Goal: Obtain resource: Obtain resource

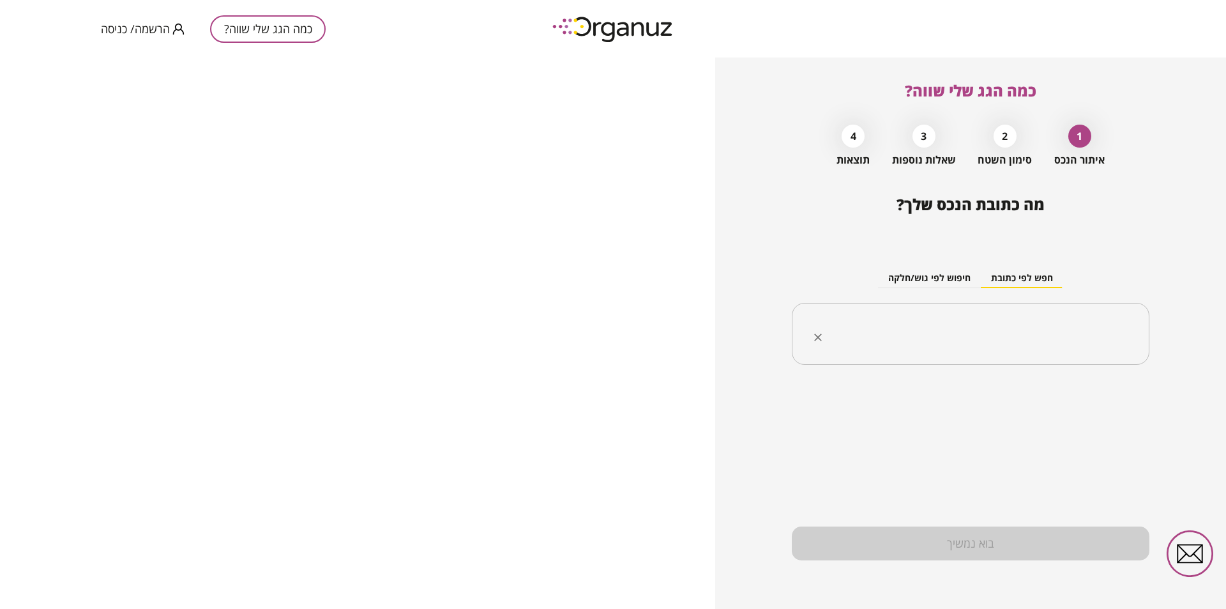
click at [956, 311] on div "​" at bounding box center [971, 334] width 358 height 63
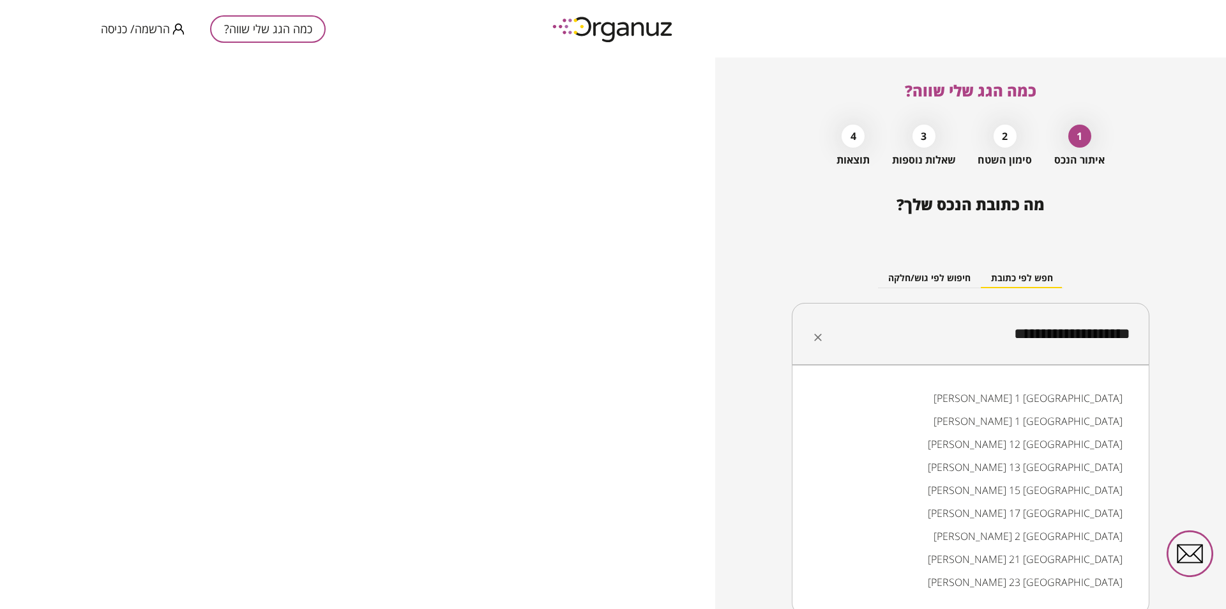
type input "**********"
click at [743, 466] on div "**********" at bounding box center [970, 332] width 511 height 551
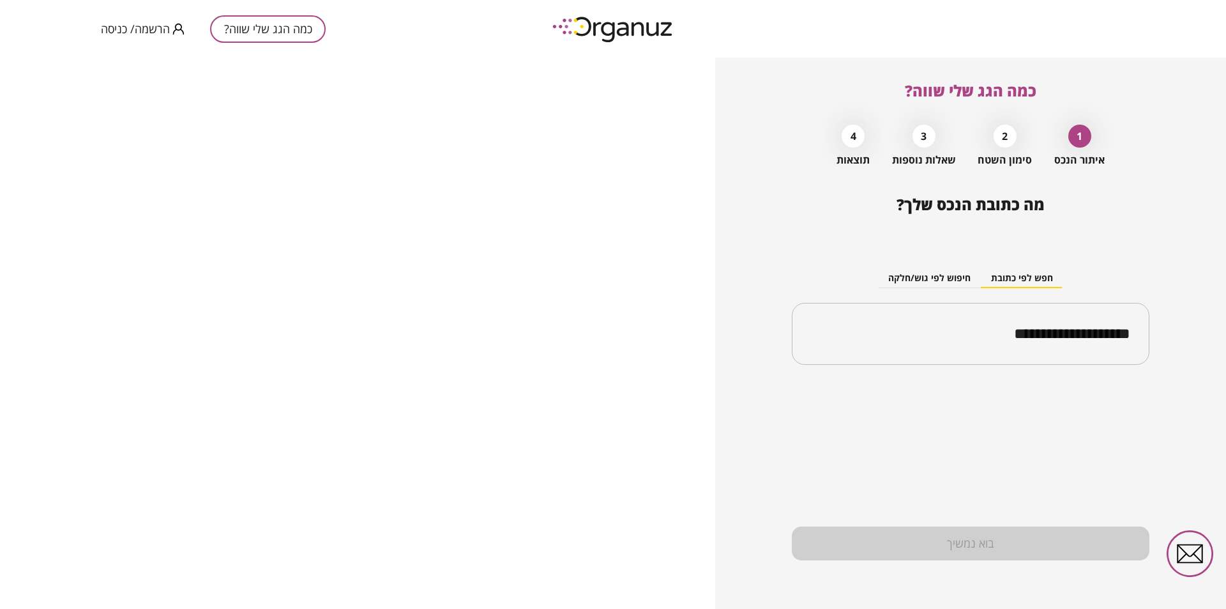
click at [959, 536] on div "בוא נמשיך" at bounding box center [971, 543] width 358 height 34
click at [973, 369] on div "**********" at bounding box center [971, 306] width 358 height 139
click at [955, 344] on input "**********" at bounding box center [975, 334] width 317 height 32
click at [946, 280] on button "חיפוש לפי גוש/חלקה" at bounding box center [929, 278] width 103 height 19
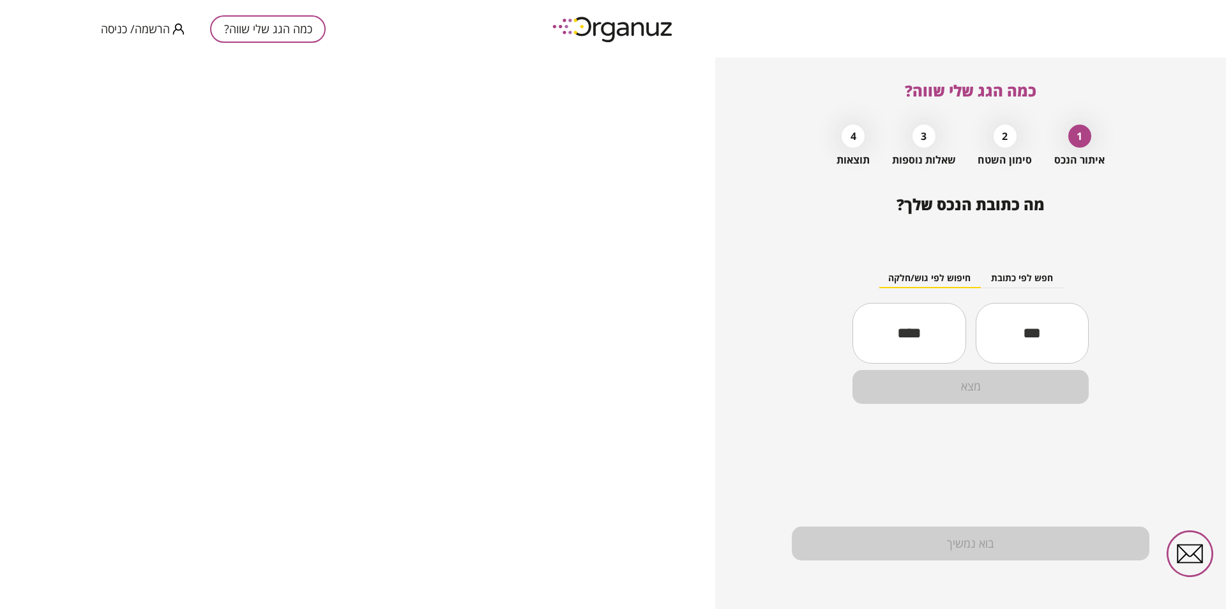
click at [996, 284] on button "חפש לפי כתובת" at bounding box center [1022, 278] width 82 height 19
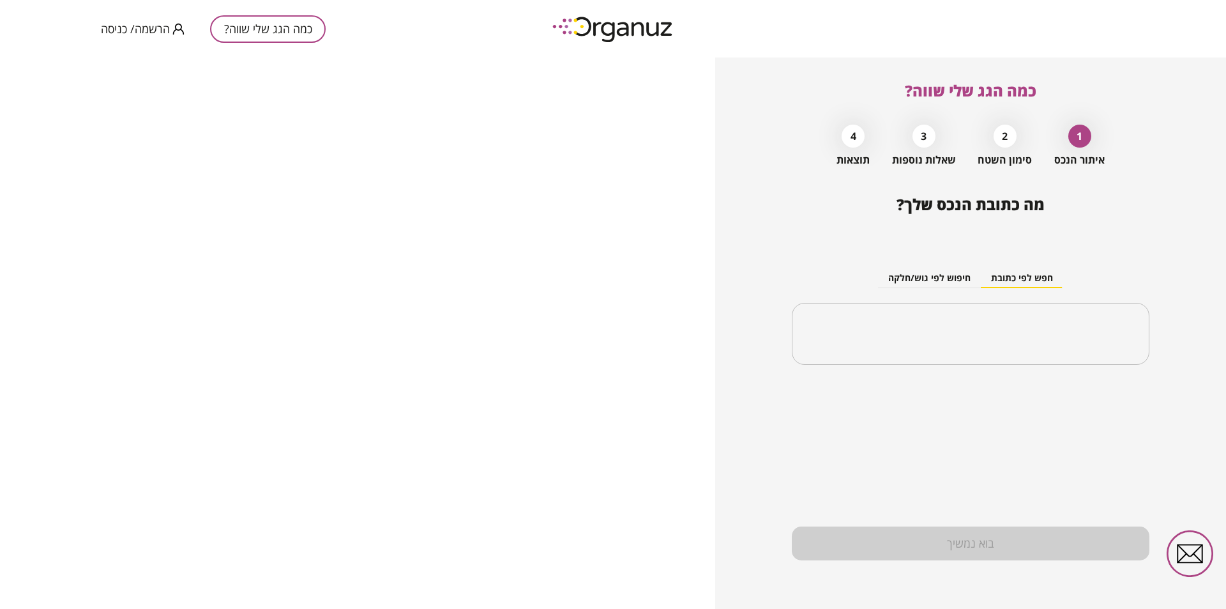
click at [906, 285] on button "חיפוש לפי גוש/חלקה" at bounding box center [929, 278] width 103 height 19
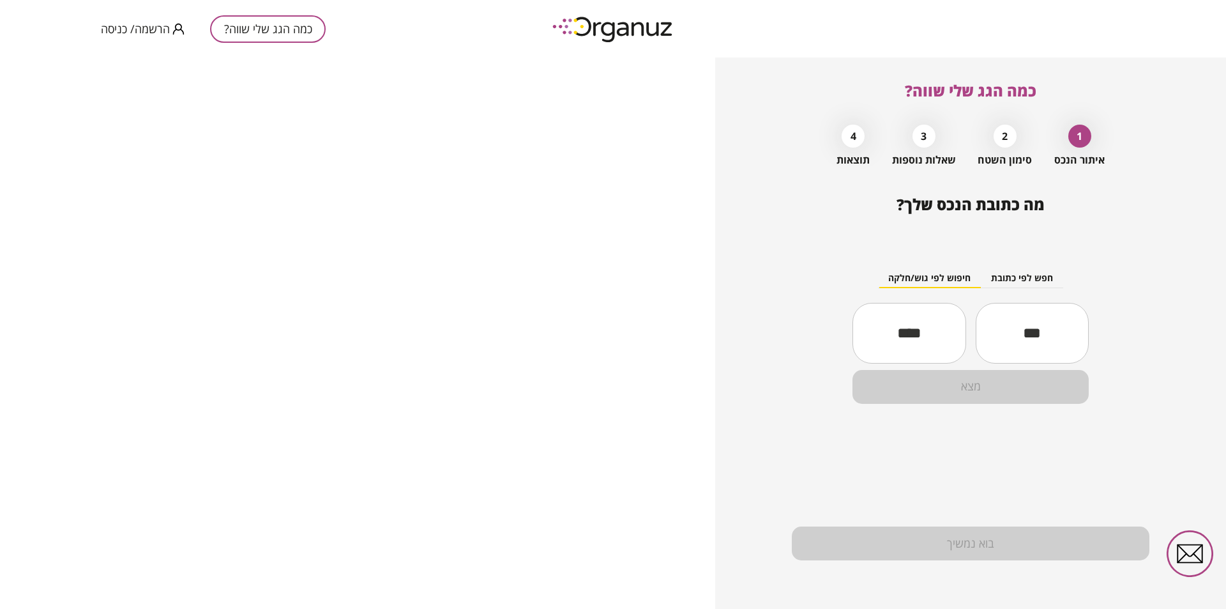
click at [1016, 342] on input "text" at bounding box center [1032, 332] width 113 height 43
click at [925, 344] on input "text" at bounding box center [909, 332] width 113 height 43
click at [1023, 337] on input "text" at bounding box center [1032, 332] width 113 height 43
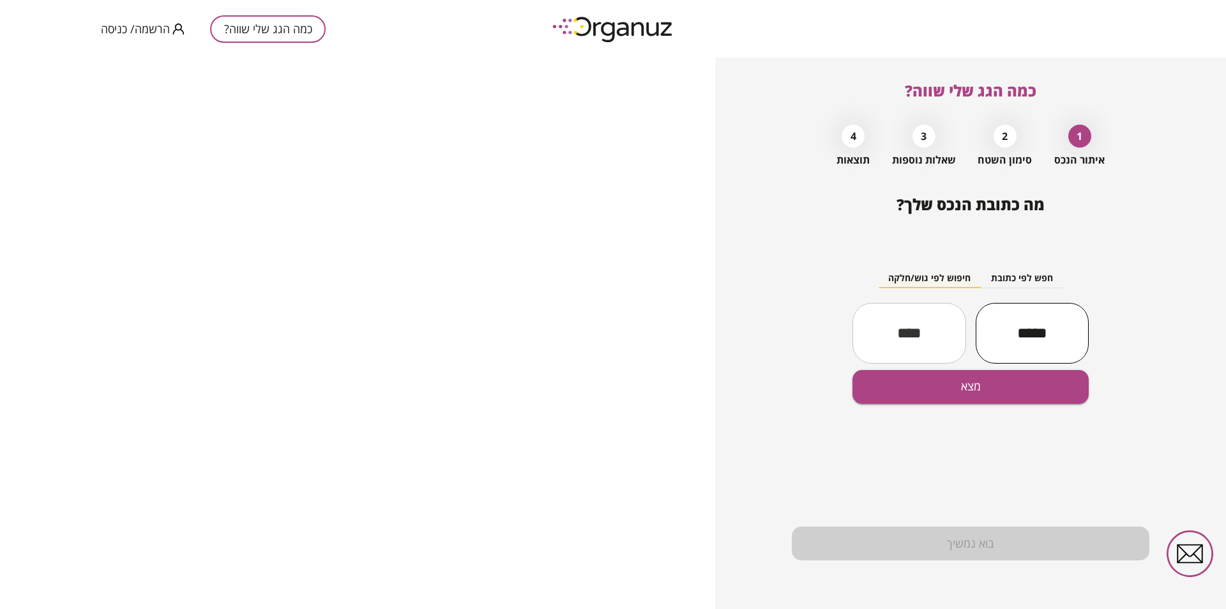
type input "*****"
click at [925, 332] on input "text" at bounding box center [909, 332] width 113 height 43
type input "**"
click at [944, 390] on button "מצא" at bounding box center [971, 387] width 236 height 34
click at [1059, 493] on div "בניין מגורים" at bounding box center [1058, 490] width 58 height 41
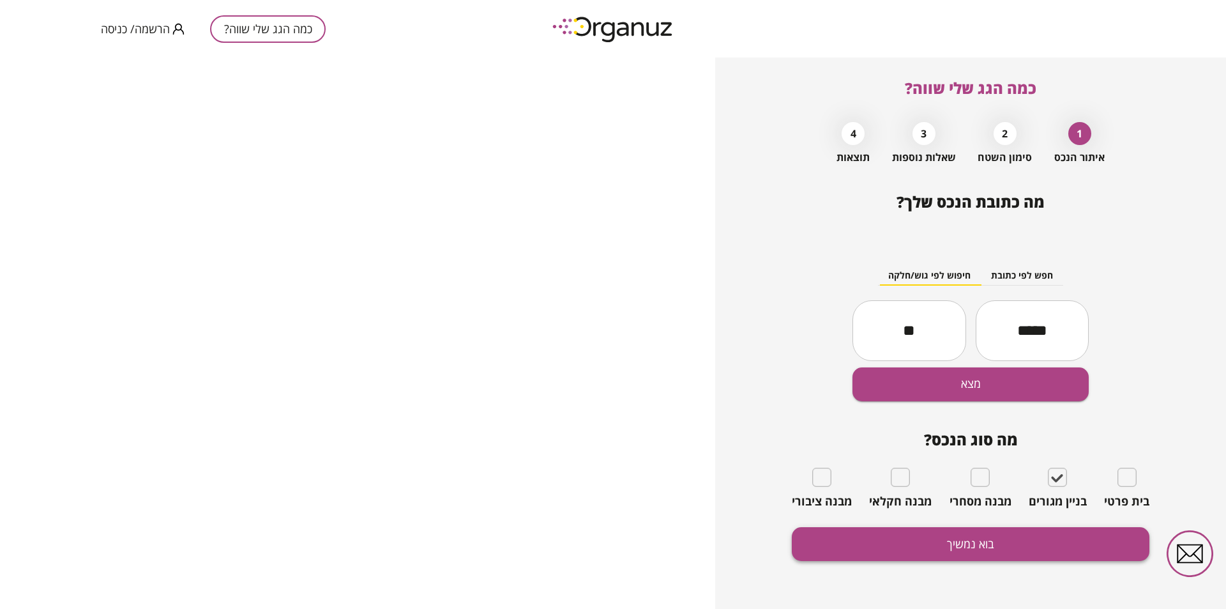
scroll to position [3, 0]
click at [914, 525] on div "מה כתובת הנכס שלך? חפש לפי כתובת חיפוש לפי גוש/חלקה ***** ​ ** ​ מצא מה סוג הנכ…" at bounding box center [971, 400] width 358 height 417
click at [916, 541] on button "בוא נמשיך" at bounding box center [971, 543] width 358 height 34
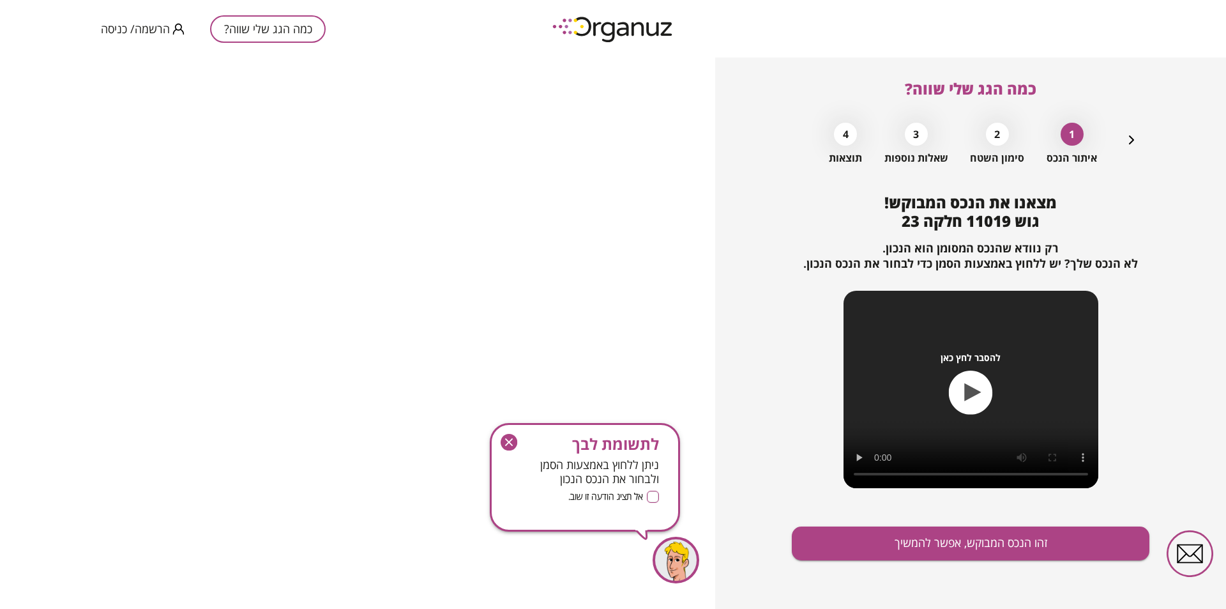
scroll to position [2, 0]
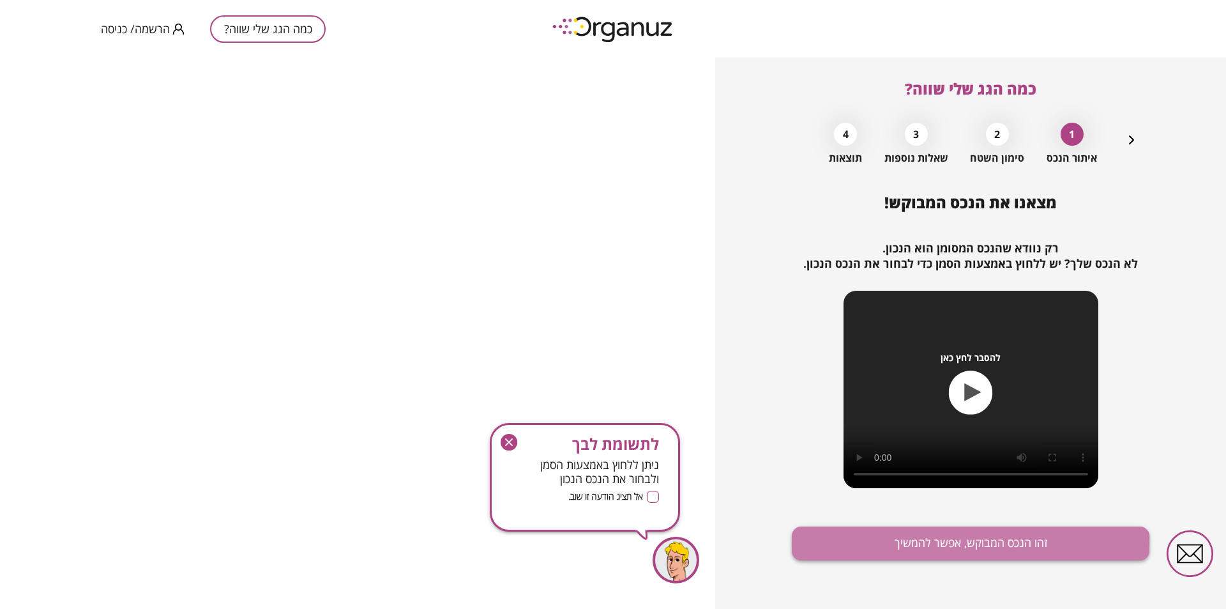
click at [930, 552] on button "זהו הנכס המבוקש, אפשר להמשיך" at bounding box center [971, 543] width 358 height 34
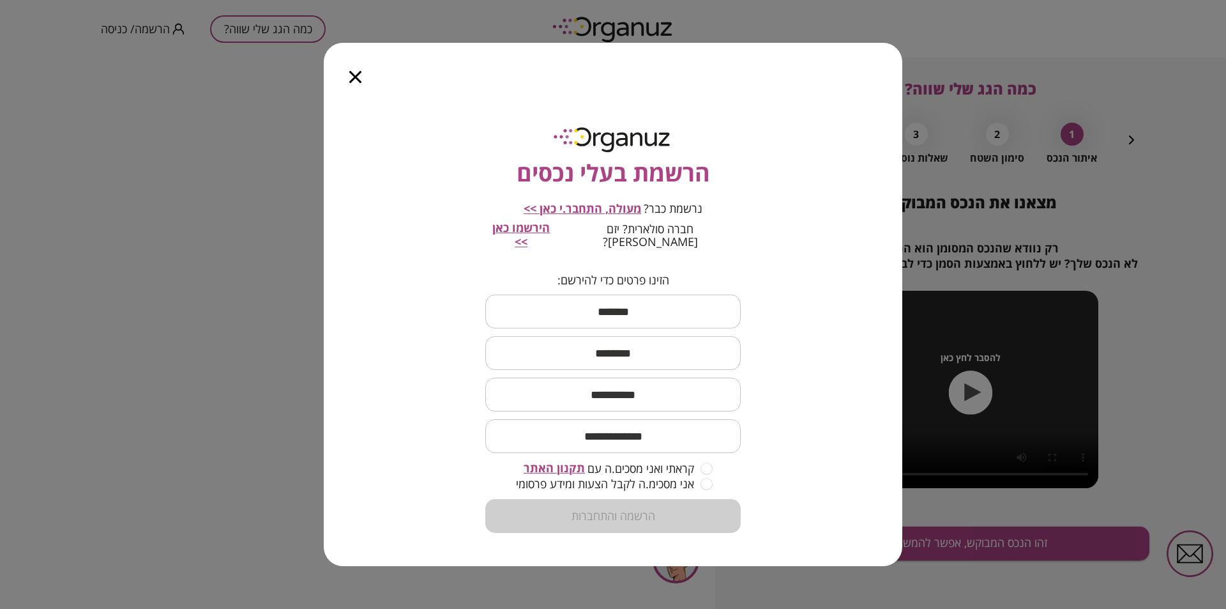
click at [358, 80] on icon "button" at bounding box center [355, 77] width 12 height 12
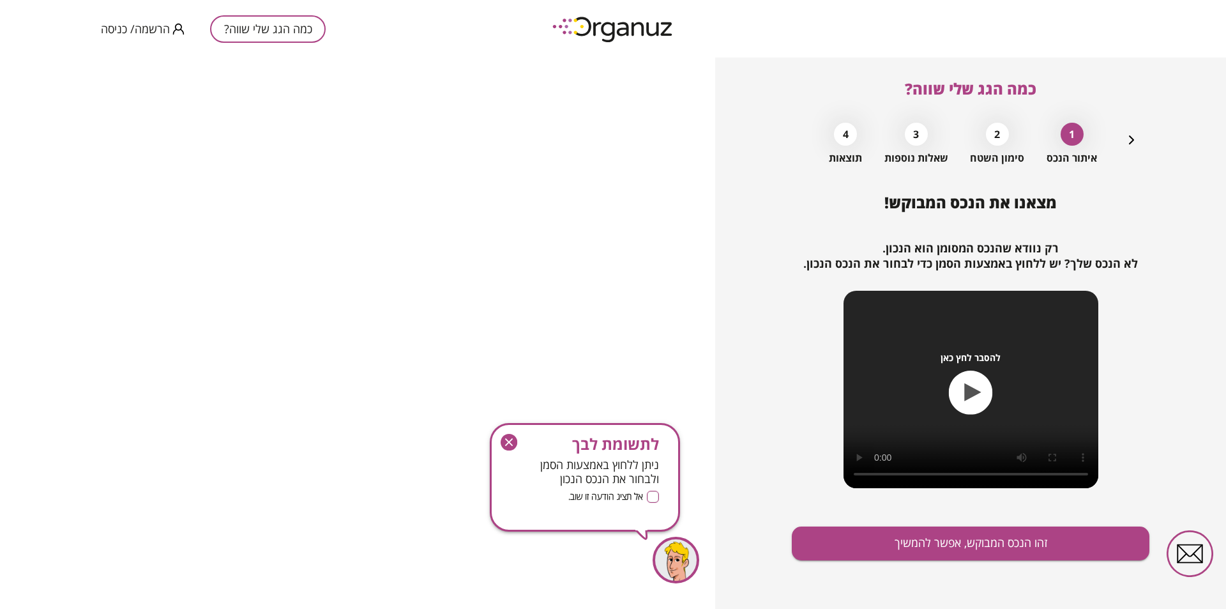
click at [972, 395] on icon "button" at bounding box center [973, 392] width 17 height 18
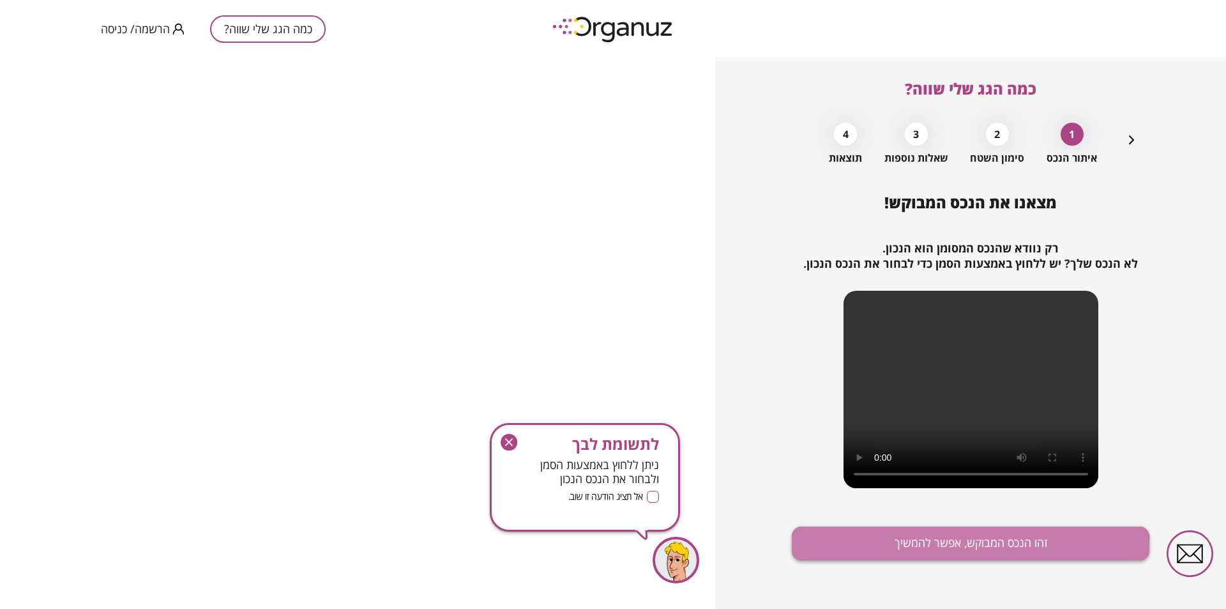
click at [922, 551] on button "זהו הנכס המבוקש, אפשר להמשיך" at bounding box center [971, 543] width 358 height 34
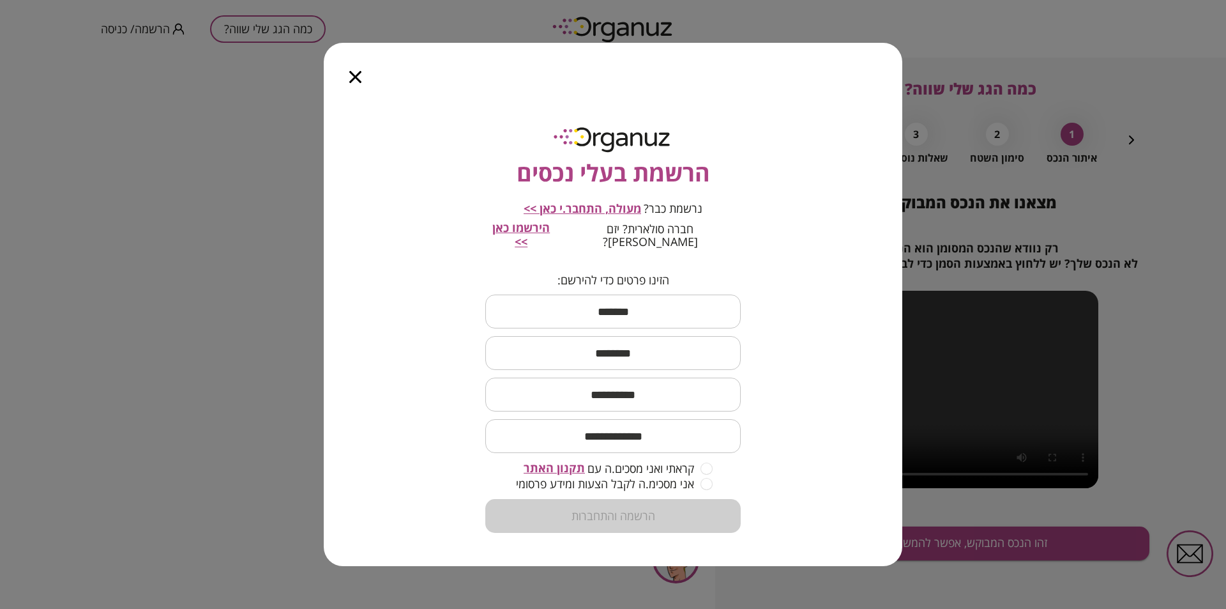
click at [579, 215] on span "מעולה, התחבר.י כאן >>" at bounding box center [583, 208] width 118 height 15
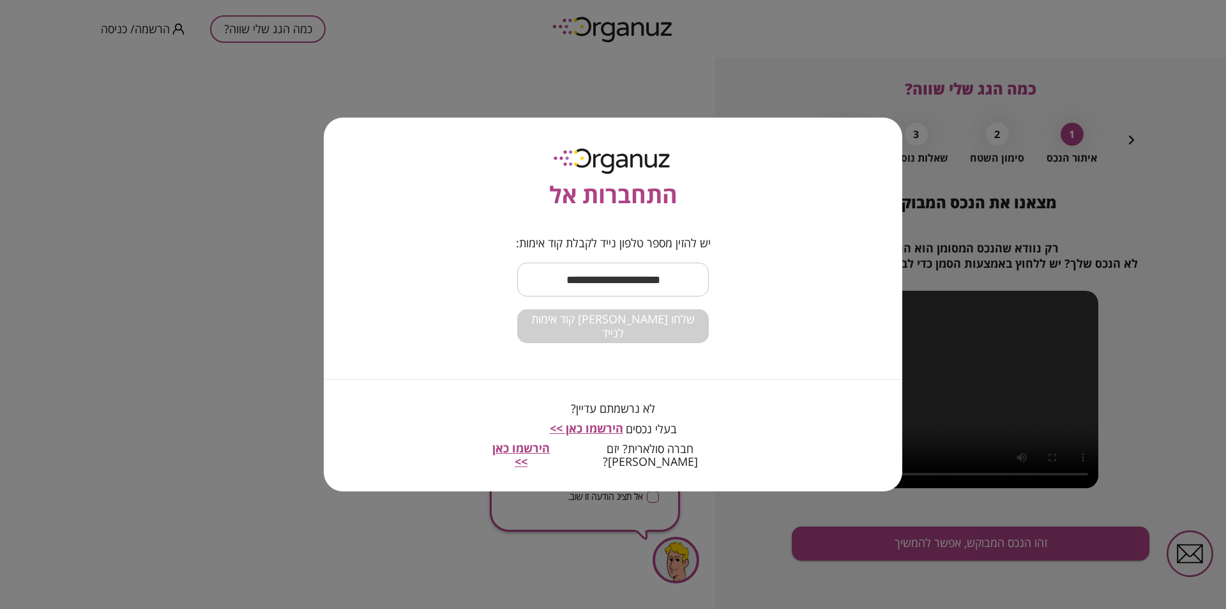
click at [583, 289] on input "text" at bounding box center [613, 280] width 192 height 38
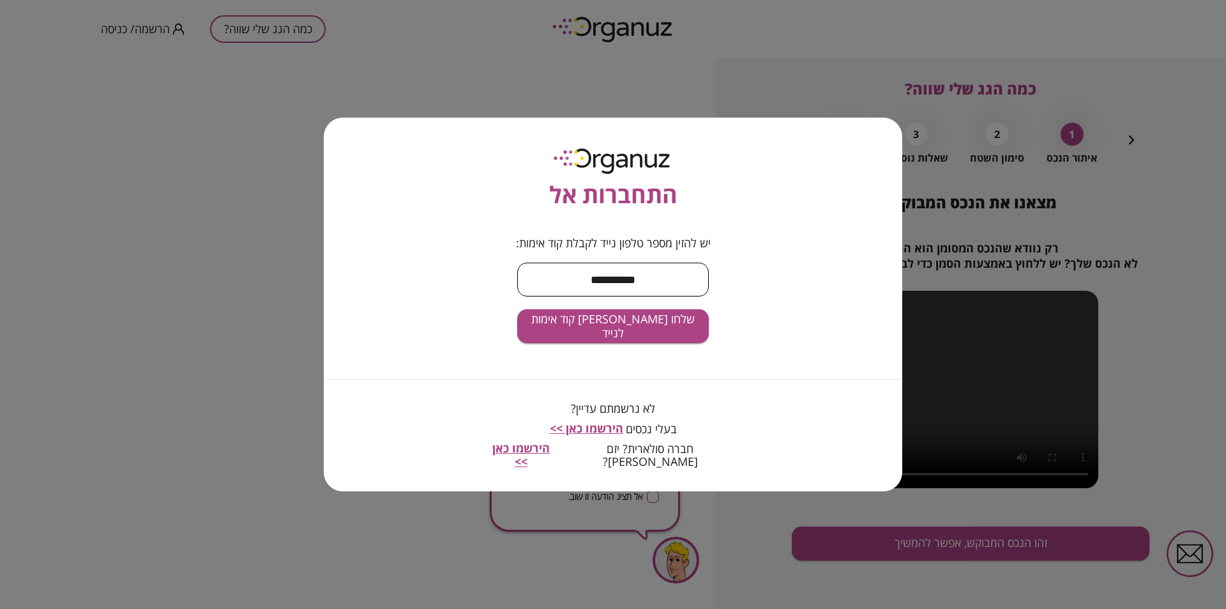
type input "**********"
click at [517, 309] on button "שלחו [PERSON_NAME] קוד אימות לנייד" at bounding box center [613, 326] width 192 height 34
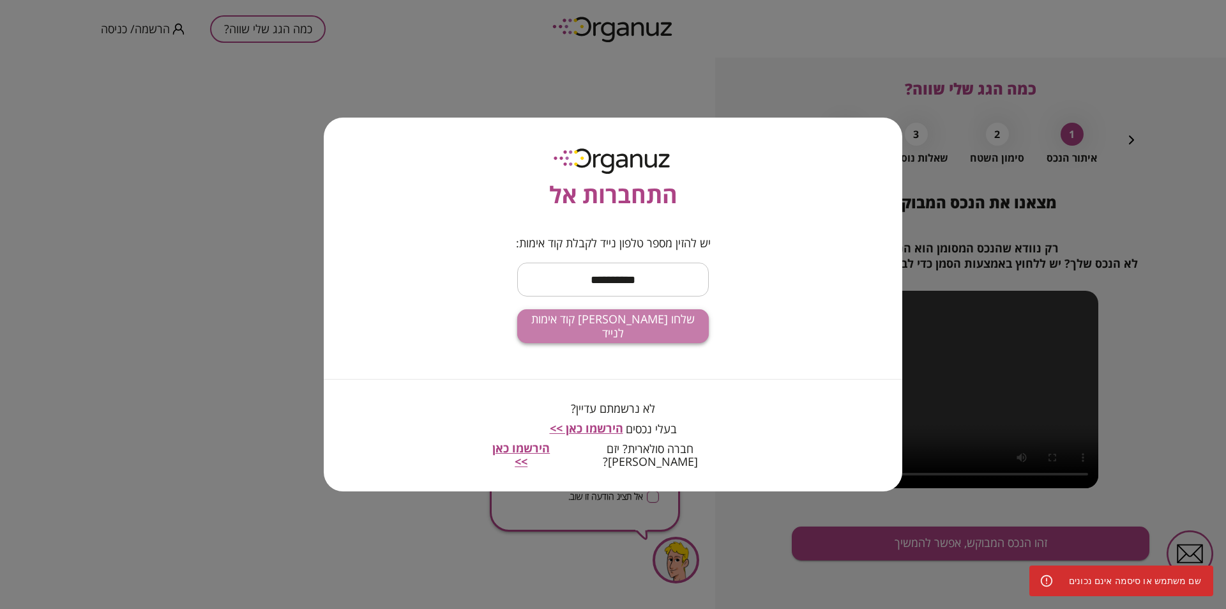
click at [582, 340] on button "שלחו [PERSON_NAME] קוד אימות לנייד" at bounding box center [613, 326] width 192 height 34
click at [602, 330] on span "שלחו [PERSON_NAME] קוד אימות לנייד" at bounding box center [613, 325] width 171 height 27
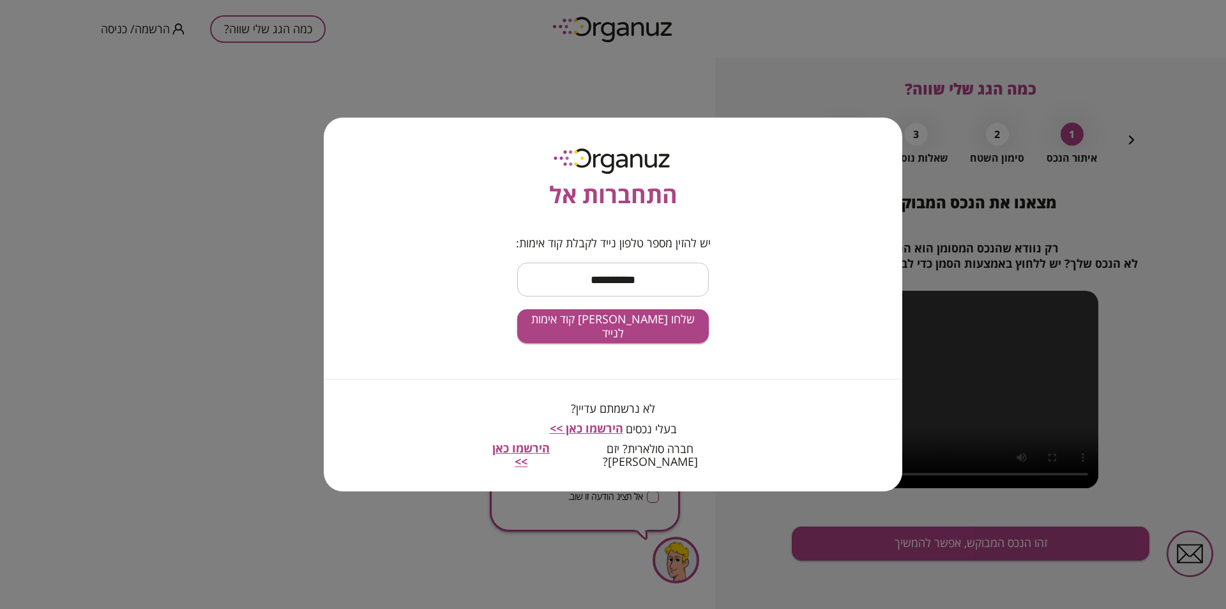
click at [500, 59] on div "**********" at bounding box center [613, 304] width 1226 height 609
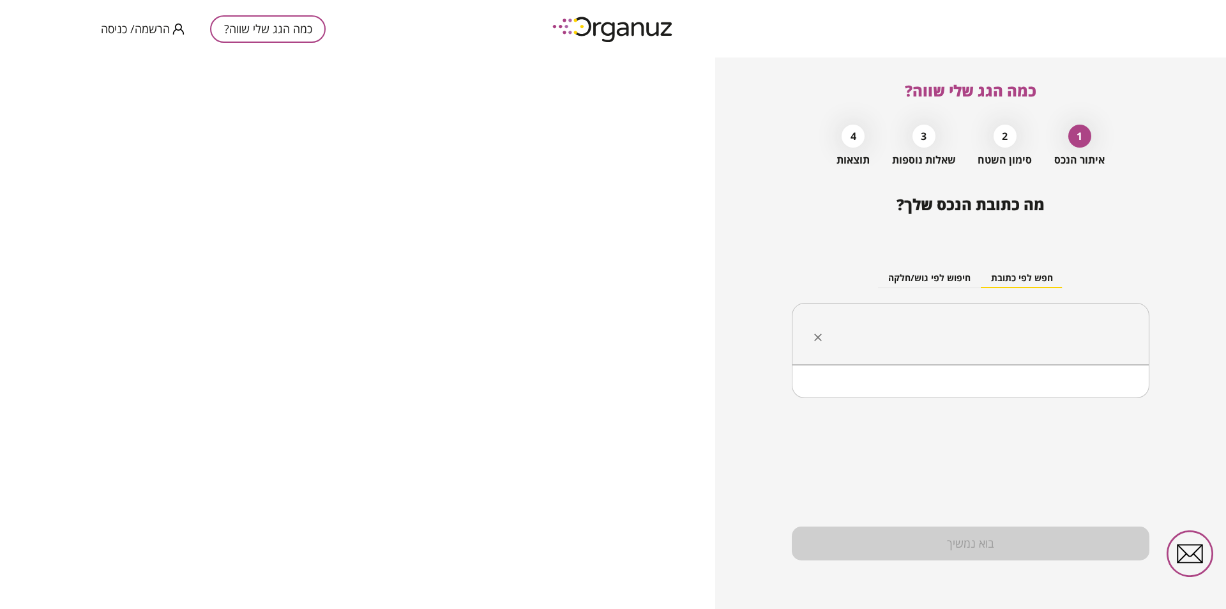
click at [991, 330] on input "text" at bounding box center [975, 334] width 317 height 32
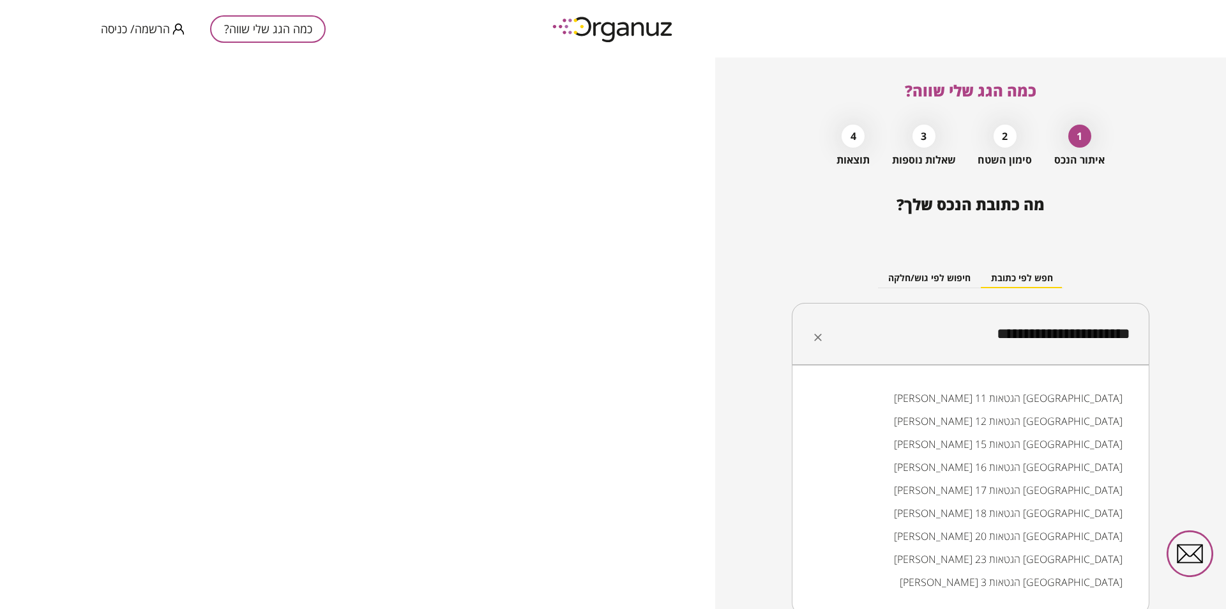
type input "**********"
click at [761, 424] on div "**********" at bounding box center [970, 332] width 511 height 551
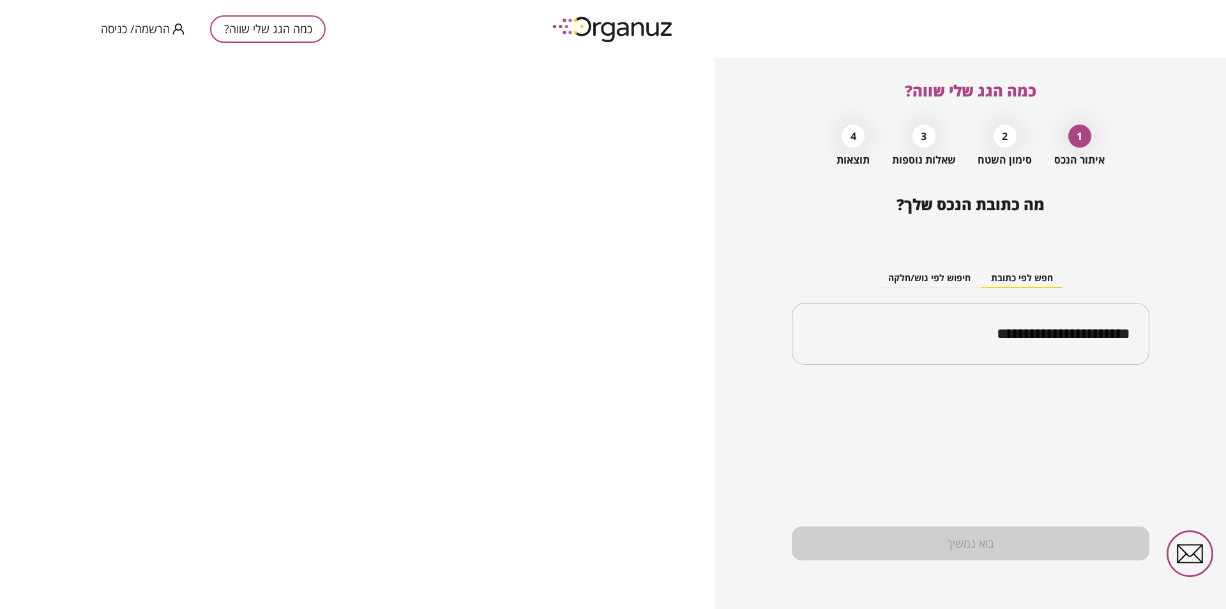
click at [939, 281] on button "חיפוש לפי גוש/חלקה" at bounding box center [929, 278] width 103 height 19
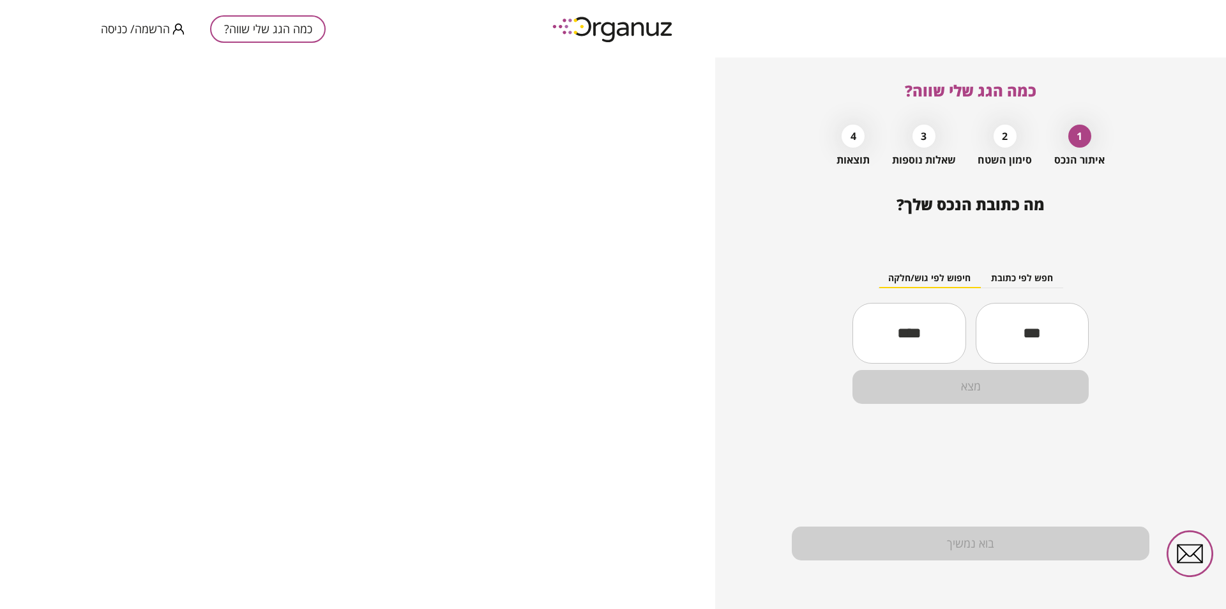
click at [878, 344] on input "text" at bounding box center [909, 332] width 113 height 43
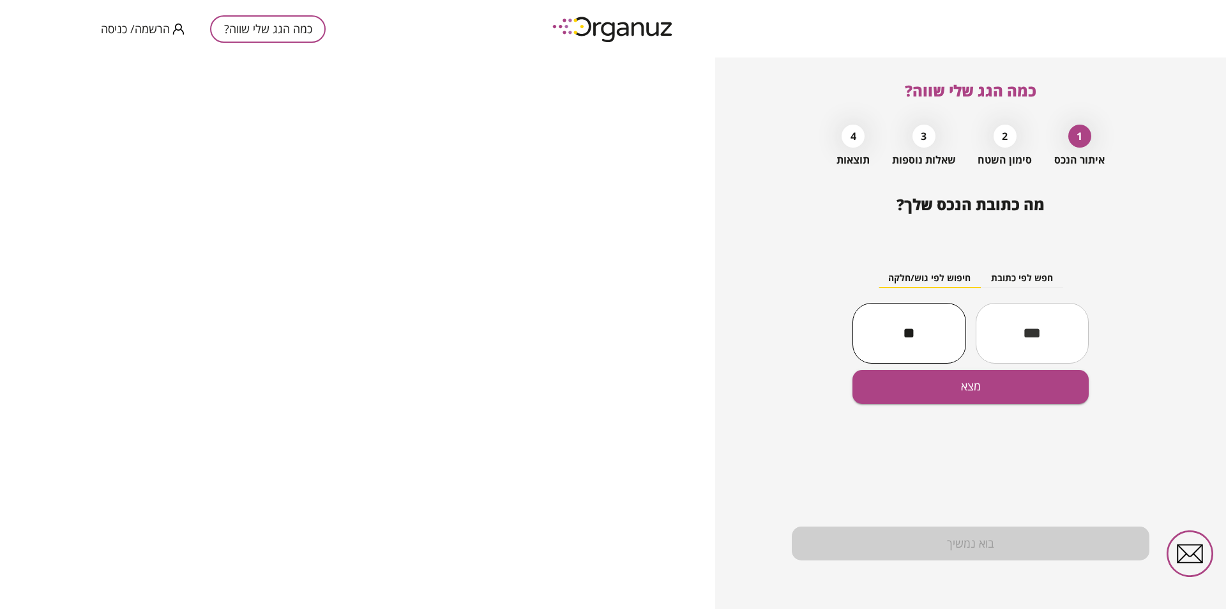
type input "**"
click at [1074, 310] on div "​" at bounding box center [1032, 333] width 113 height 61
type input "*****"
click at [982, 382] on button "מצא" at bounding box center [971, 387] width 236 height 34
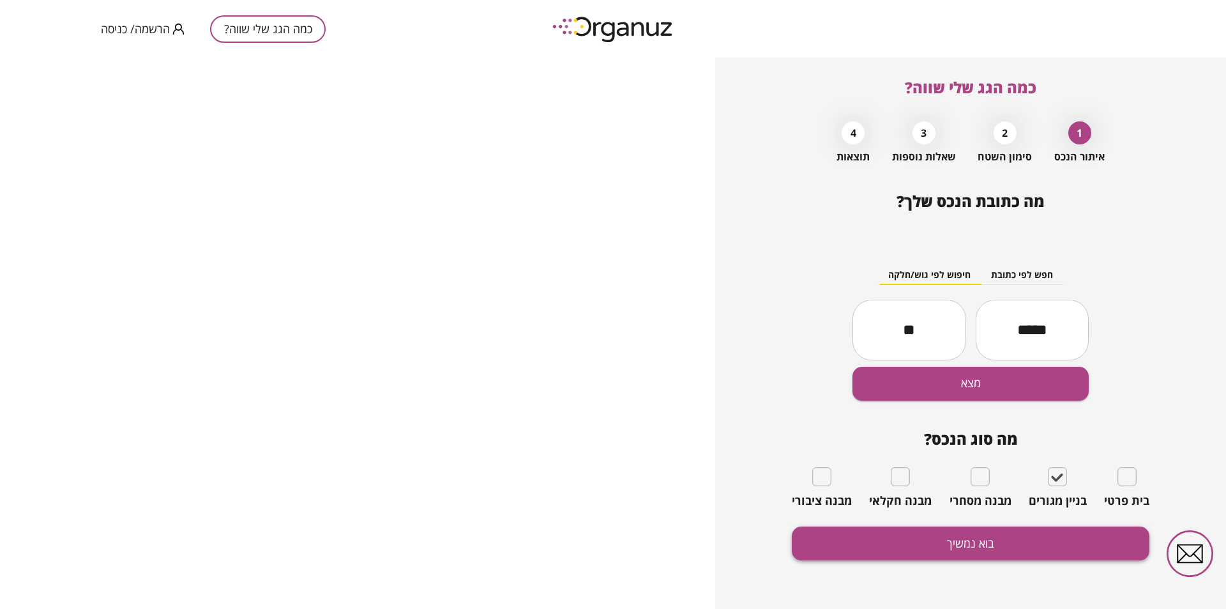
click at [890, 533] on button "בוא נמשיך" at bounding box center [971, 543] width 358 height 34
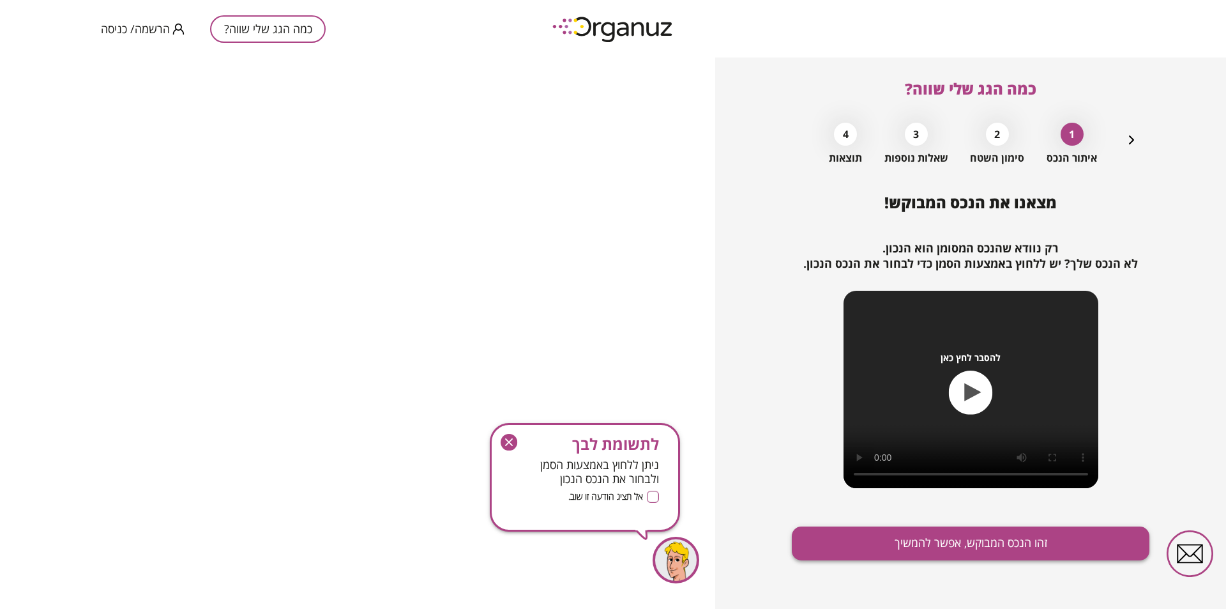
click at [962, 543] on button "זהו הנכס המבוקש, אפשר להמשיך" at bounding box center [971, 543] width 358 height 34
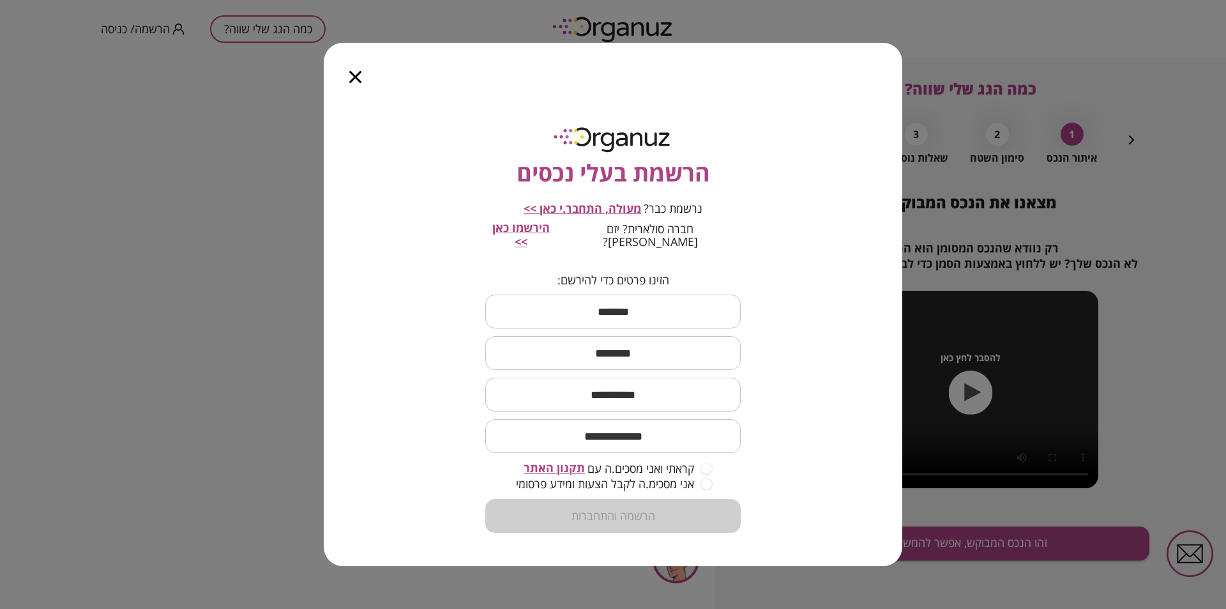
click at [571, 313] on input "text" at bounding box center [612, 312] width 255 height 38
type input "***"
type input "******"
type input "**********"
click at [553, 423] on input "email" at bounding box center [612, 436] width 255 height 38
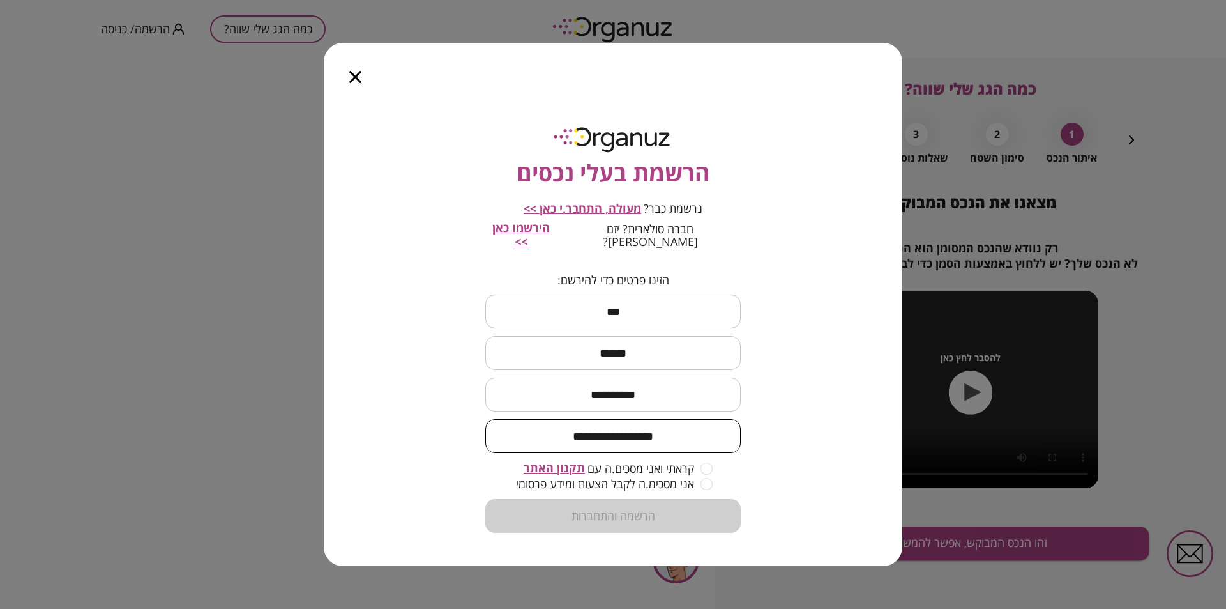
type input "**********"
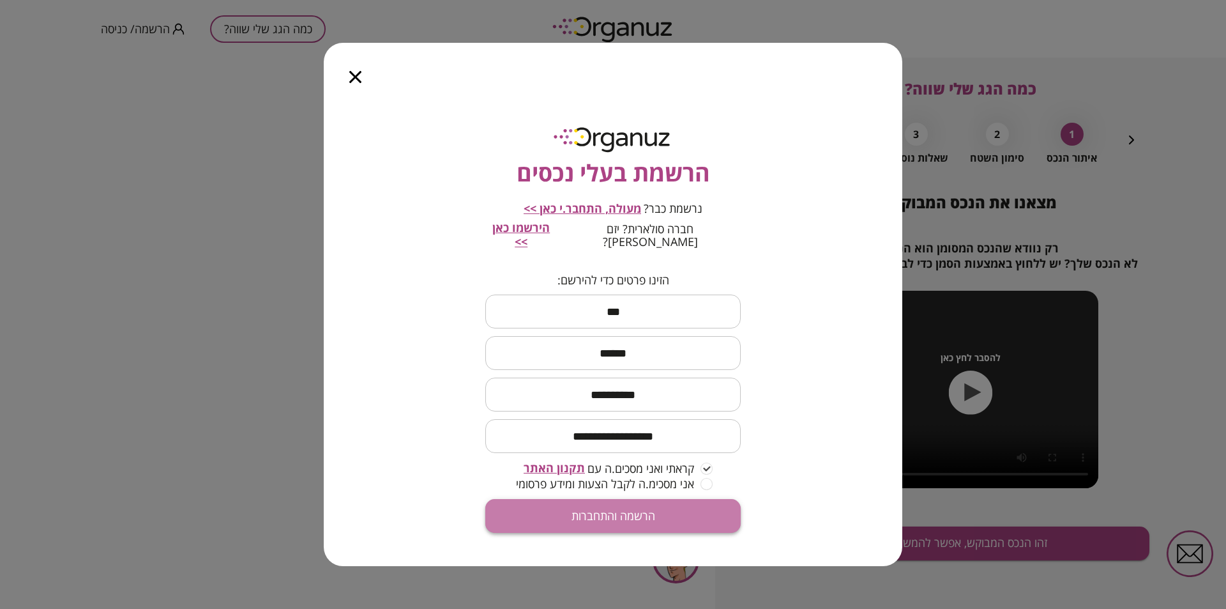
click at [607, 517] on button "הרשמה והתחברות" at bounding box center [612, 516] width 255 height 34
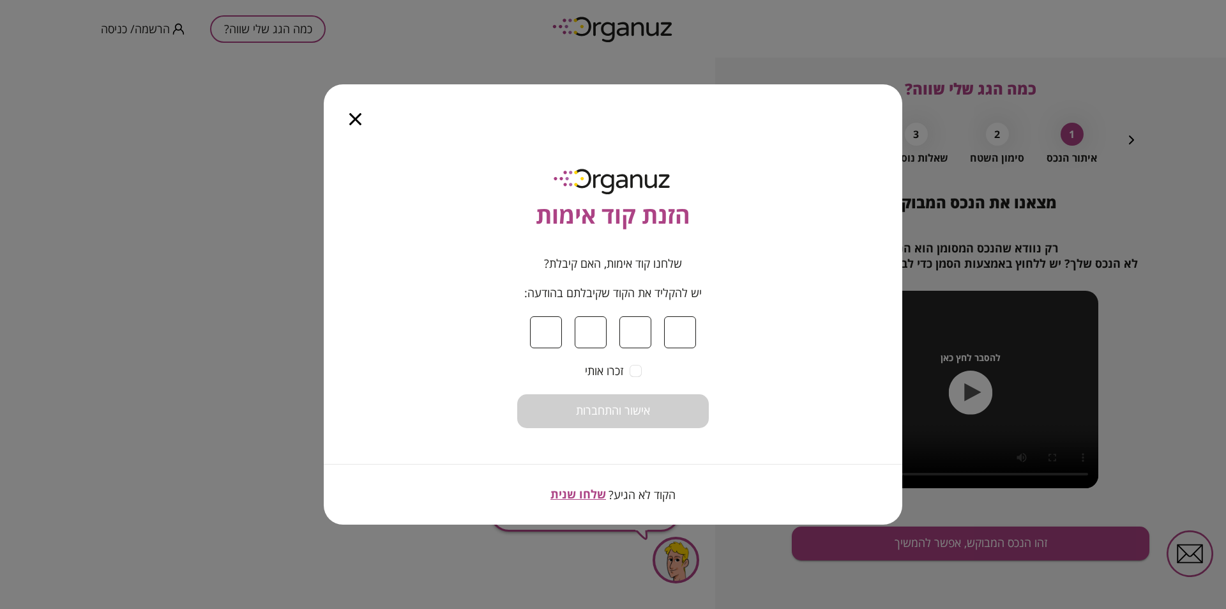
click at [581, 486] on span "שלחו שנית" at bounding box center [579, 493] width 56 height 15
click at [547, 331] on input at bounding box center [546, 332] width 32 height 32
click at [565, 498] on span "שלחו שנית" at bounding box center [579, 493] width 56 height 15
click at [351, 114] on icon "button" at bounding box center [355, 119] width 12 height 12
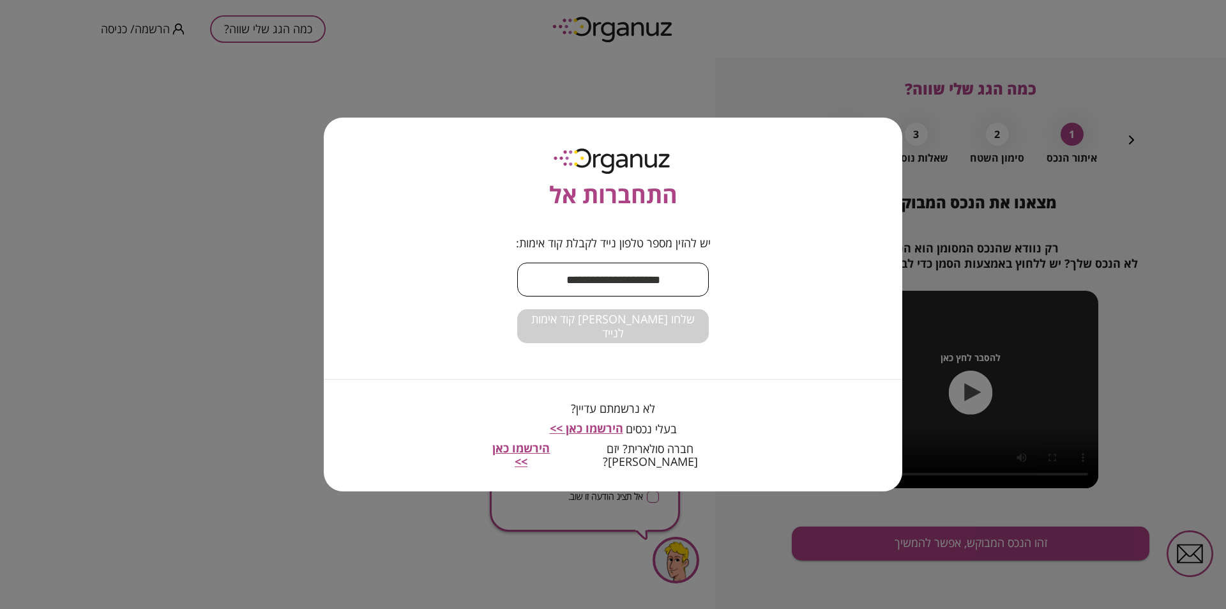
click at [550, 286] on input "text" at bounding box center [613, 280] width 192 height 38
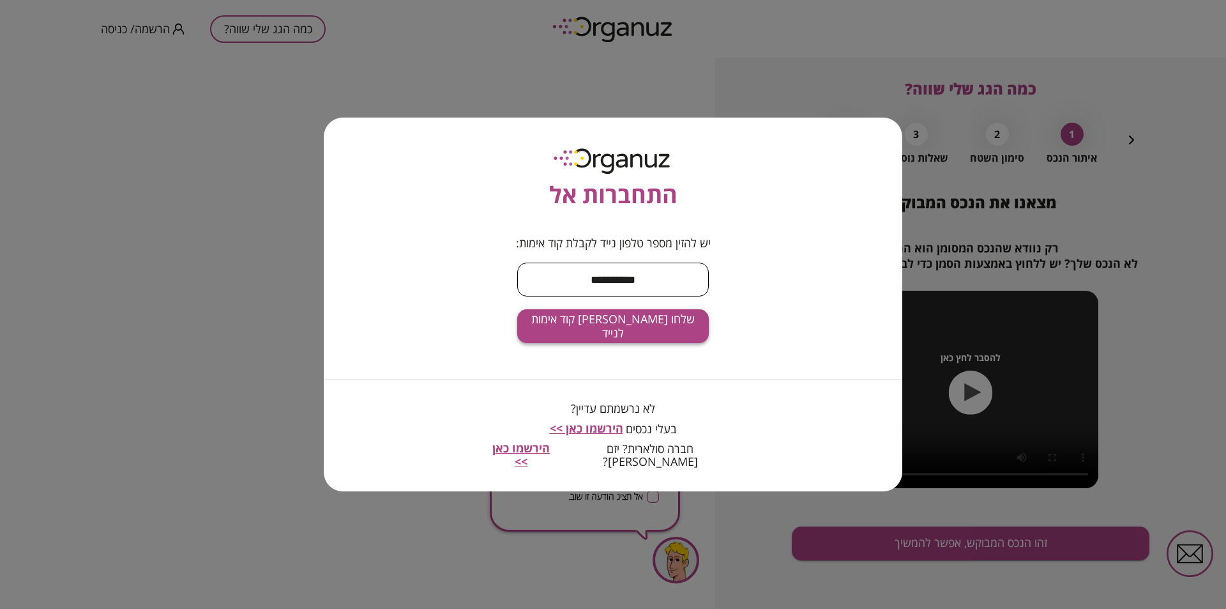
type input "**********"
click at [613, 327] on span "שלחו [PERSON_NAME] קוד אימות לנייד" at bounding box center [613, 325] width 171 height 27
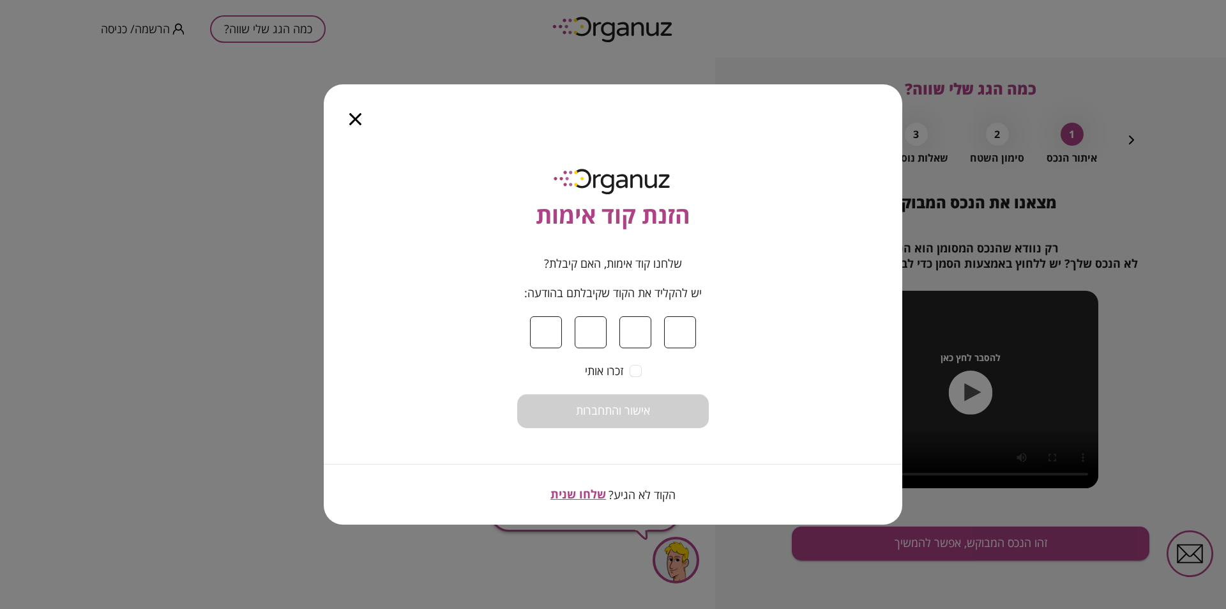
drag, startPoint x: 509, startPoint y: 379, endPoint x: 517, endPoint y: 386, distance: 11.3
click at [508, 379] on div "שלחנו קוד אימות, האם קיבלת? יש להקליד את הקוד שקיבלתם בהודעה: זכרו אותי אישור ו…" at bounding box center [612, 342] width 255 height 171
click at [547, 338] on input at bounding box center [546, 332] width 32 height 32
click at [545, 340] on input at bounding box center [546, 332] width 32 height 32
type input "*"
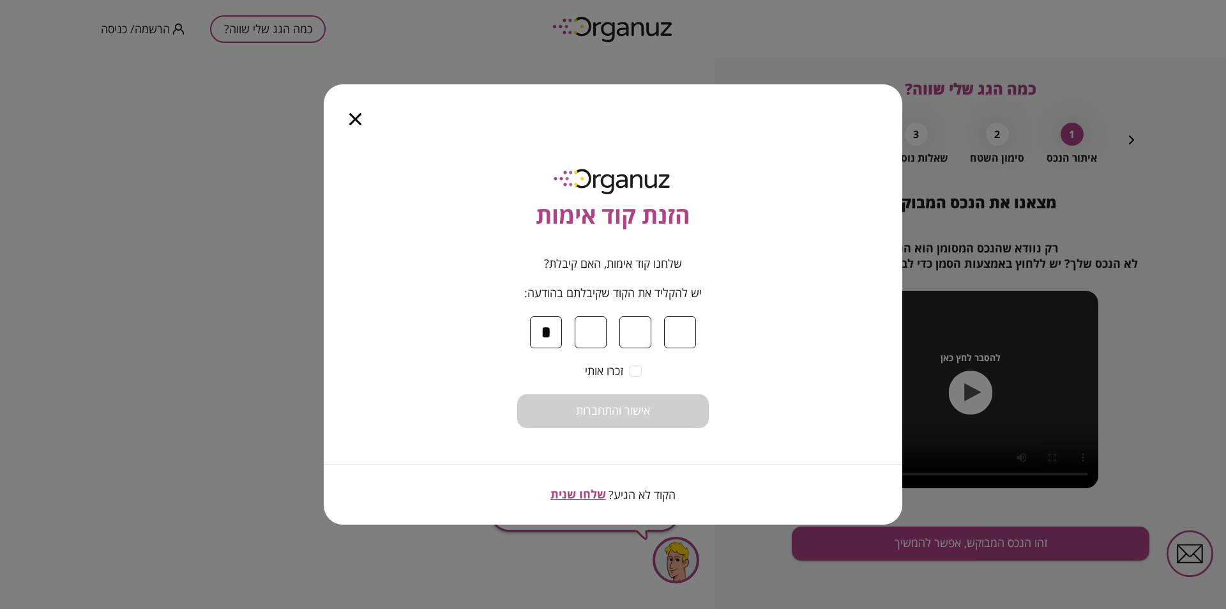
type input "*"
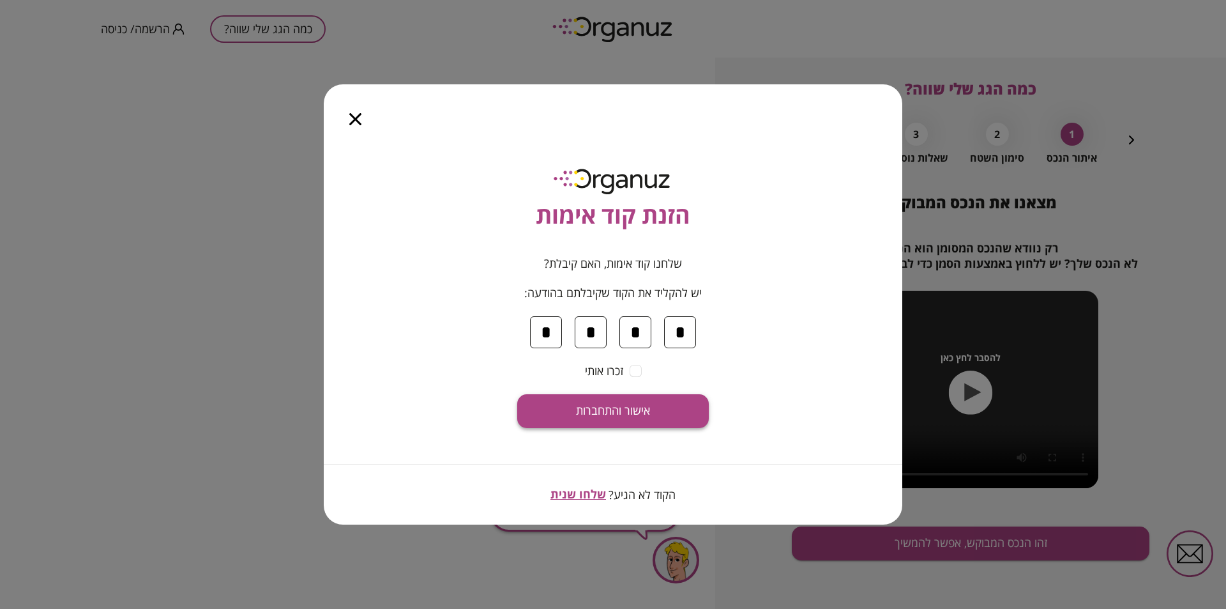
type input "*"
click at [553, 425] on button "אישור והתחברות" at bounding box center [613, 411] width 192 height 34
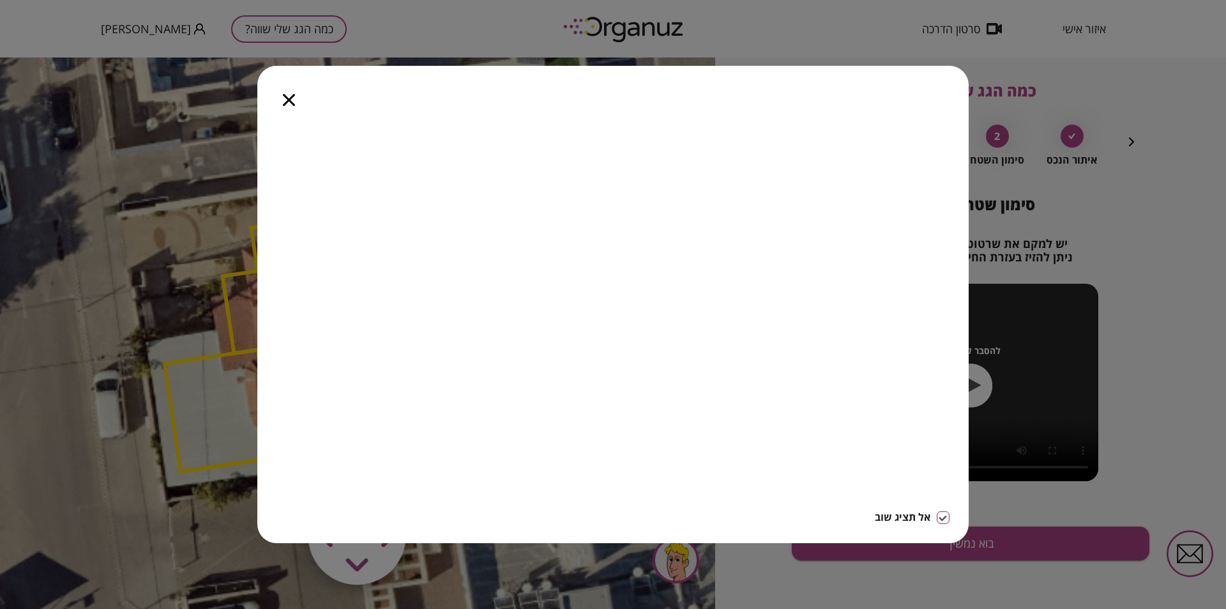
drag, startPoint x: 288, startPoint y: 105, endPoint x: 290, endPoint y: 49, distance: 56.9
click at [288, 105] on icon "button" at bounding box center [289, 100] width 12 height 12
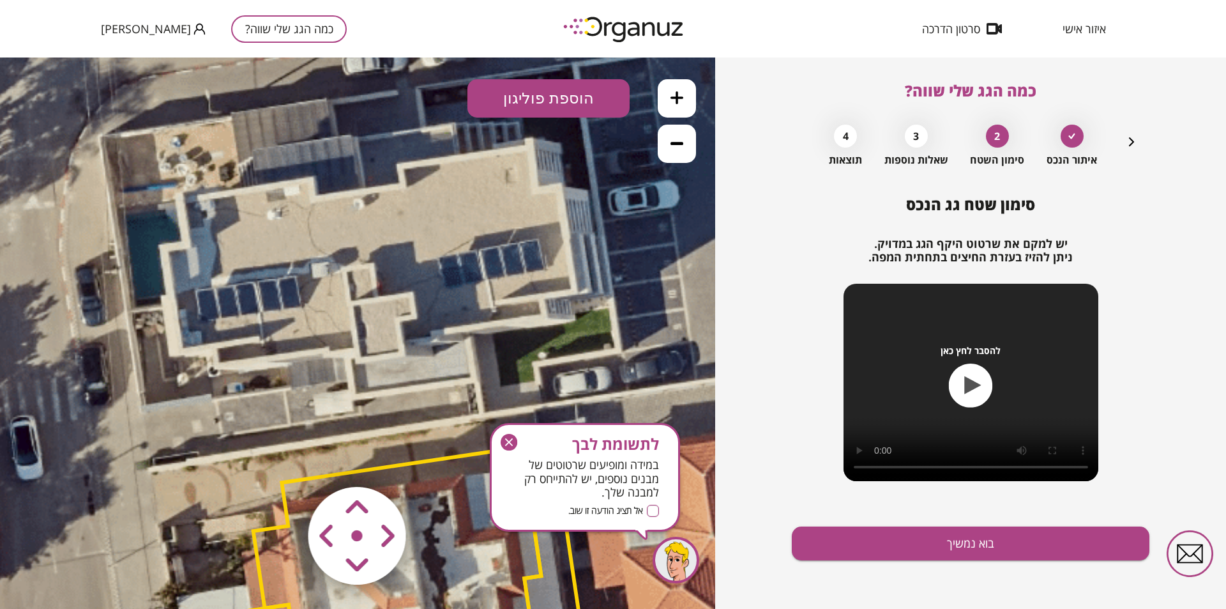
drag, startPoint x: 356, startPoint y: 187, endPoint x: 358, endPoint y: 453, distance: 265.7
click at [358, 453] on icon at bounding box center [382, 586] width 1207 height 1207
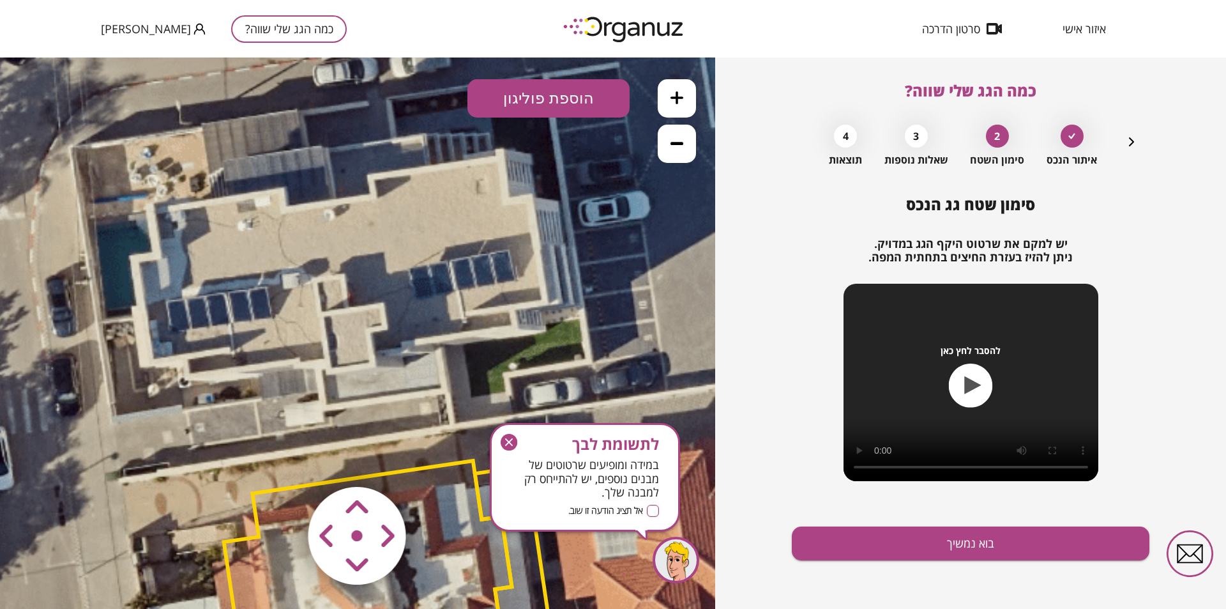
click at [361, 238] on icon at bounding box center [353, 597] width 1207 height 1207
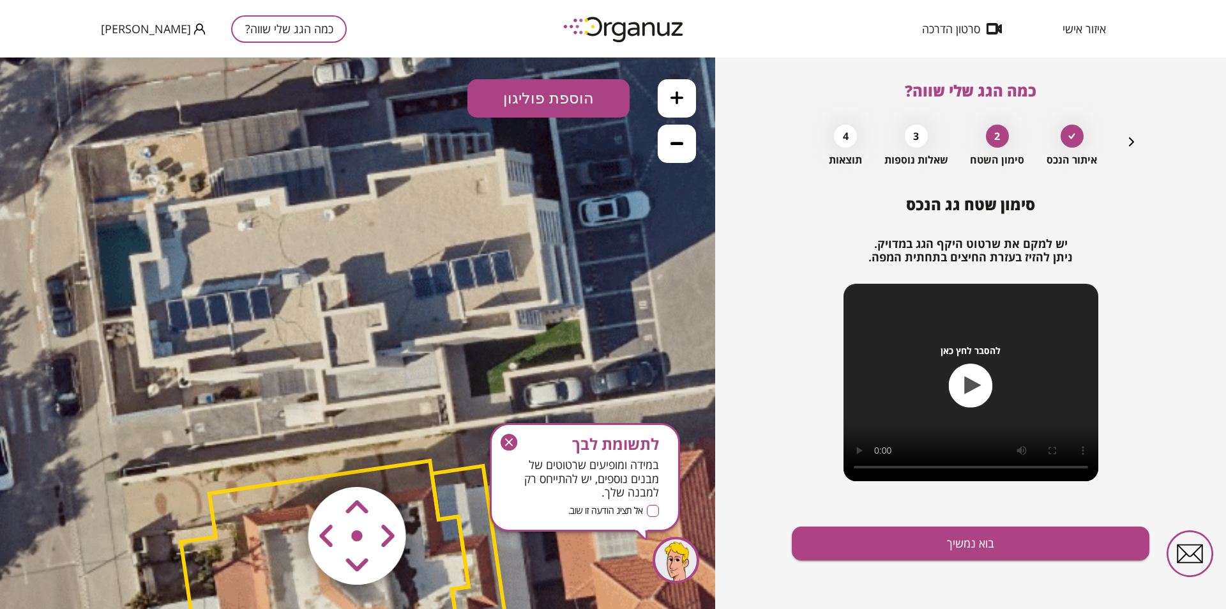
drag, startPoint x: 350, startPoint y: 539, endPoint x: 331, endPoint y: 230, distance: 309.7
click at [329, 225] on div ".st0 { fill: #FFFFFF; } 10" at bounding box center [357, 332] width 715 height 551
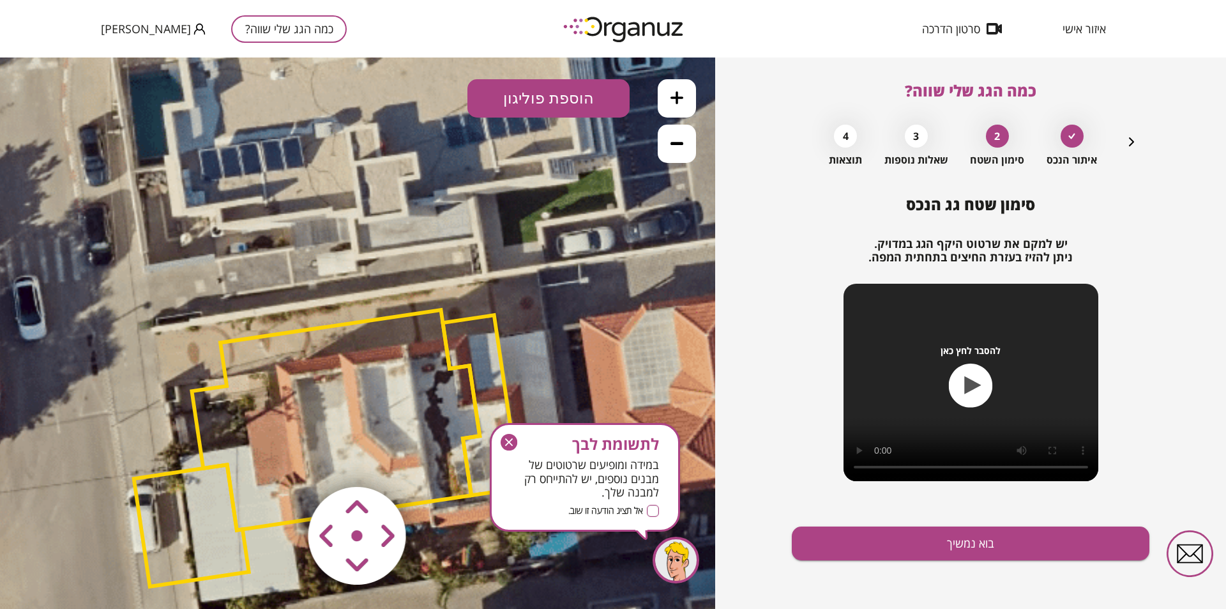
drag, startPoint x: 257, startPoint y: 506, endPoint x: 281, endPoint y: 372, distance: 136.8
click at [281, 372] on polygon at bounding box center [336, 420] width 288 height 220
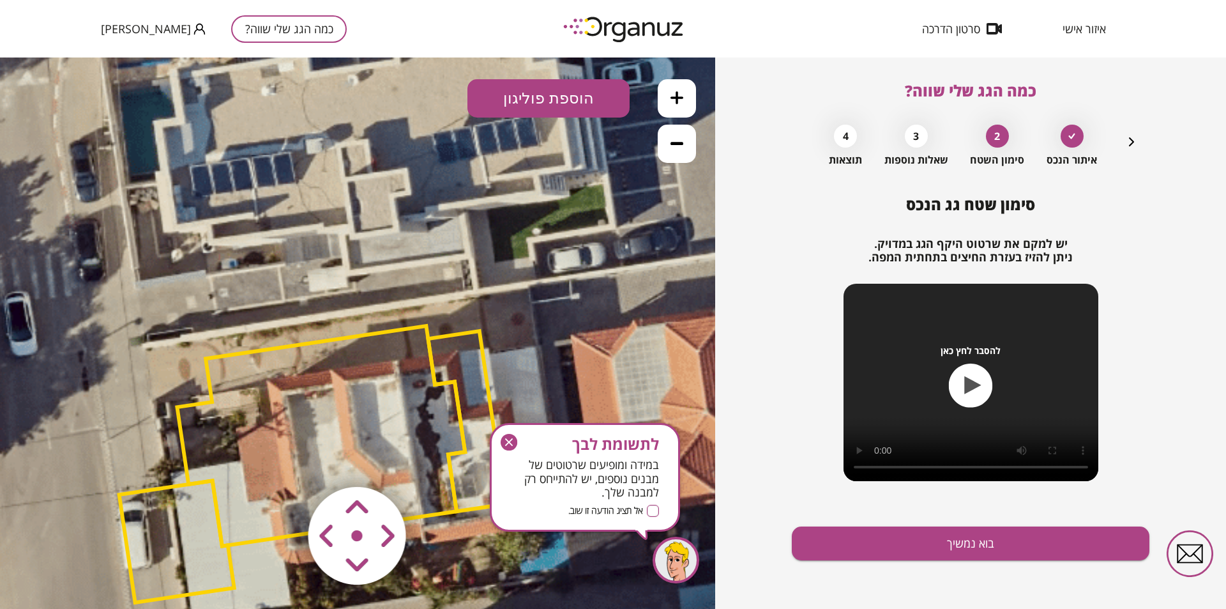
drag, startPoint x: 349, startPoint y: 529, endPoint x: 384, endPoint y: 335, distance: 196.6
click at [384, 335] on div ".st0 { fill: #FFFFFF; } 10" at bounding box center [357, 332] width 715 height 551
click at [282, 460] on area at bounding box center [282, 460] width 0 height 0
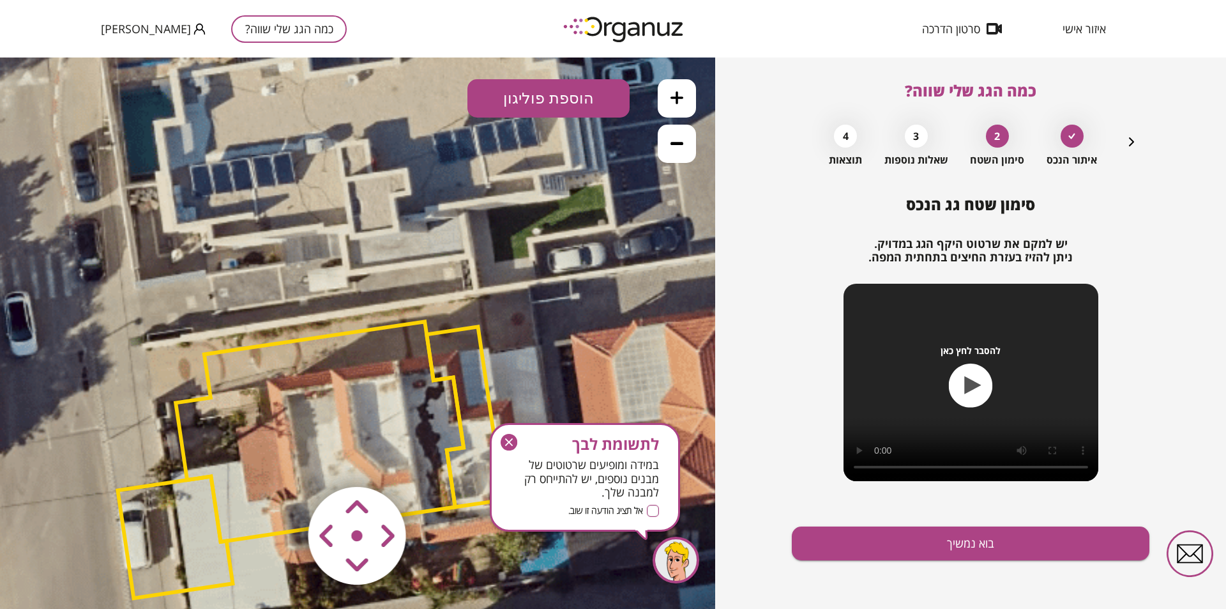
click at [282, 460] on area at bounding box center [282, 460] width 0 height 0
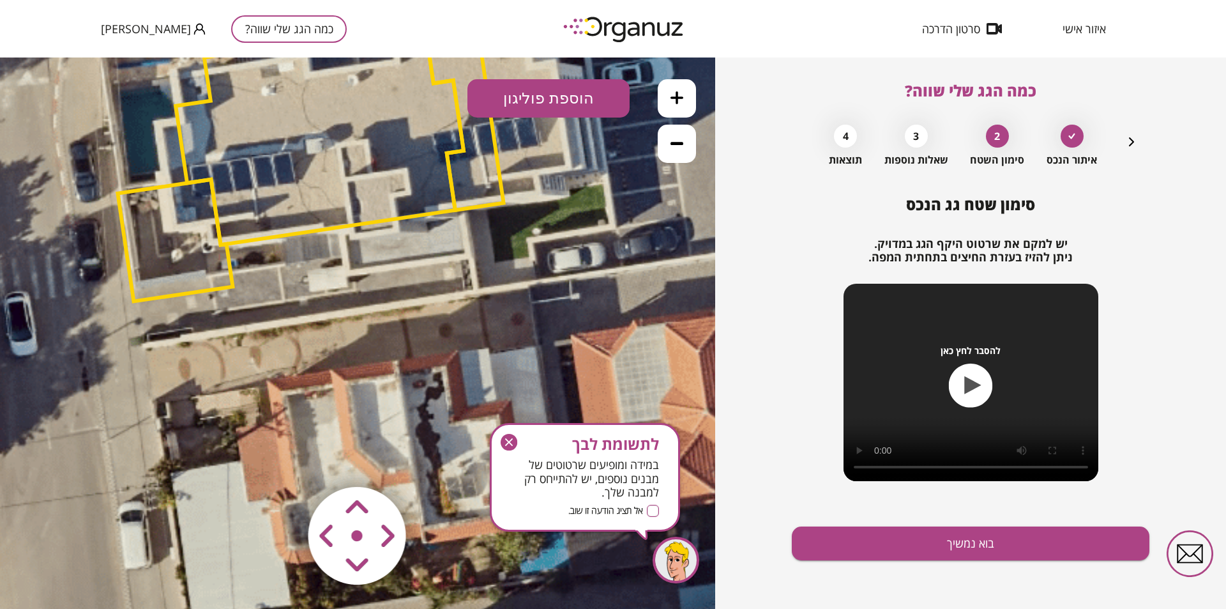
drag, startPoint x: 355, startPoint y: 508, endPoint x: 364, endPoint y: 528, distance: 22.3
click at [364, 528] on div at bounding box center [358, 536] width 153 height 153
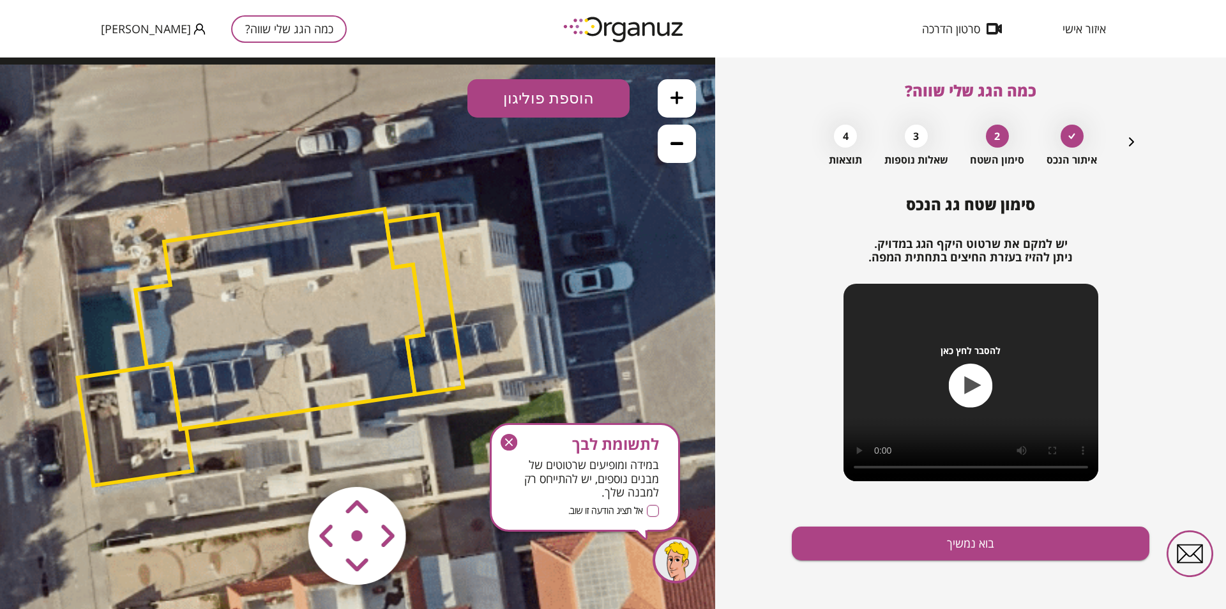
drag, startPoint x: 380, startPoint y: 294, endPoint x: 340, endPoint y: 499, distance: 209.5
click at [340, 499] on div ".st0 { fill: #FFFFFF; } 10" at bounding box center [357, 332] width 715 height 551
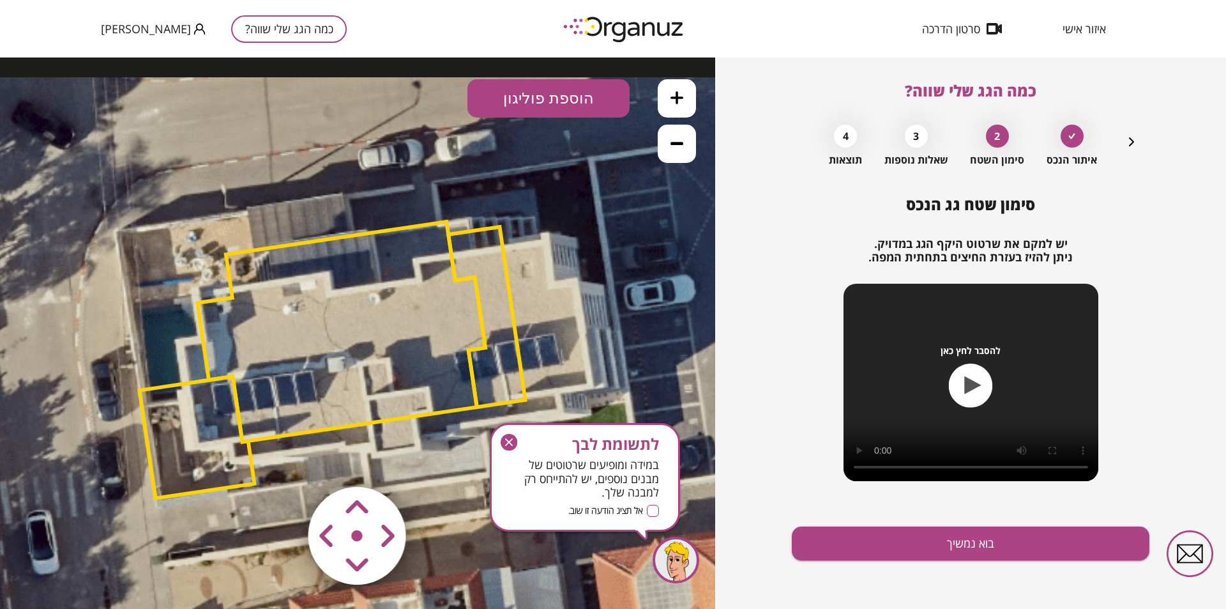
drag, startPoint x: 331, startPoint y: 377, endPoint x: 361, endPoint y: 376, distance: 29.4
click at [361, 376] on polygon at bounding box center [341, 332] width 288 height 220
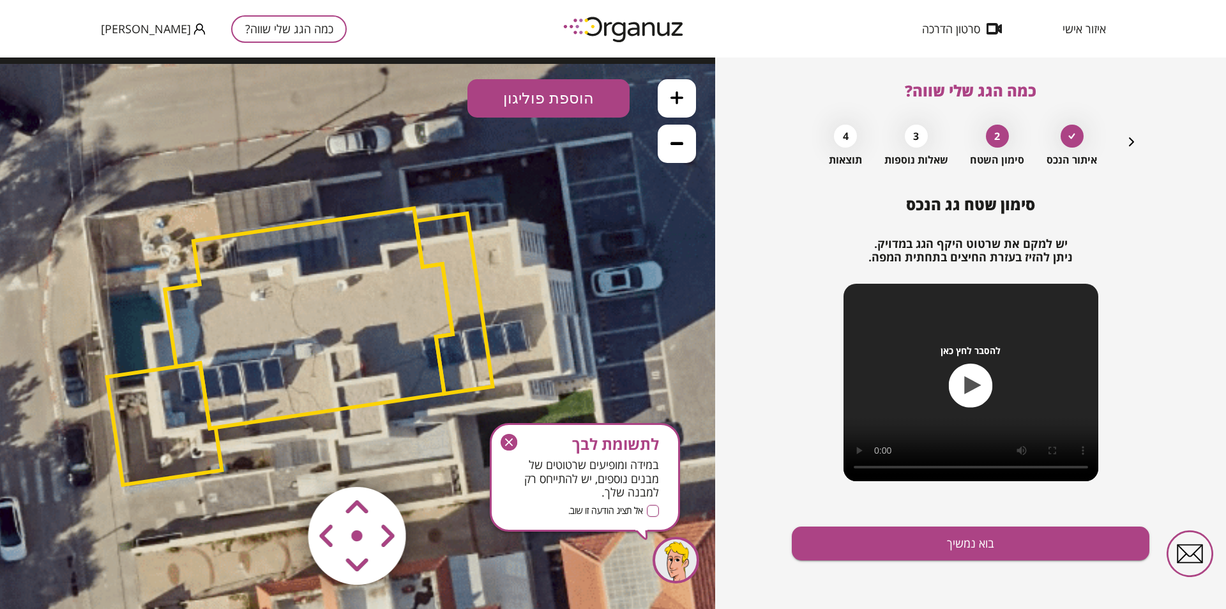
click at [282, 460] on area at bounding box center [282, 460] width 0 height 0
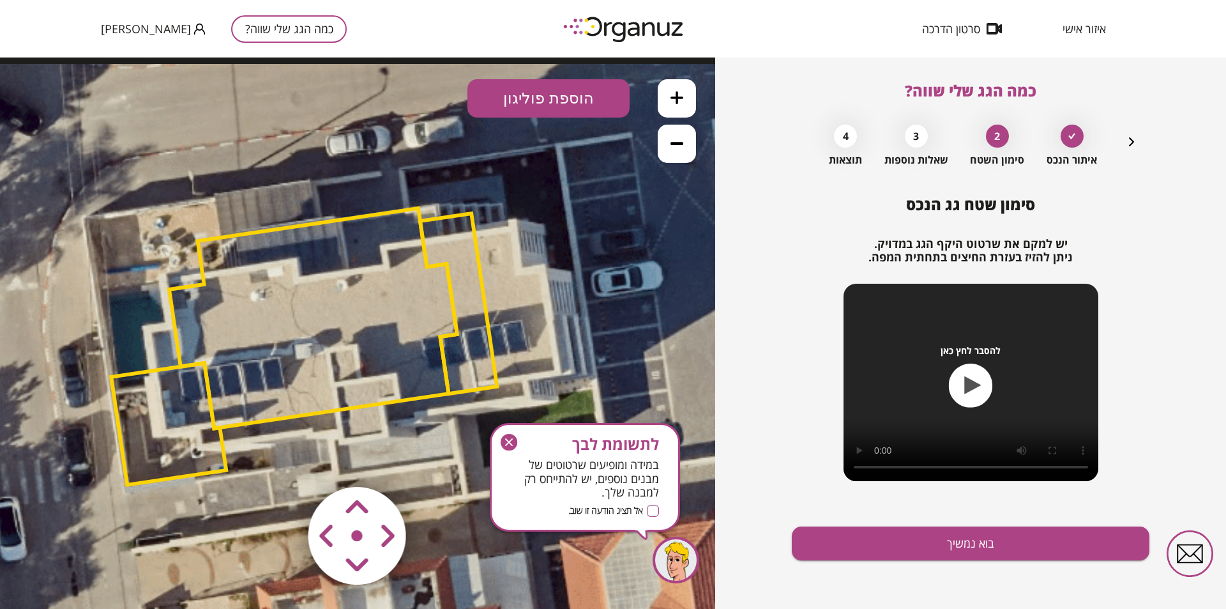
click at [282, 460] on area at bounding box center [282, 460] width 0 height 0
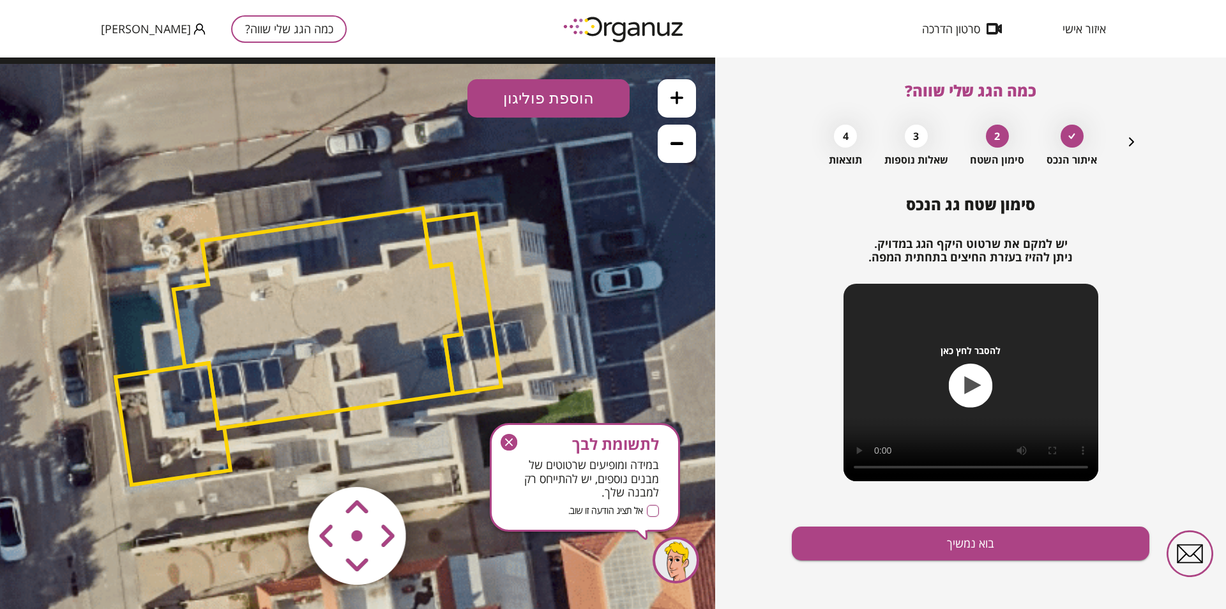
click at [282, 460] on area at bounding box center [282, 460] width 0 height 0
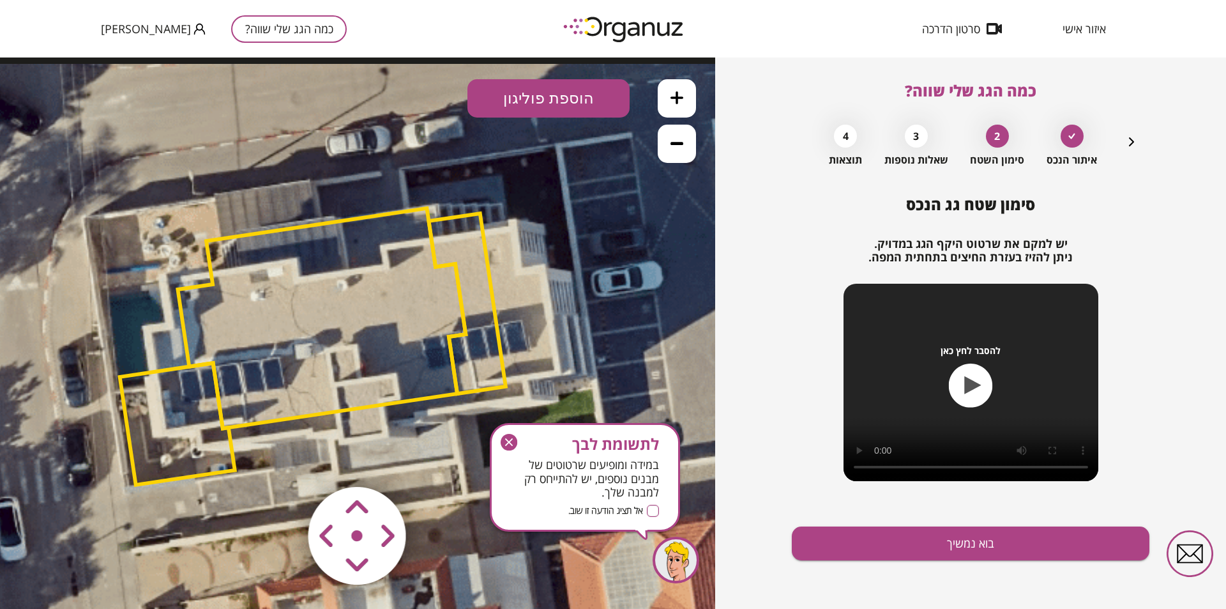
click at [282, 460] on area at bounding box center [282, 460] width 0 height 0
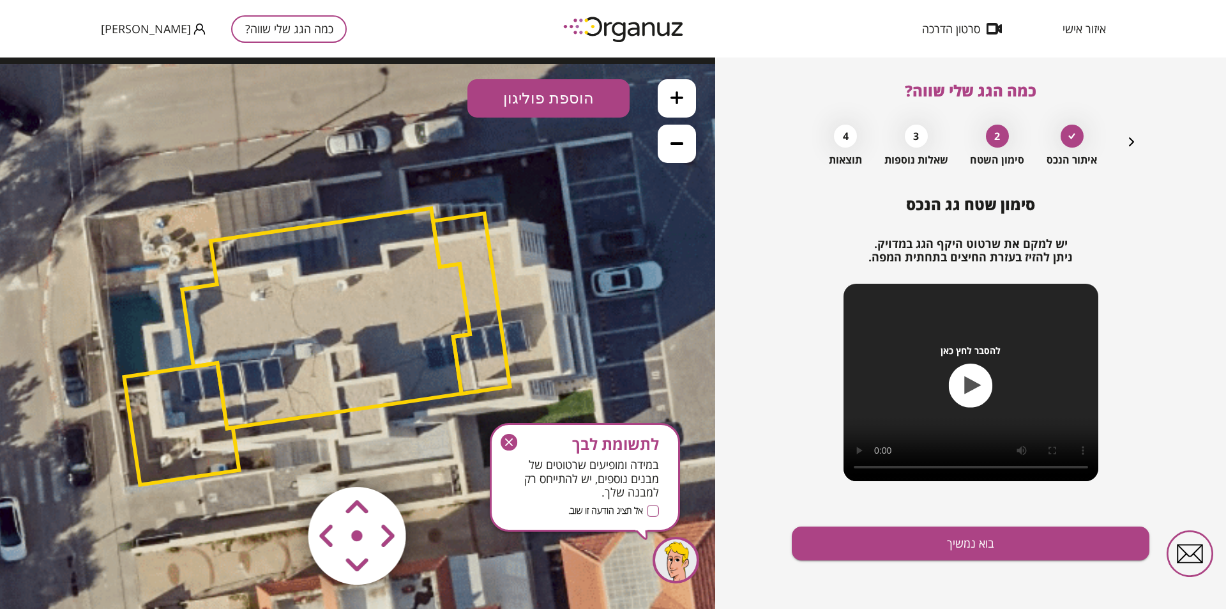
click at [282, 460] on area at bounding box center [282, 460] width 0 height 0
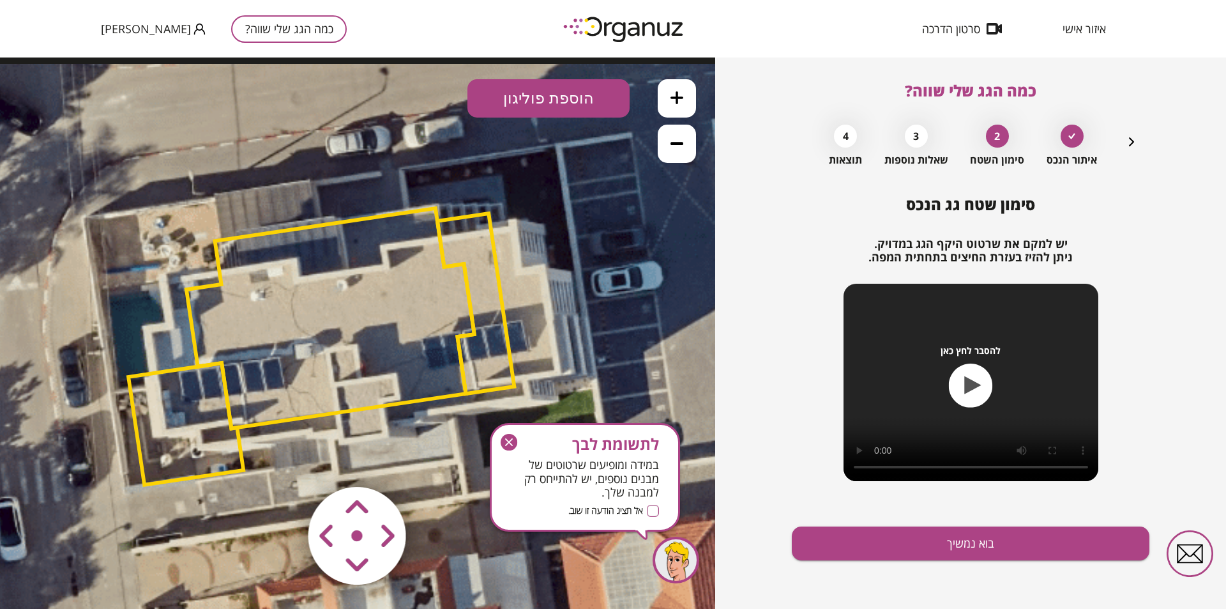
click at [282, 460] on area at bounding box center [282, 460] width 0 height 0
click at [919, 545] on button "בוא נמשיך" at bounding box center [971, 543] width 358 height 34
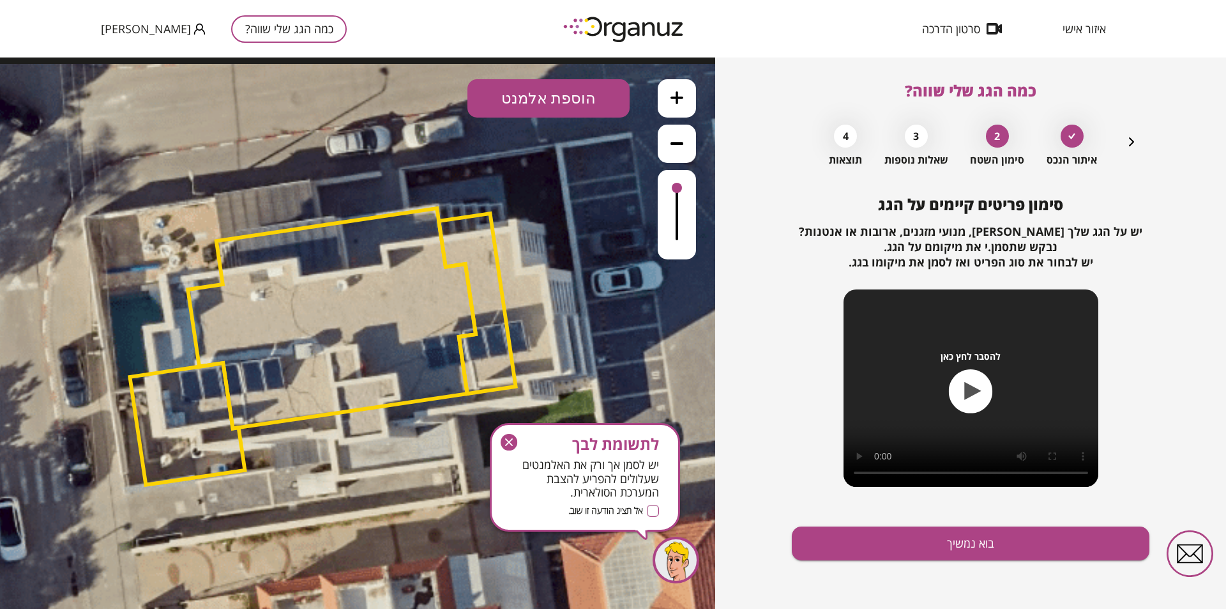
click at [503, 445] on icon "button" at bounding box center [509, 442] width 17 height 17
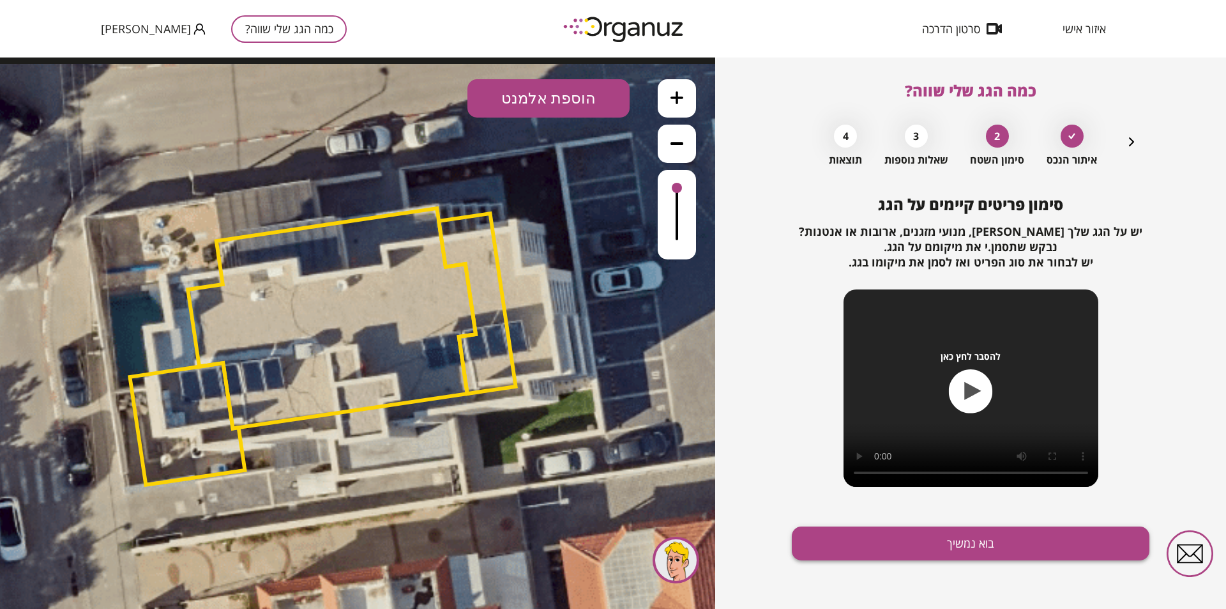
click at [955, 546] on button "בוא נמשיך" at bounding box center [971, 543] width 358 height 34
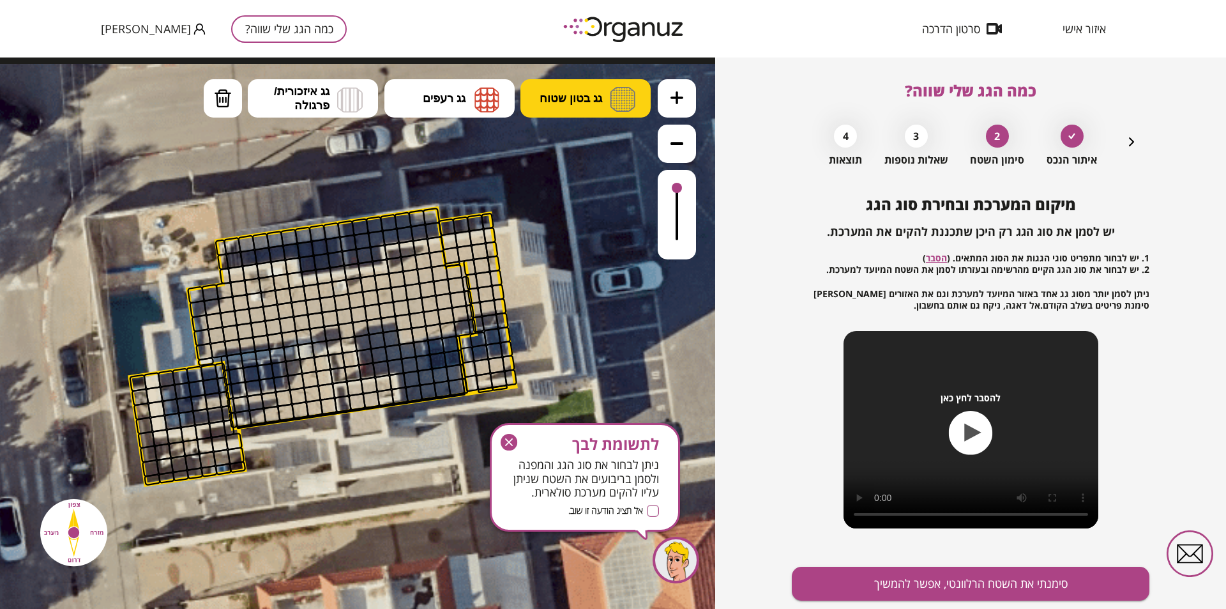
click at [563, 107] on button "גג בטון שטוח" at bounding box center [585, 98] width 130 height 38
click at [579, 155] on div ".st0 { fill: #FFFFFF; } 10" at bounding box center [357, 332] width 715 height 551
drag, startPoint x: 511, startPoint y: 441, endPoint x: 511, endPoint y: 384, distance: 56.8
click at [511, 441] on icon "button" at bounding box center [509, 442] width 17 height 17
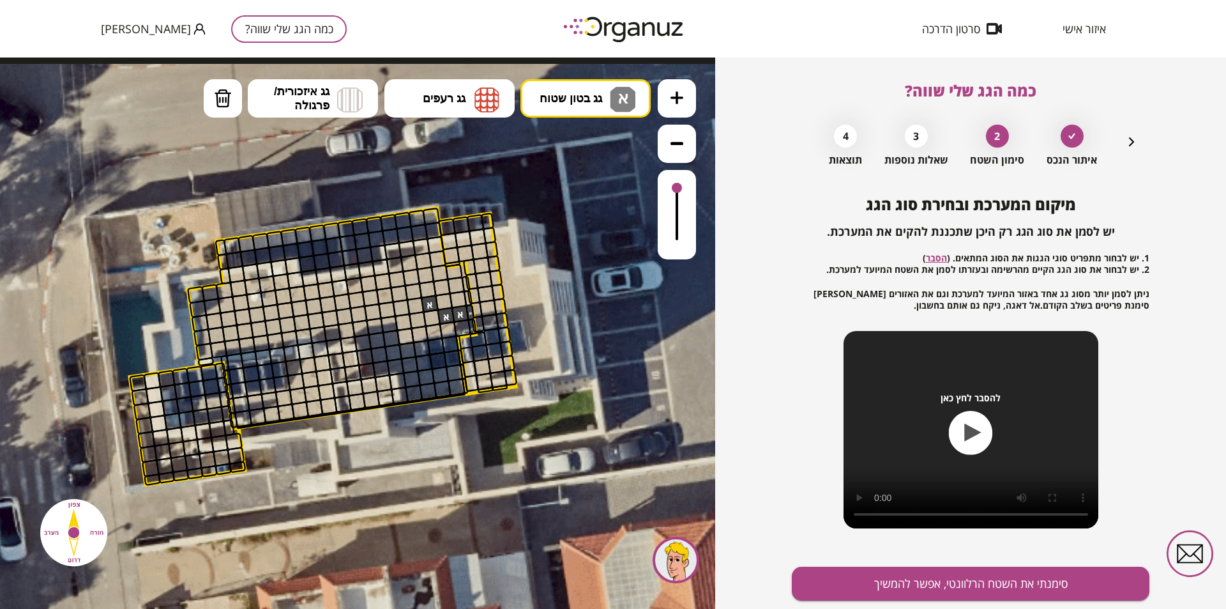
drag, startPoint x: 425, startPoint y: 306, endPoint x: 468, endPoint y: 309, distance: 43.5
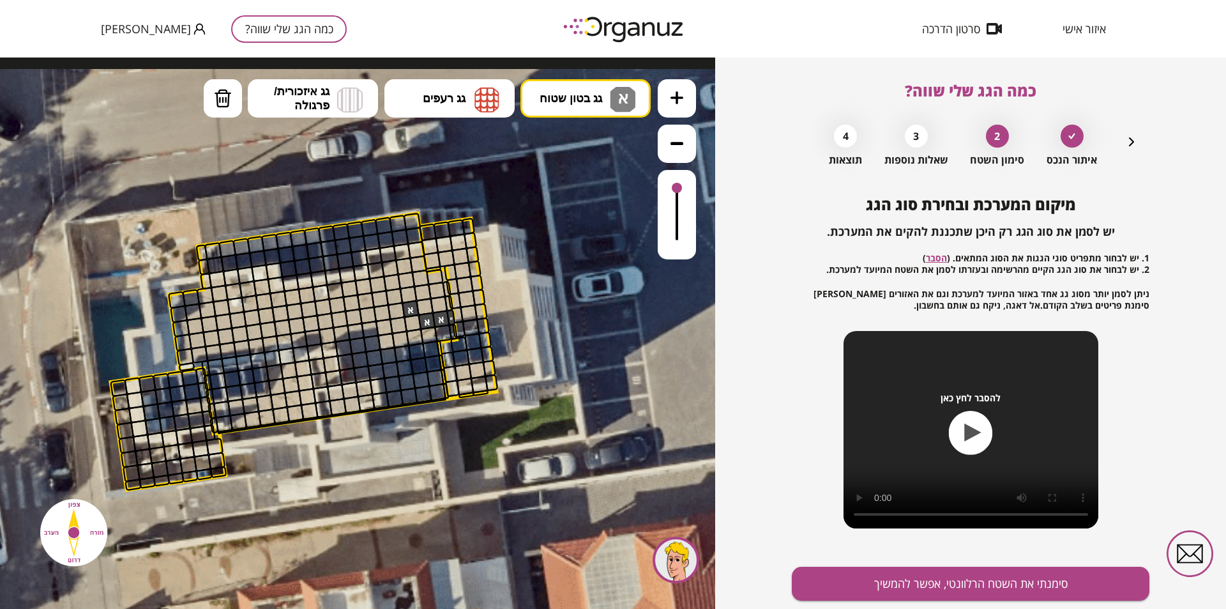
drag, startPoint x: 503, startPoint y: 239, endPoint x: 452, endPoint y: 247, distance: 51.1
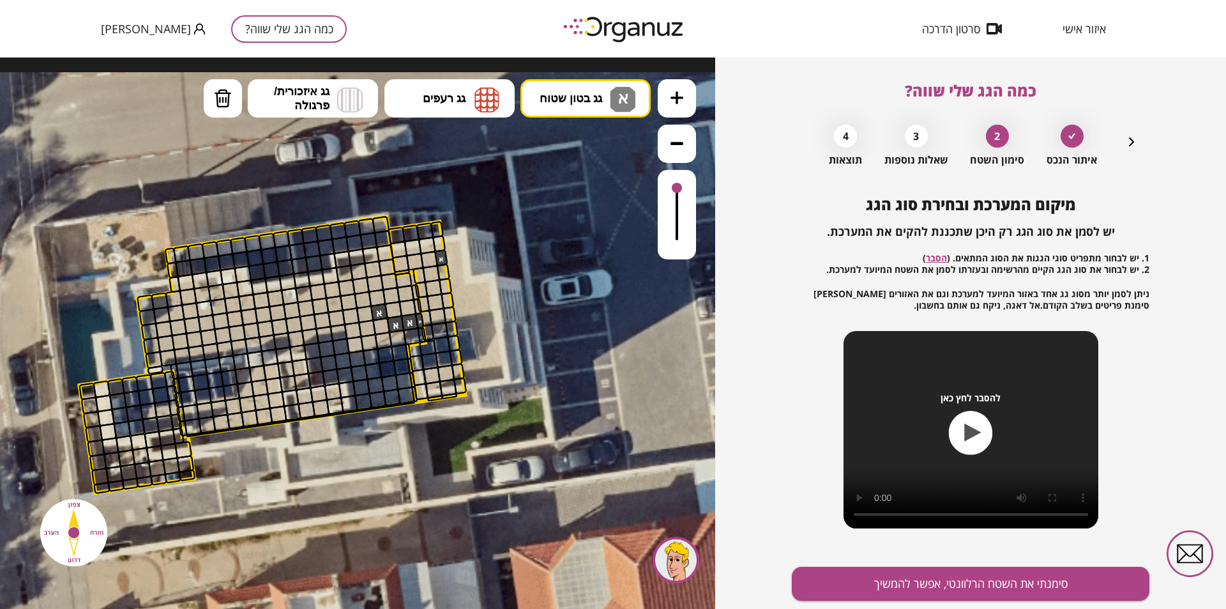
drag, startPoint x: 444, startPoint y: 256, endPoint x: 531, endPoint y: 242, distance: 88.0
click at [445, 256] on div at bounding box center [440, 257] width 13 height 17
click at [676, 143] on icon at bounding box center [677, 143] width 13 height 3
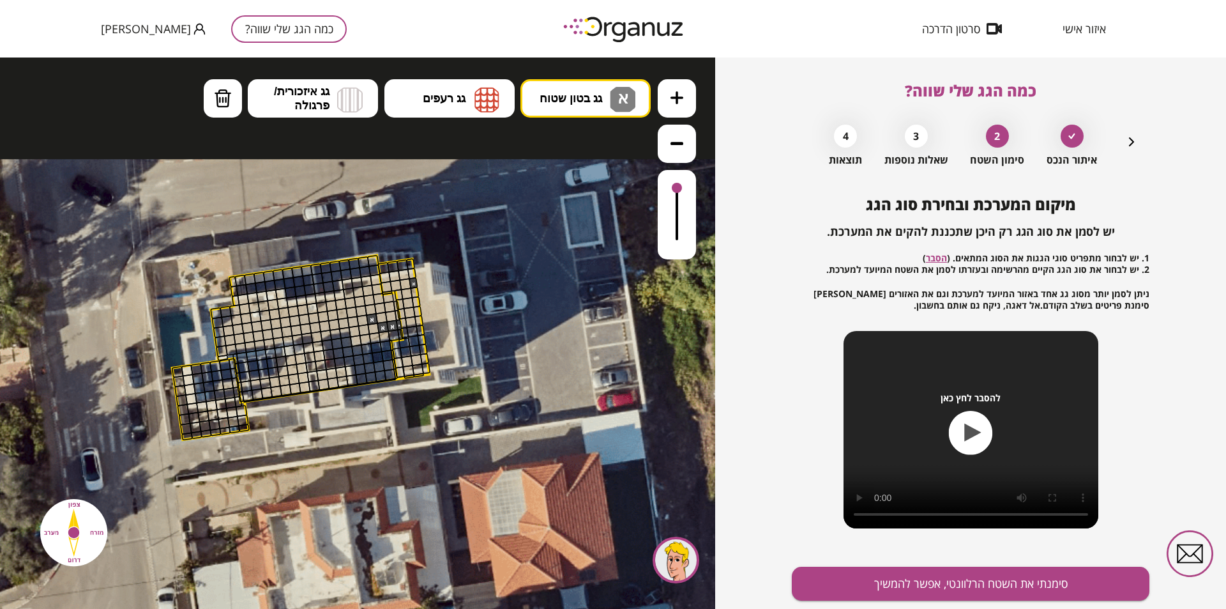
click at [676, 143] on icon at bounding box center [677, 143] width 13 height 3
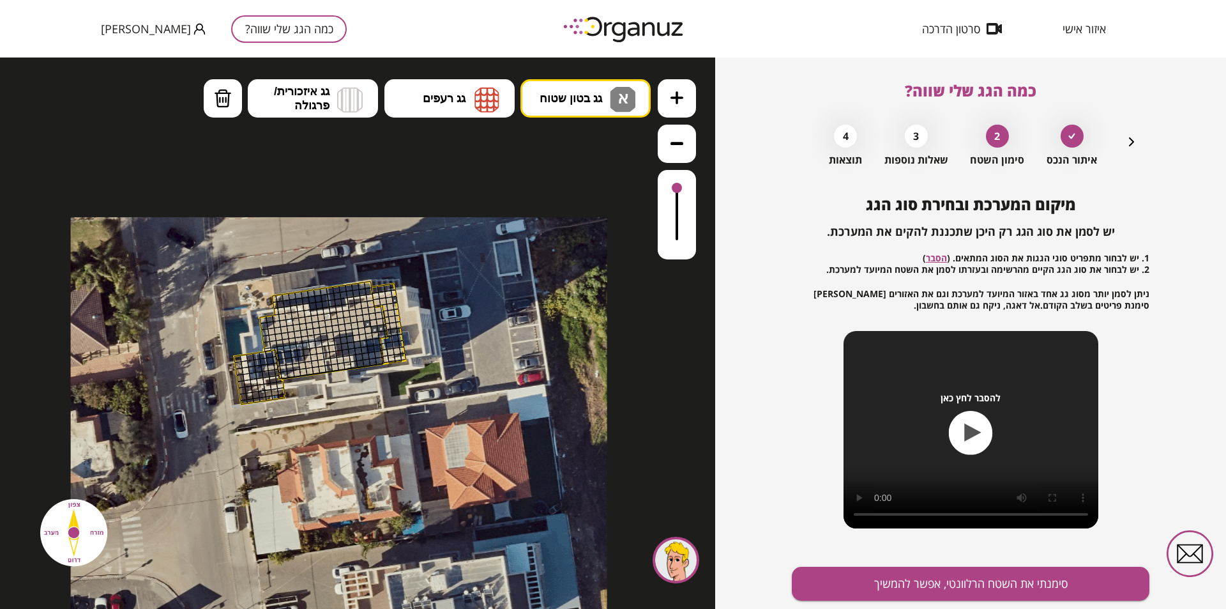
click at [341, 348] on div at bounding box center [345, 346] width 8 height 8
click at [1127, 142] on icon "button" at bounding box center [1131, 141] width 15 height 15
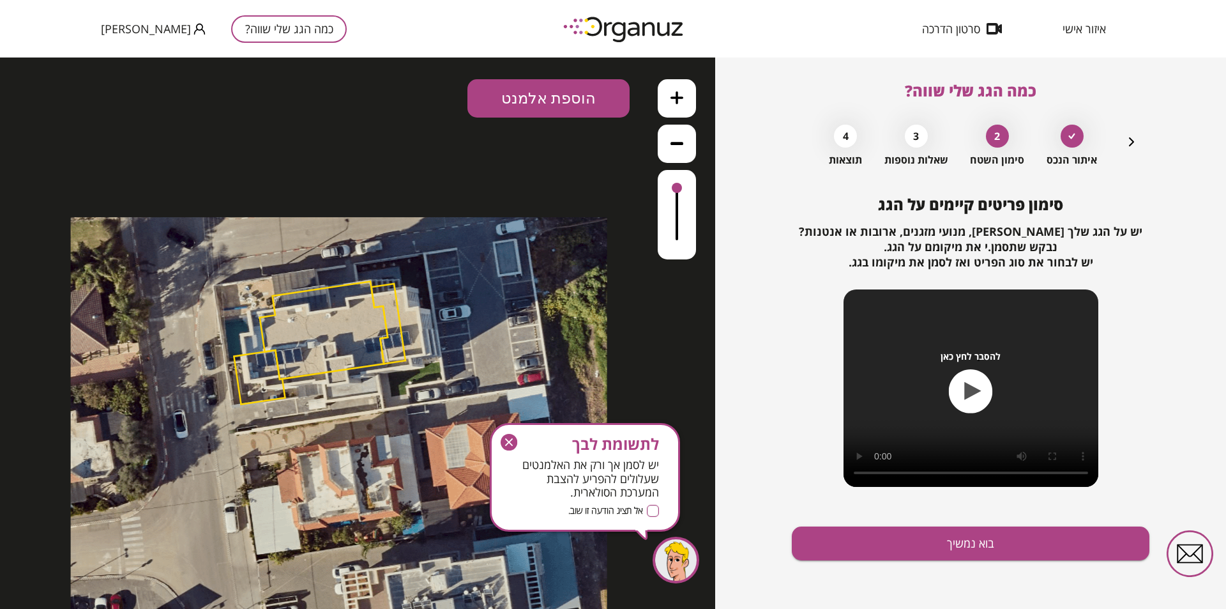
click at [403, 333] on icon at bounding box center [339, 485] width 536 height 536
click at [398, 330] on polygon at bounding box center [388, 324] width 34 height 80
click at [1129, 138] on icon "button" at bounding box center [1131, 141] width 15 height 15
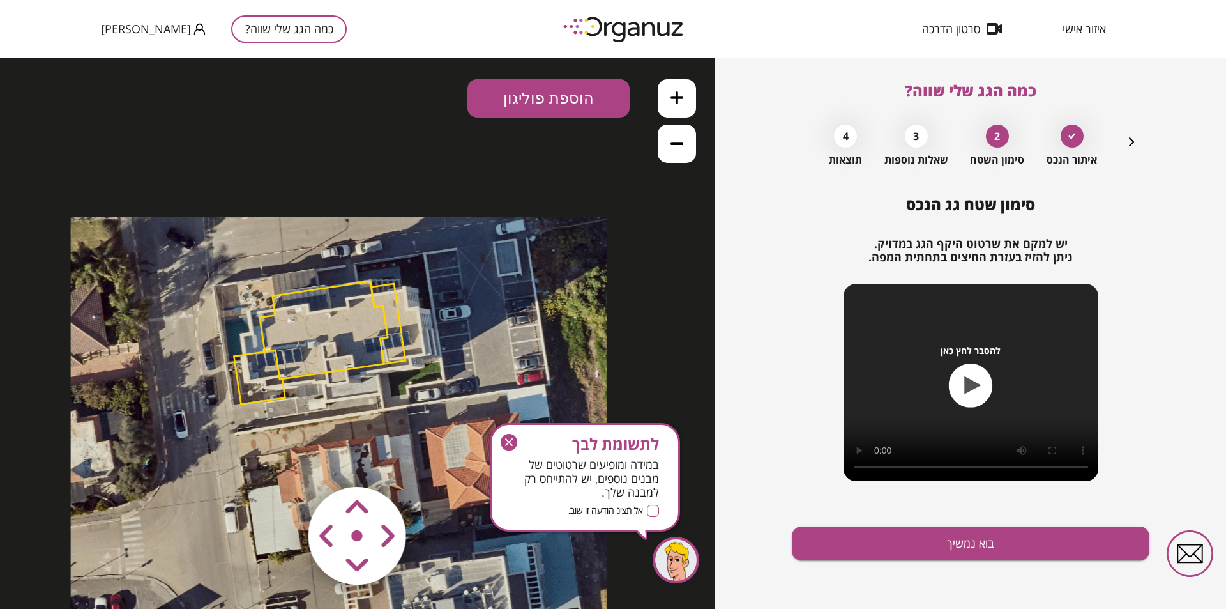
click at [282, 460] on area at bounding box center [282, 460] width 0 height 0
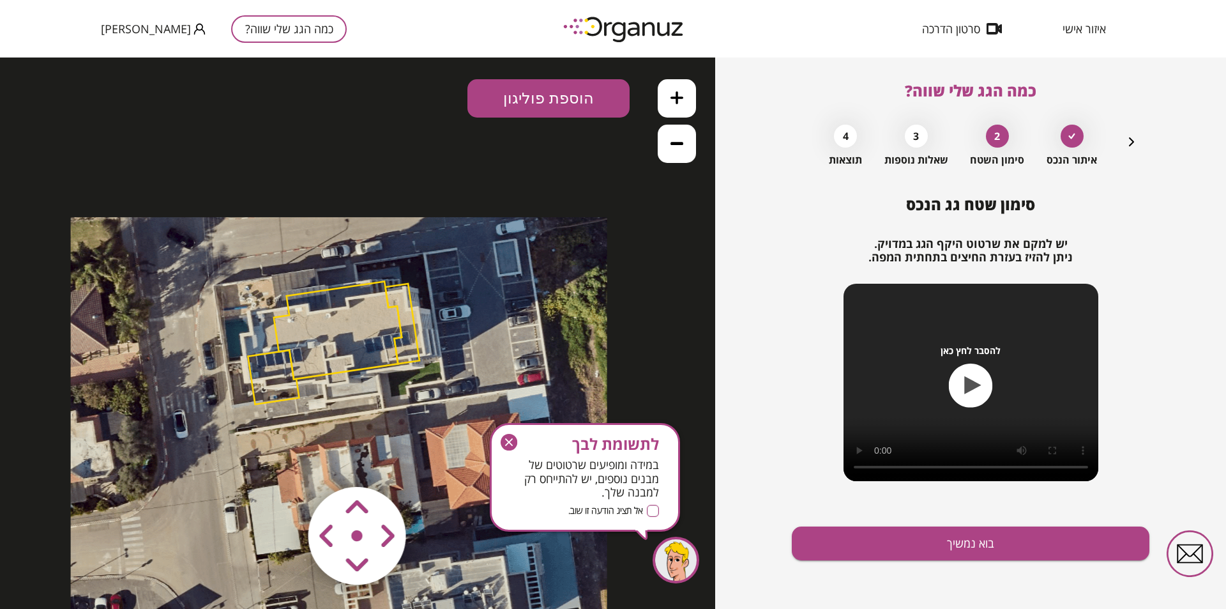
click at [282, 460] on area at bounding box center [282, 460] width 0 height 0
click at [513, 445] on icon "button" at bounding box center [509, 442] width 17 height 17
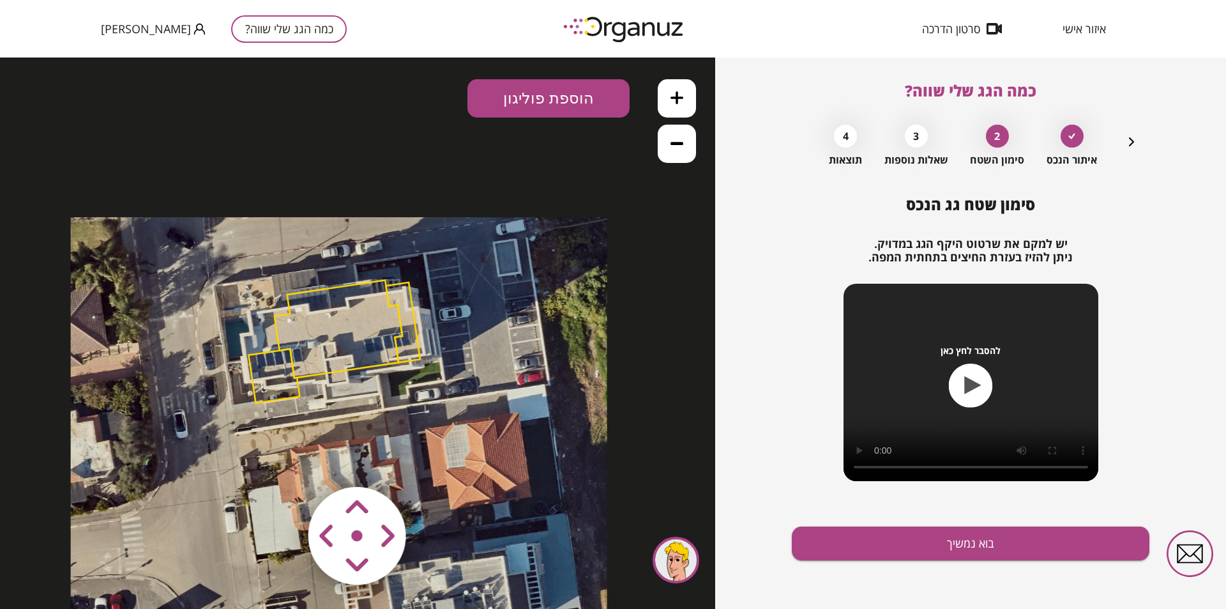
click at [314, 336] on polygon at bounding box center [339, 329] width 128 height 98
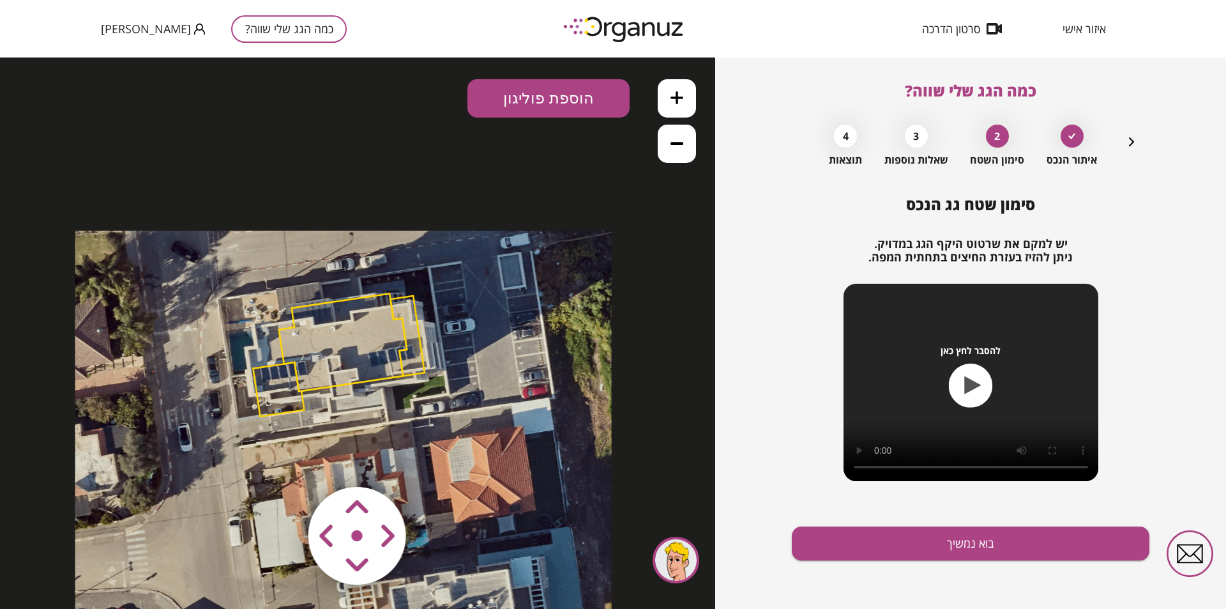
drag, startPoint x: 301, startPoint y: 328, endPoint x: 305, endPoint y: 340, distance: 12.9
click at [305, 340] on polygon at bounding box center [343, 342] width 128 height 98
click at [282, 460] on area at bounding box center [282, 460] width 0 height 0
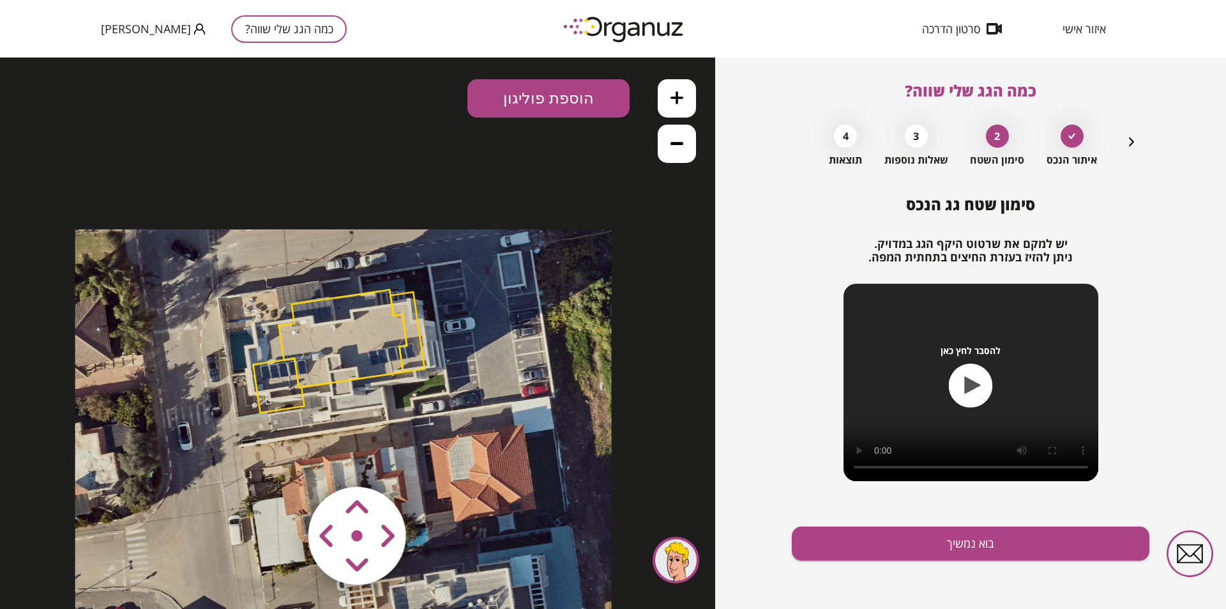
click at [282, 460] on area at bounding box center [282, 460] width 0 height 0
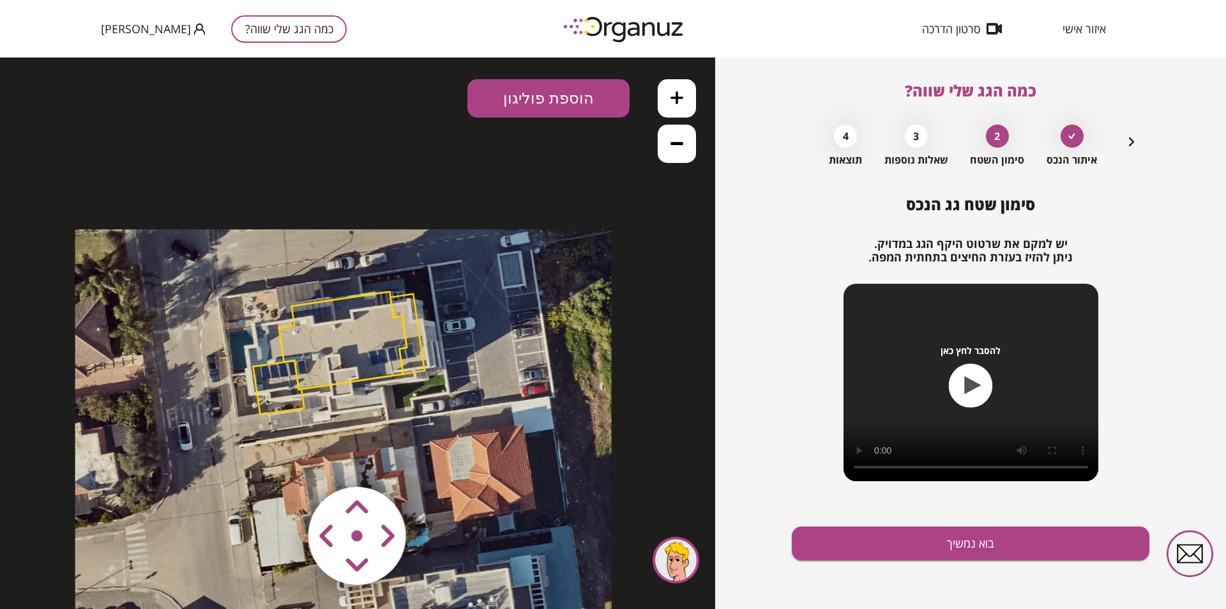
click at [282, 460] on area at bounding box center [282, 460] width 0 height 0
click at [337, 369] on polygon at bounding box center [343, 338] width 128 height 98
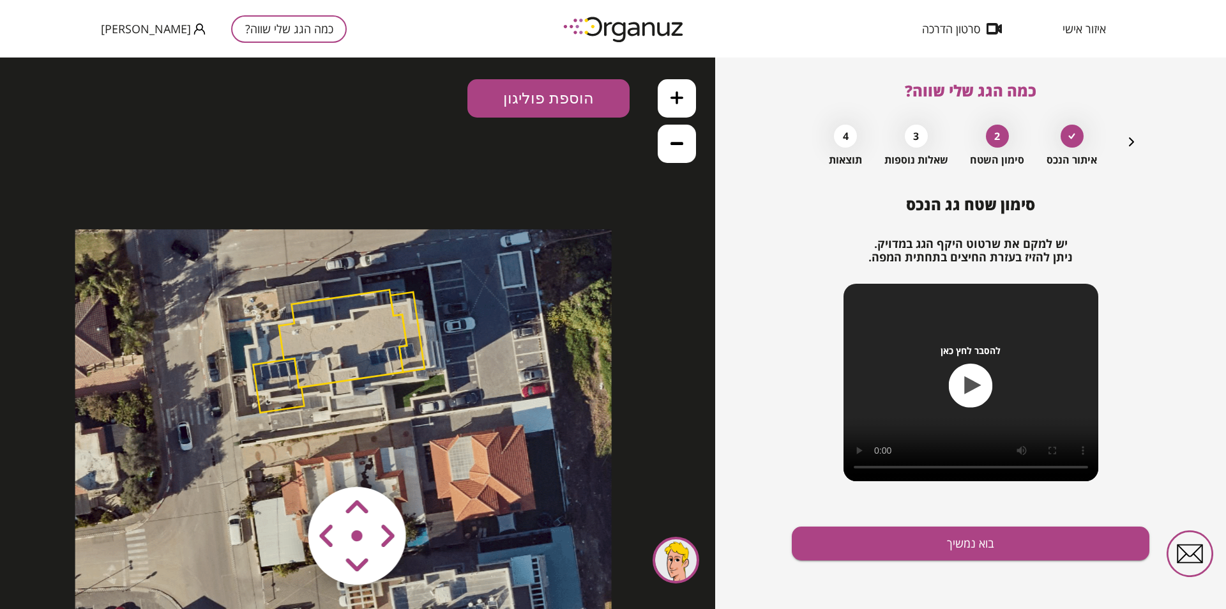
click at [337, 369] on polygon at bounding box center [343, 338] width 128 height 98
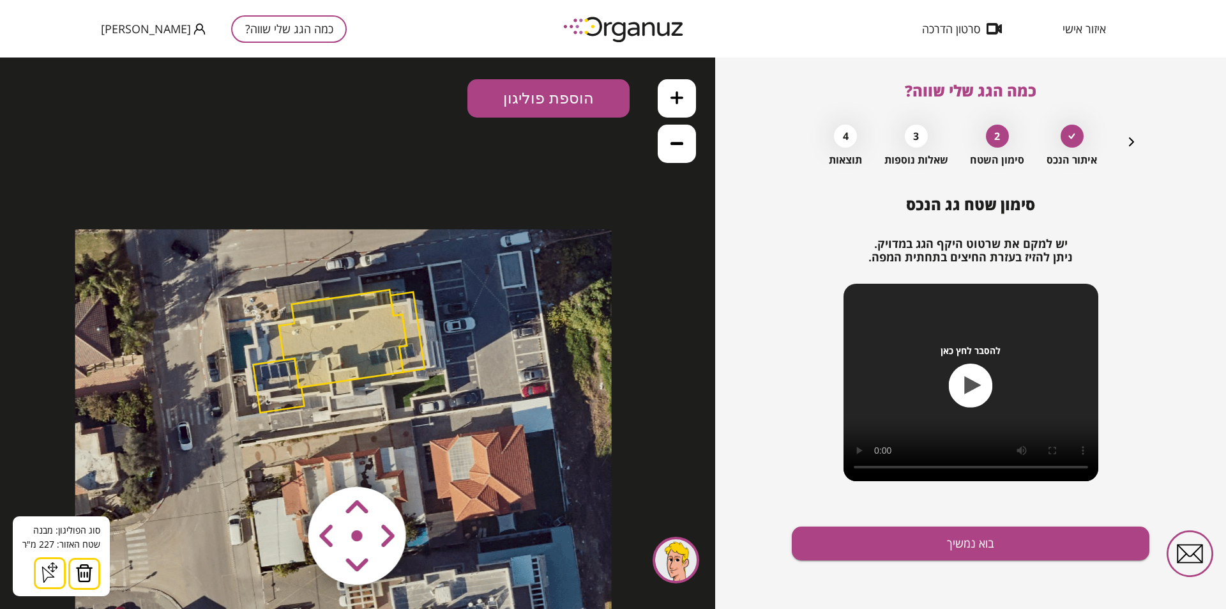
click at [55, 572] on icon at bounding box center [50, 572] width 20 height 20
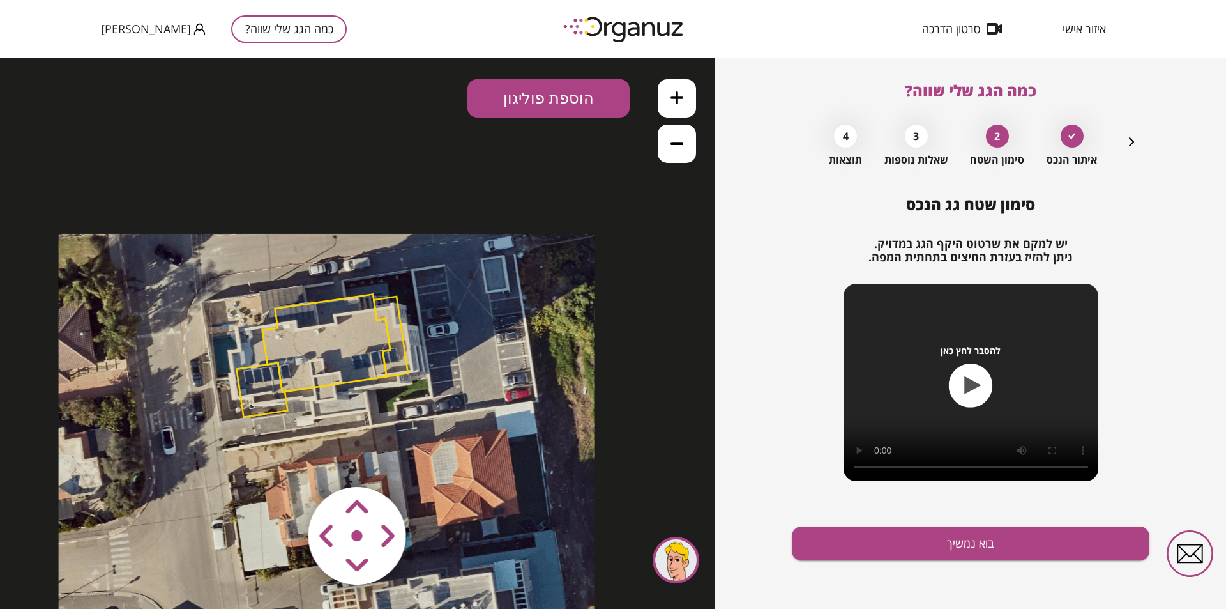
drag, startPoint x: 300, startPoint y: 363, endPoint x: 283, endPoint y: 367, distance: 17.2
click at [283, 367] on polygon at bounding box center [326, 343] width 128 height 98
click at [298, 360] on polygon at bounding box center [326, 343] width 128 height 98
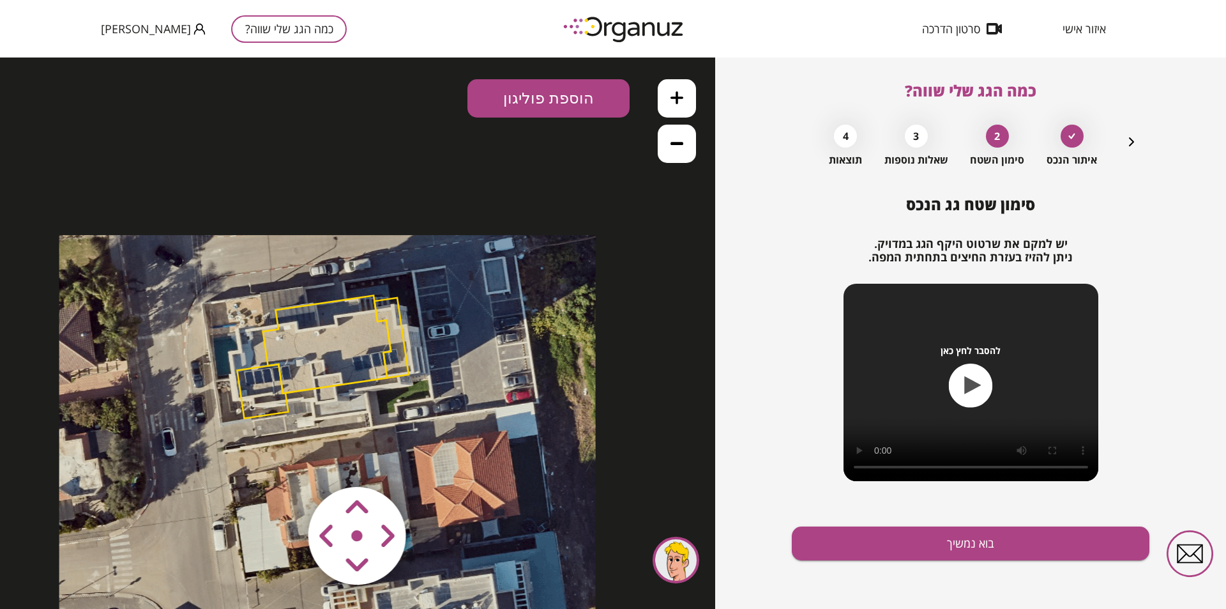
click at [344, 336] on polygon at bounding box center [327, 344] width 128 height 98
click at [282, 460] on area at bounding box center [282, 460] width 0 height 0
click at [508, 109] on button "הוספת פוליגון" at bounding box center [548, 98] width 162 height 38
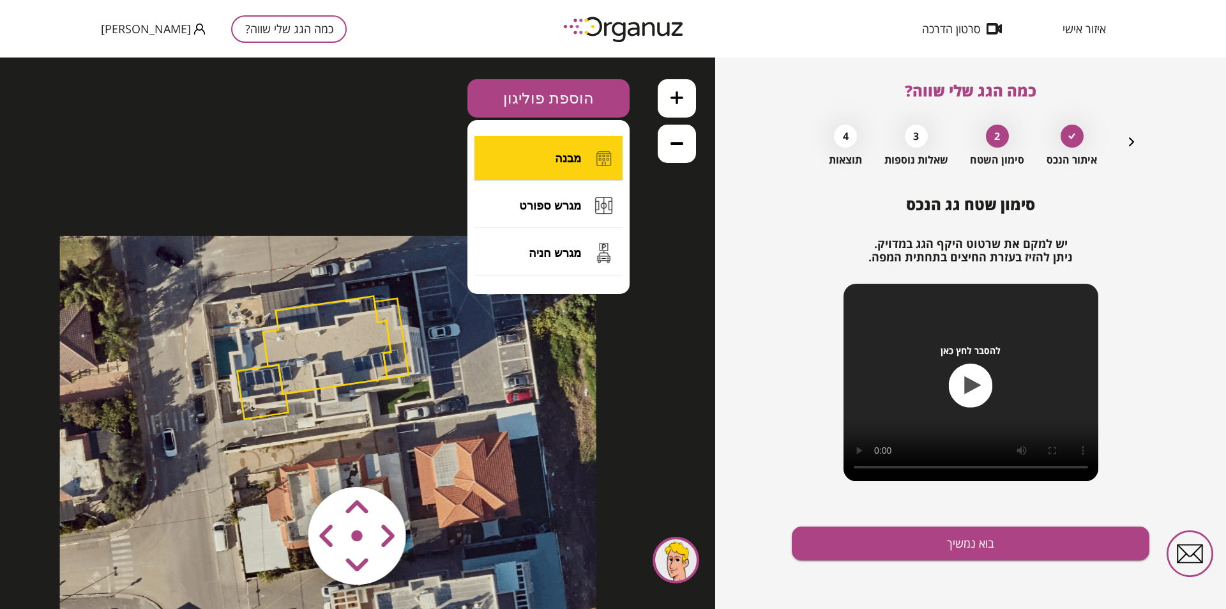
click at [513, 161] on button "מבנה" at bounding box center [549, 158] width 148 height 45
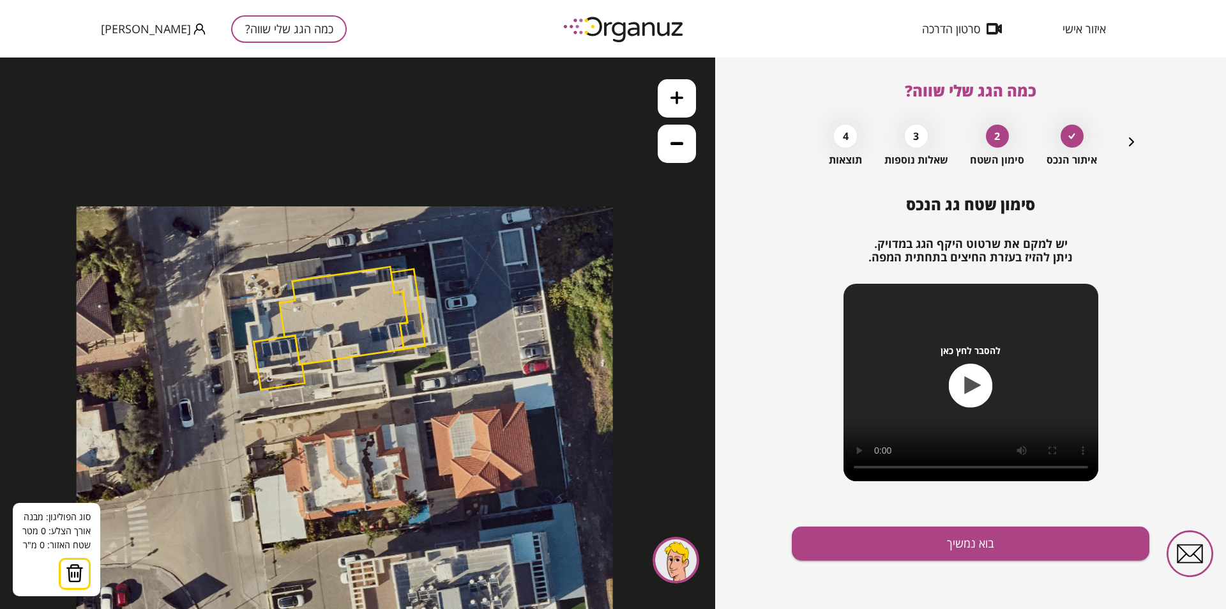
drag, startPoint x: 397, startPoint y: 308, endPoint x: 436, endPoint y: 273, distance: 52.5
click at [425, 273] on polygon at bounding box center [408, 309] width 34 height 80
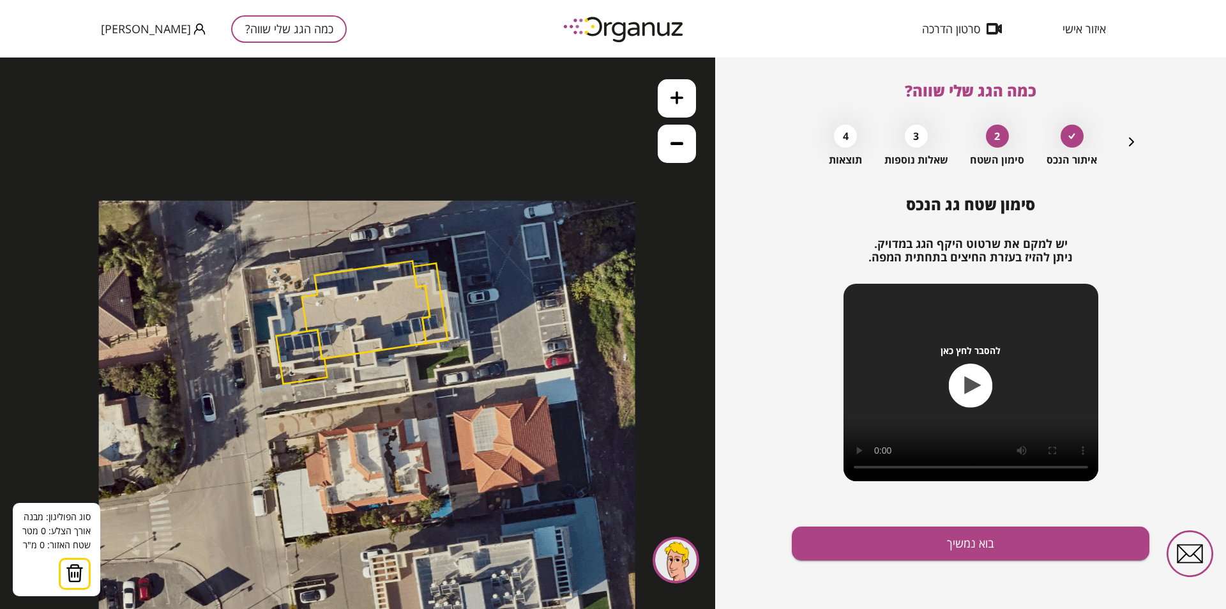
click at [83, 577] on button at bounding box center [75, 574] width 32 height 32
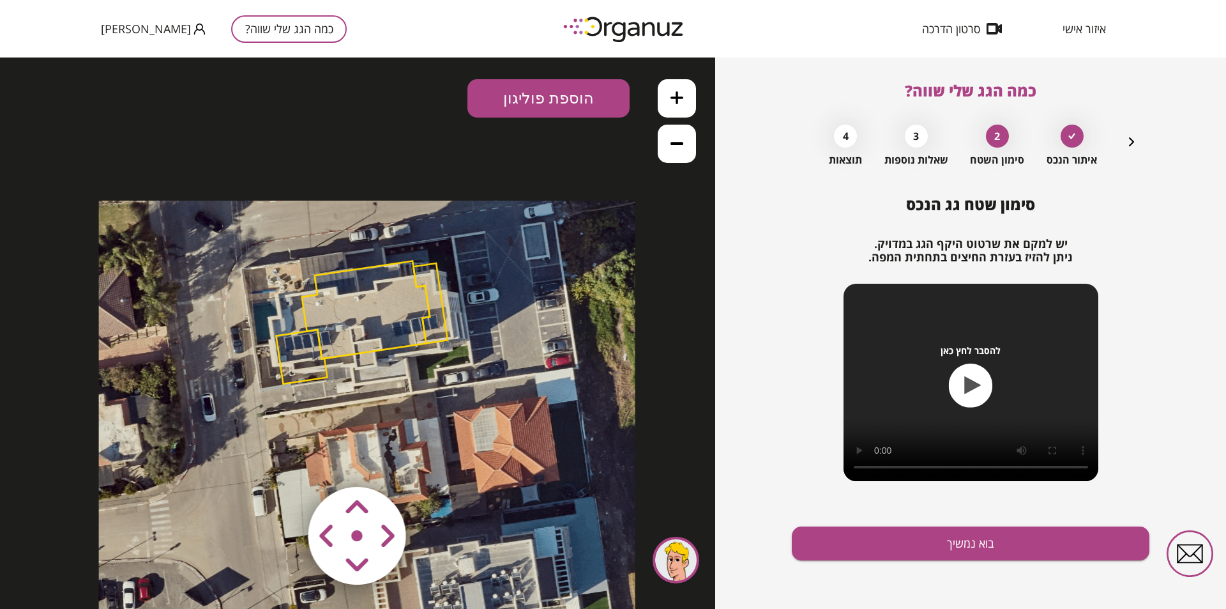
click at [374, 332] on polygon at bounding box center [366, 310] width 128 height 98
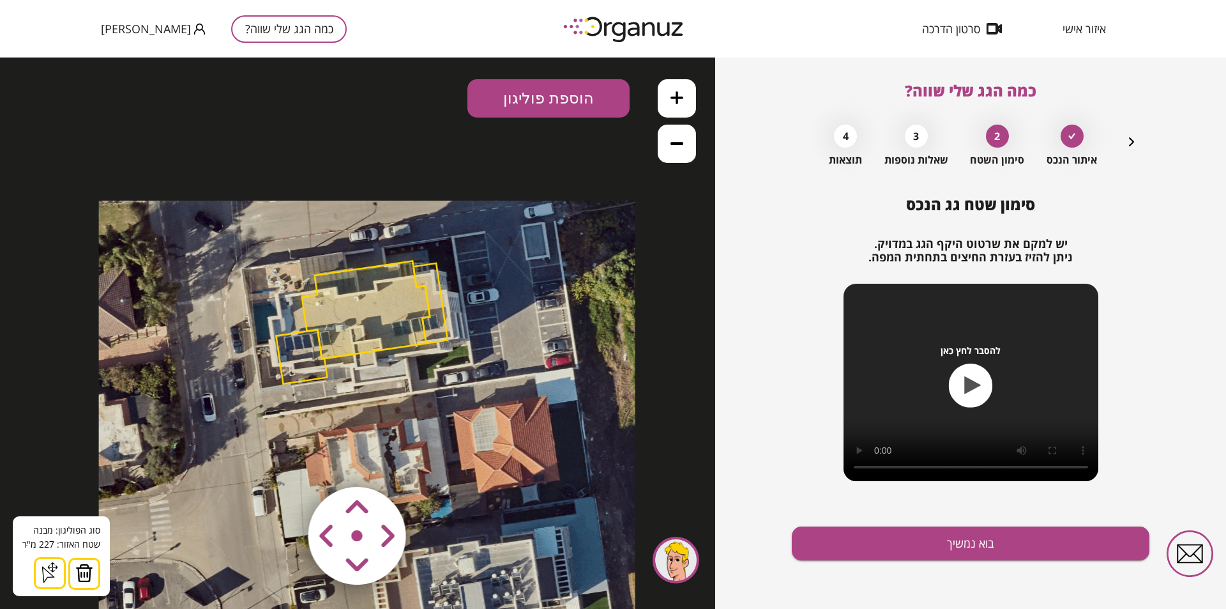
click at [82, 564] on img at bounding box center [84, 572] width 18 height 19
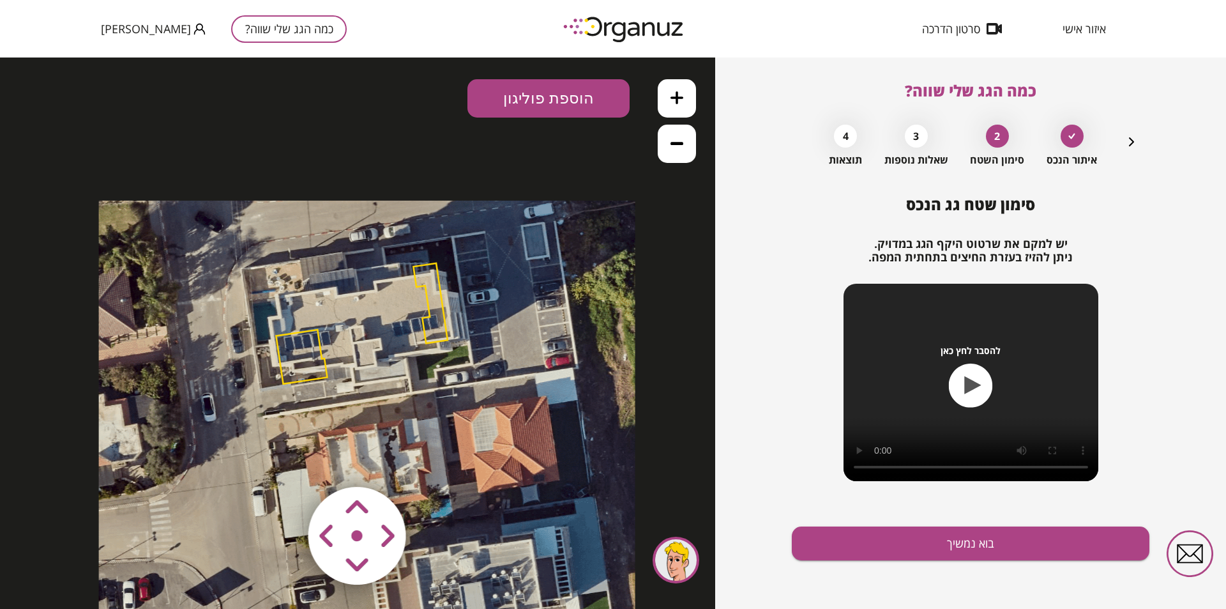
click at [435, 324] on polygon at bounding box center [430, 303] width 34 height 80
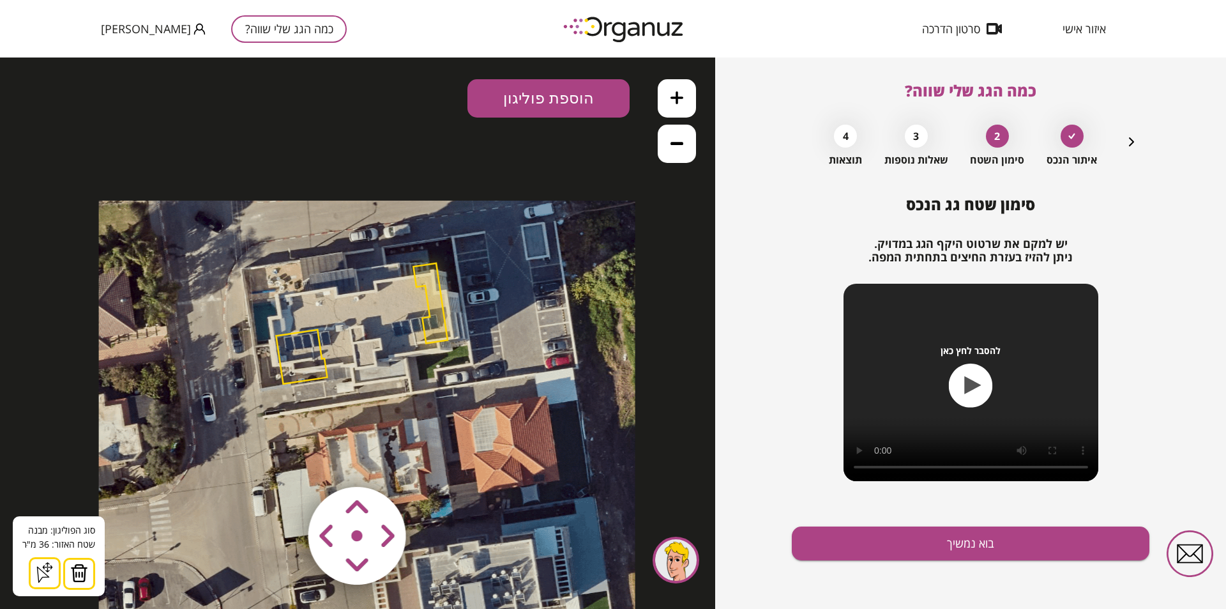
click at [70, 572] on img at bounding box center [79, 572] width 18 height 19
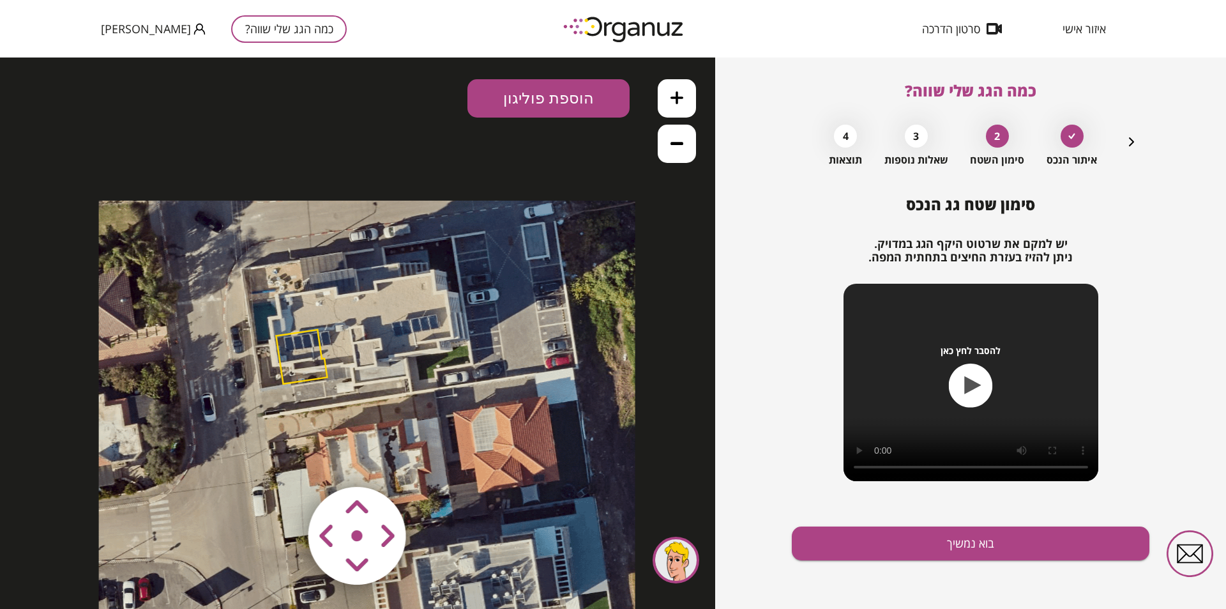
click at [295, 350] on polygon at bounding box center [301, 357] width 51 height 54
click at [291, 358] on polygon at bounding box center [302, 357] width 51 height 54
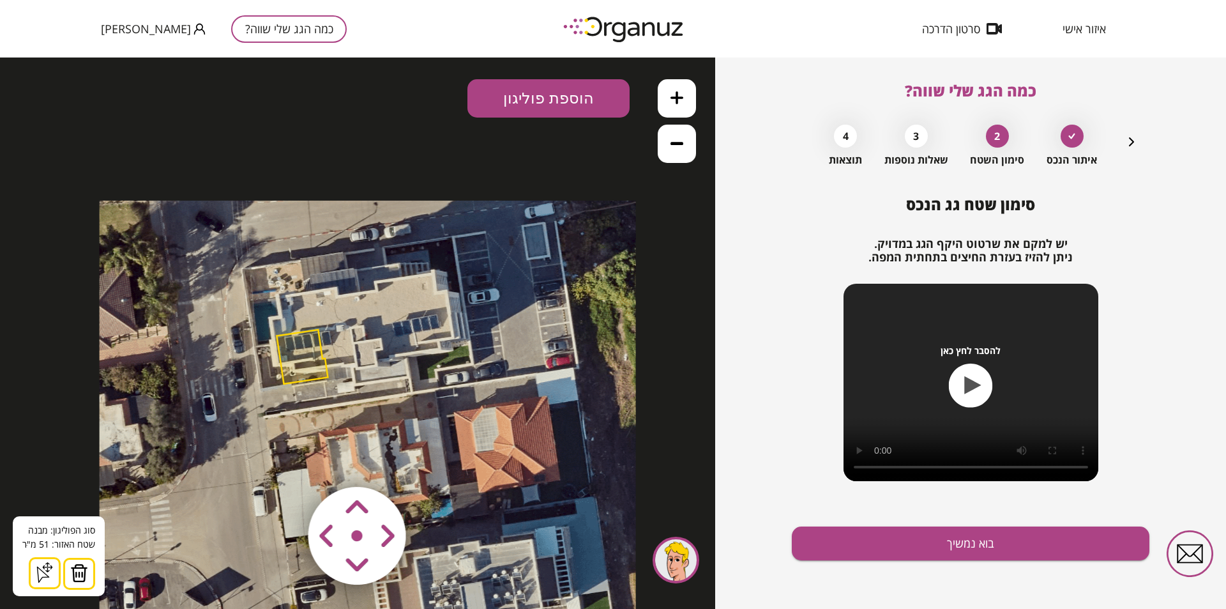
click at [79, 575] on img at bounding box center [79, 572] width 18 height 19
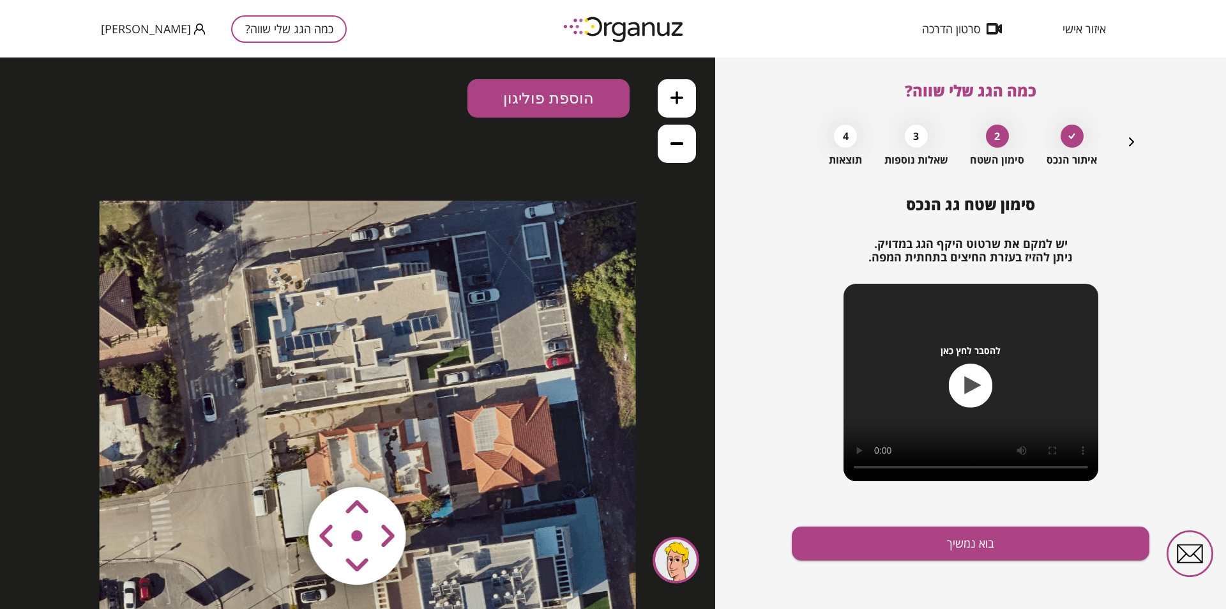
click at [559, 103] on button "הוספת פוליגון" at bounding box center [548, 98] width 162 height 38
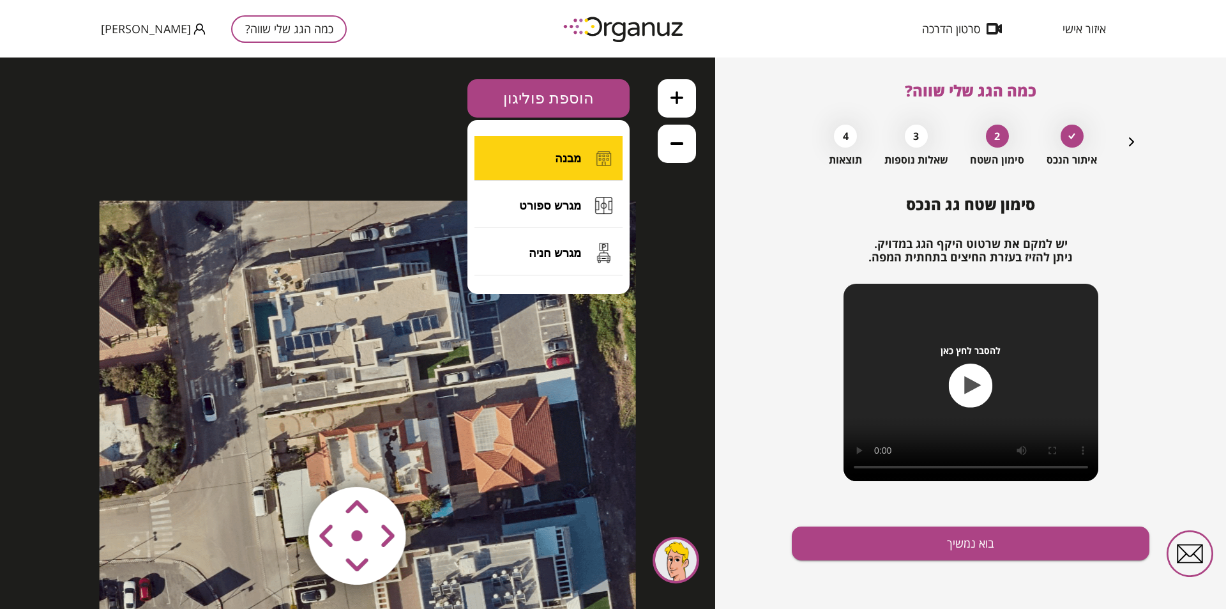
click at [576, 156] on span "מבנה" at bounding box center [568, 158] width 26 height 14
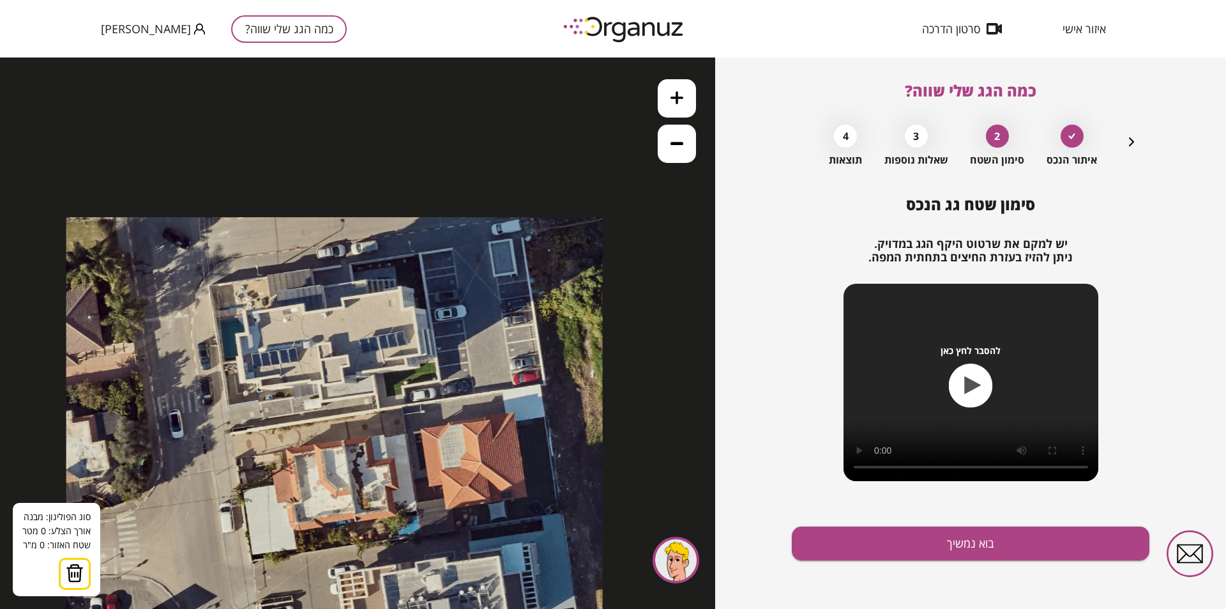
drag, startPoint x: 434, startPoint y: 276, endPoint x: 406, endPoint y: 296, distance: 34.9
click at [402, 293] on icon at bounding box center [334, 485] width 536 height 536
click at [388, 311] on icon at bounding box center [336, 485] width 536 height 536
click at [390, 314] on polygon at bounding box center [389, 312] width 2 height 3
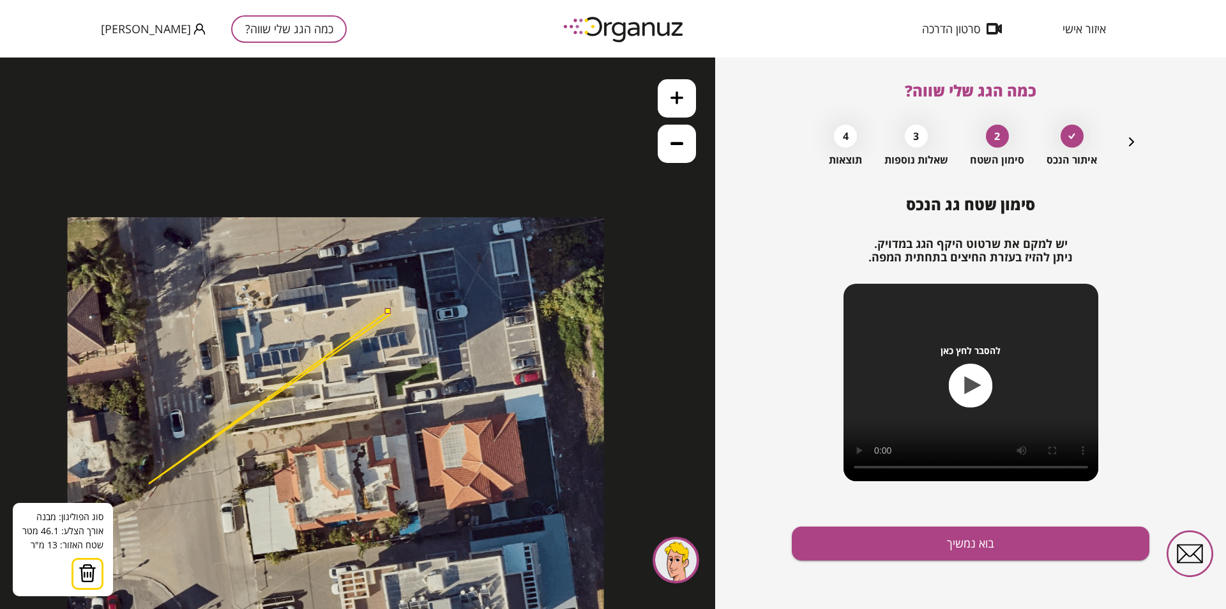
click at [77, 585] on button at bounding box center [88, 574] width 32 height 32
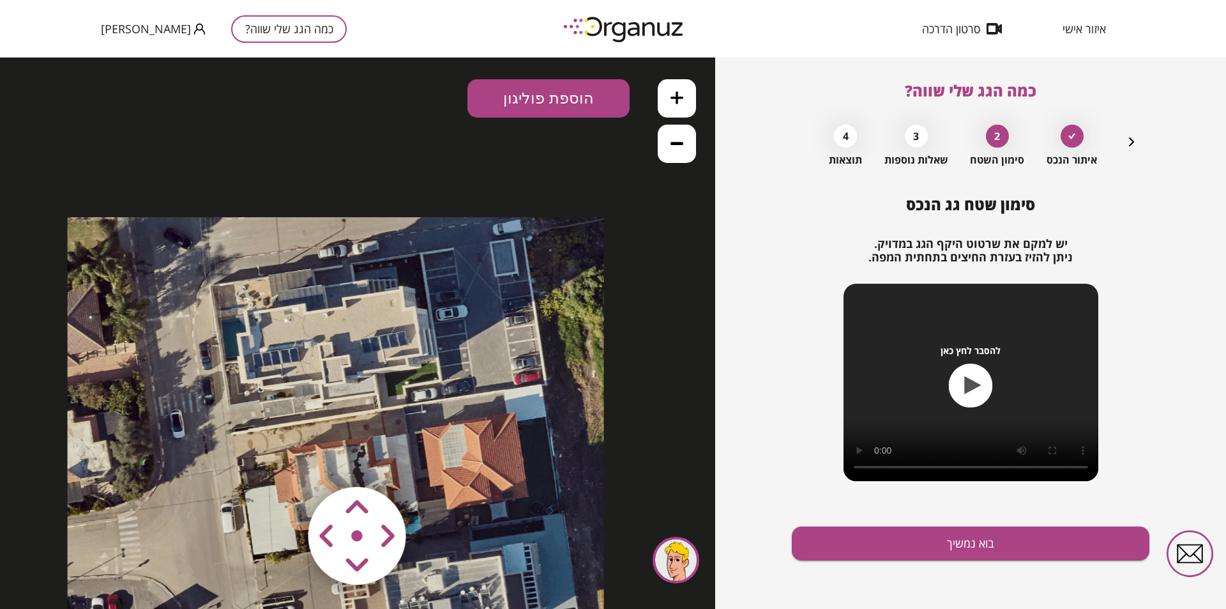
click at [400, 290] on icon at bounding box center [336, 485] width 536 height 536
click at [529, 107] on button "הוספת פוליגון" at bounding box center [548, 98] width 162 height 38
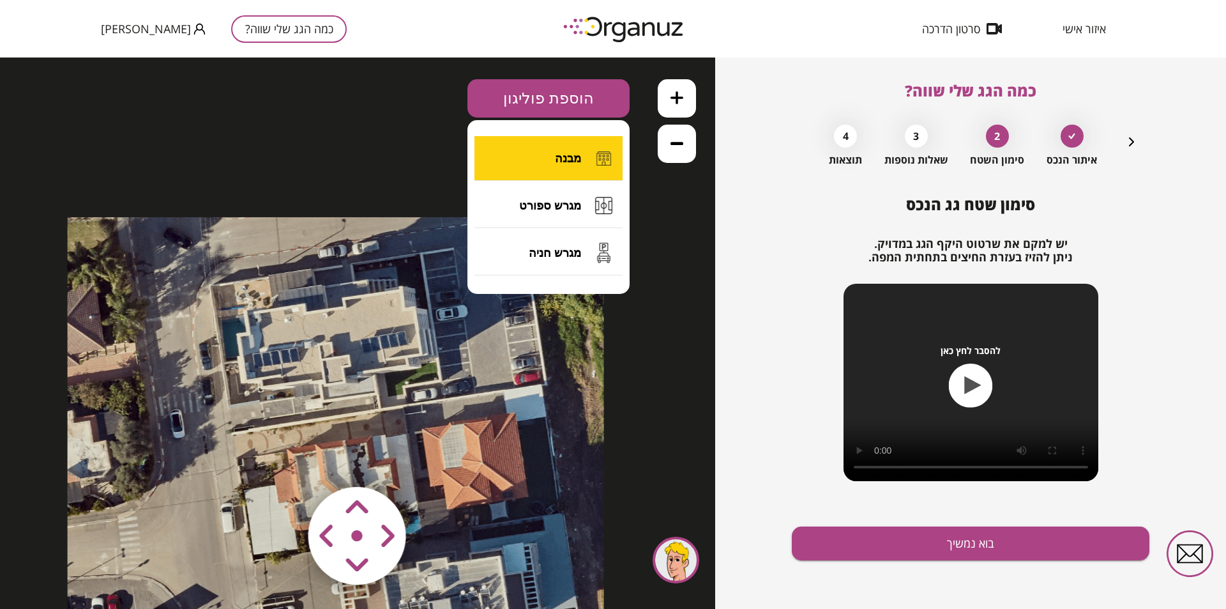
click at [563, 160] on span "מבנה" at bounding box center [568, 158] width 26 height 14
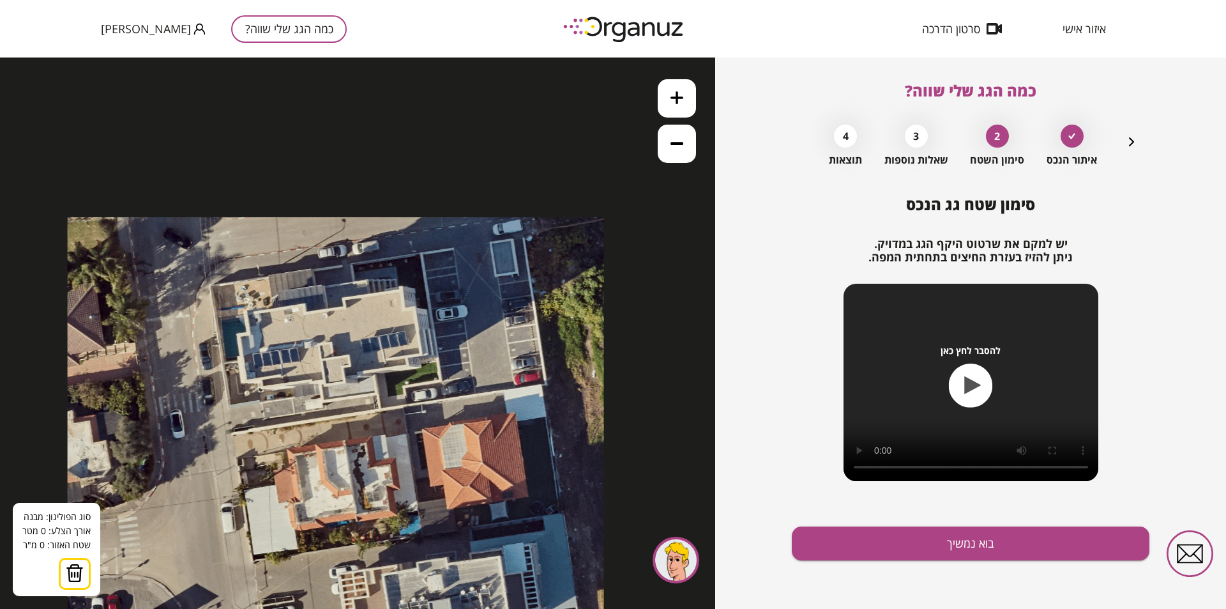
click at [401, 293] on icon at bounding box center [336, 485] width 536 height 536
click at [347, 301] on polygon at bounding box center [374, 297] width 54 height 8
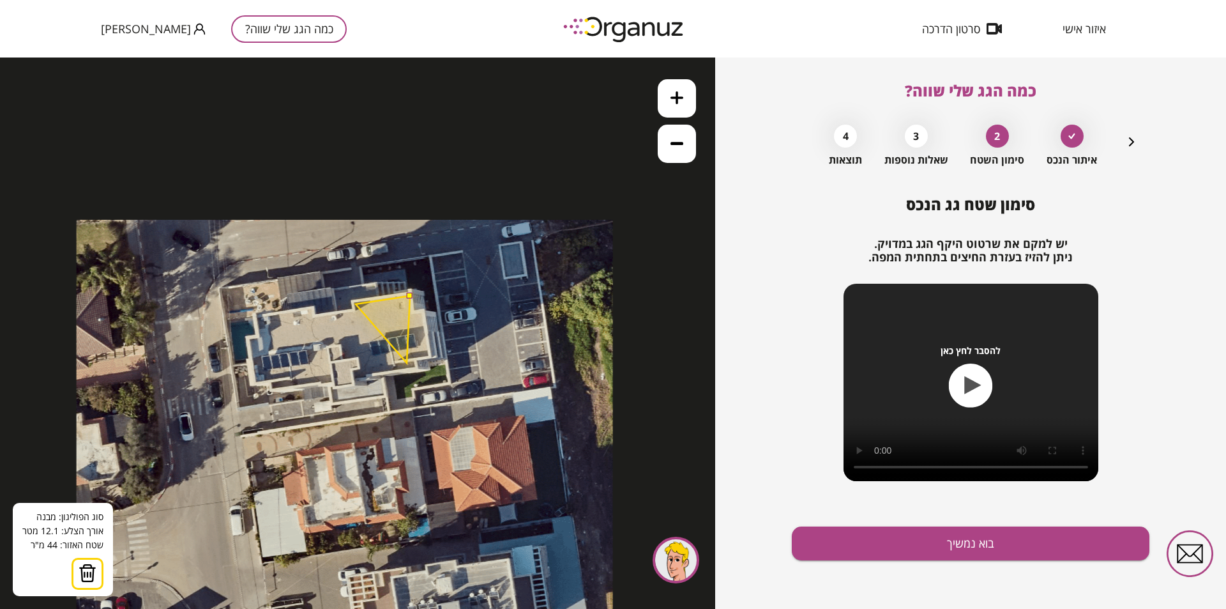
drag, startPoint x: 395, startPoint y: 360, endPoint x: 416, endPoint y: 363, distance: 20.8
click at [411, 363] on icon at bounding box center [345, 488] width 536 height 536
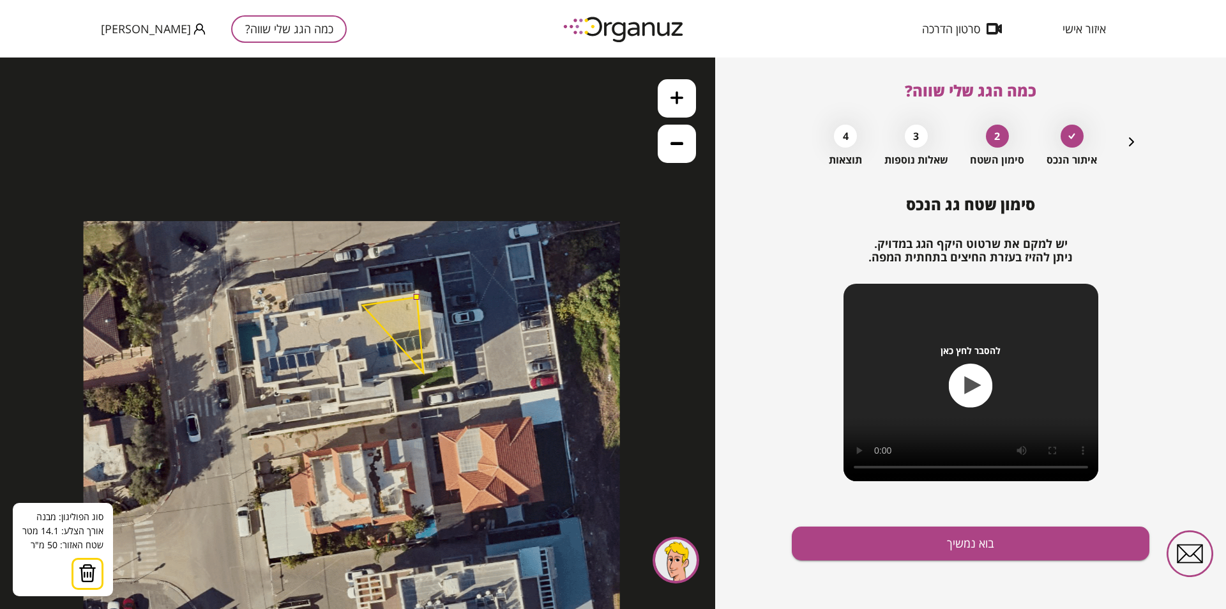
click at [423, 372] on polygon at bounding box center [393, 334] width 61 height 75
click at [425, 365] on polygon at bounding box center [394, 334] width 63 height 75
click at [415, 298] on button at bounding box center [417, 297] width 6 height 6
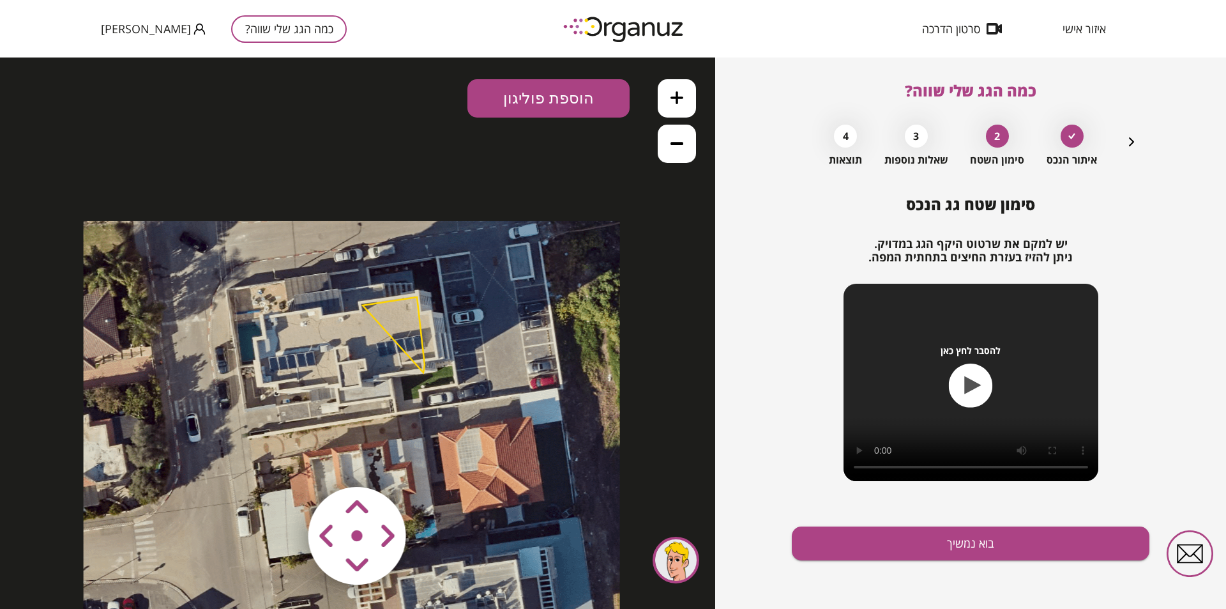
click at [386, 335] on icon at bounding box center [352, 489] width 536 height 536
click at [391, 338] on polygon at bounding box center [394, 334] width 62 height 75
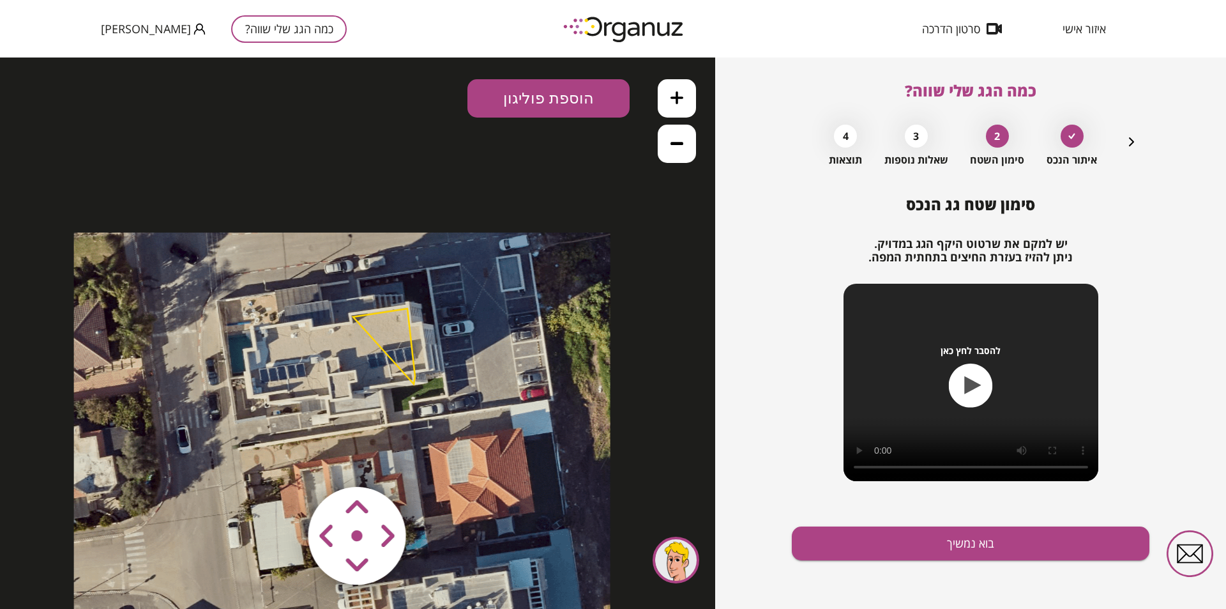
drag, startPoint x: 390, startPoint y: 337, endPoint x: 380, endPoint y: 349, distance: 15.0
click at [380, 349] on icon at bounding box center [342, 500] width 536 height 536
click at [523, 103] on button "הוספת פוליגון" at bounding box center [548, 98] width 162 height 38
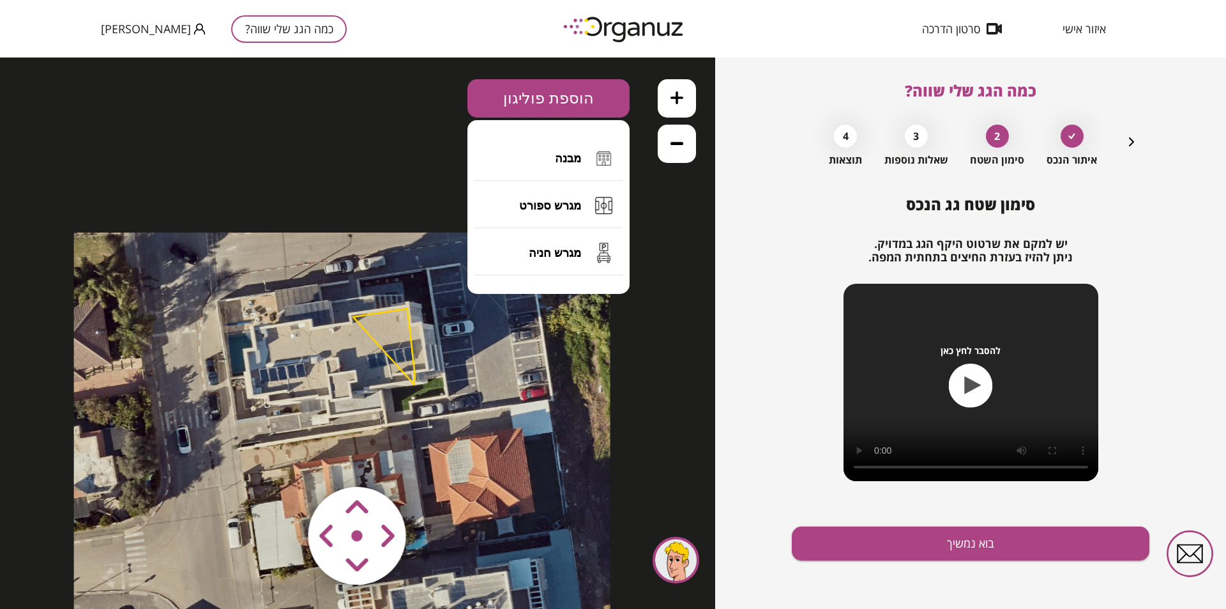
click at [380, 343] on polygon at bounding box center [384, 345] width 62 height 75
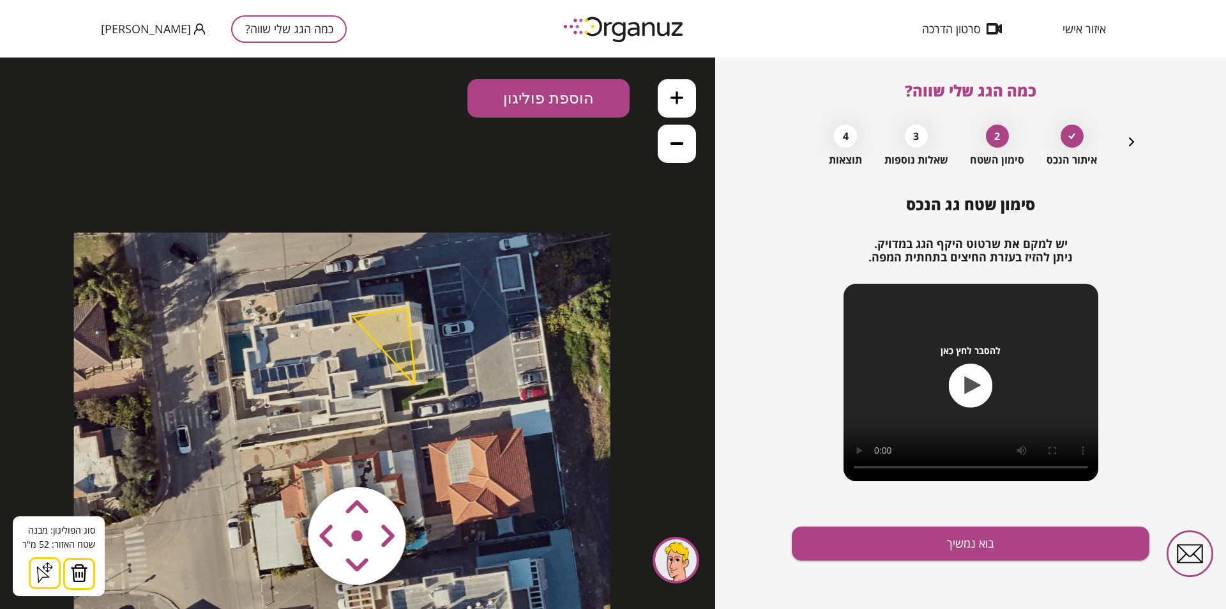
click at [77, 575] on img at bounding box center [79, 572] width 18 height 19
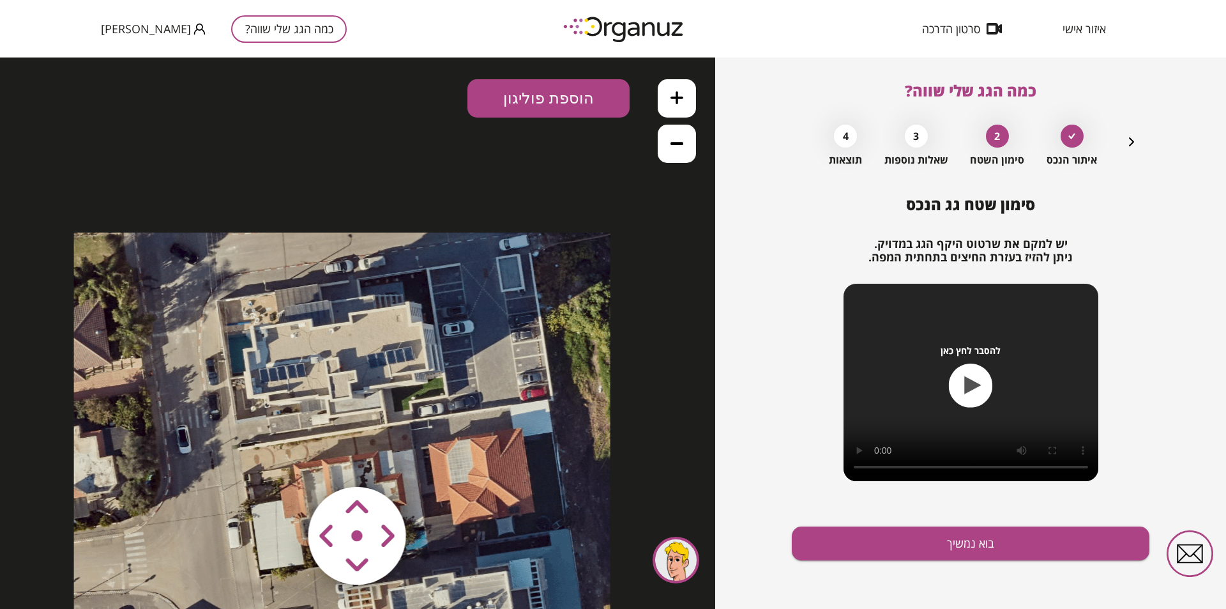
click at [524, 98] on button "הוספת פוליגון" at bounding box center [548, 98] width 162 height 38
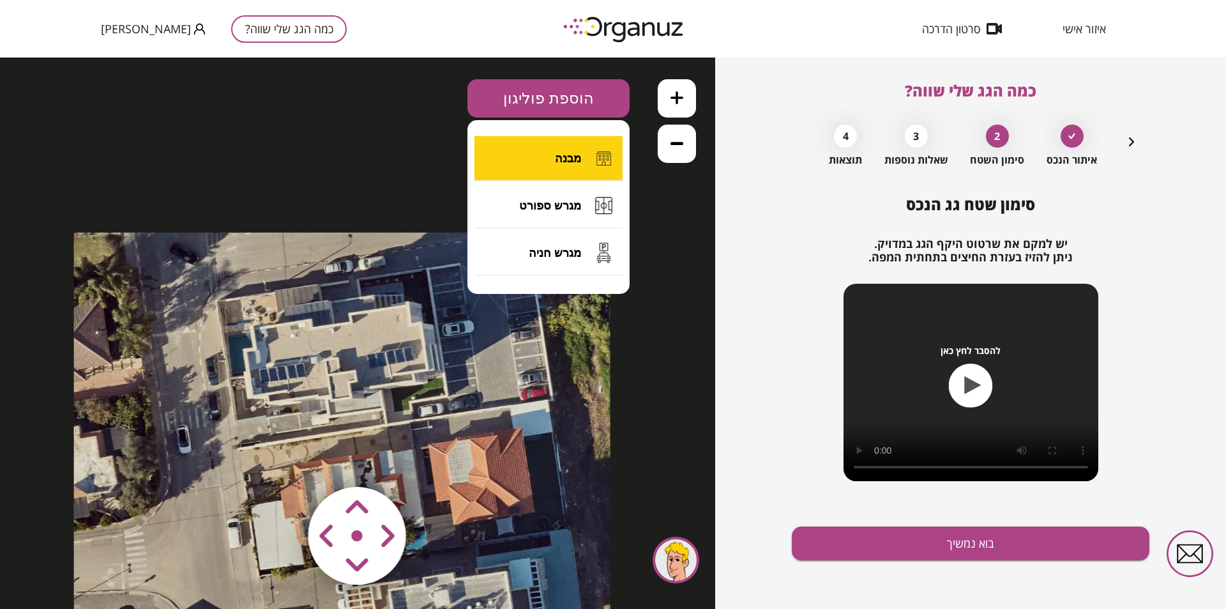
click at [563, 169] on button "מבנה" at bounding box center [549, 158] width 148 height 45
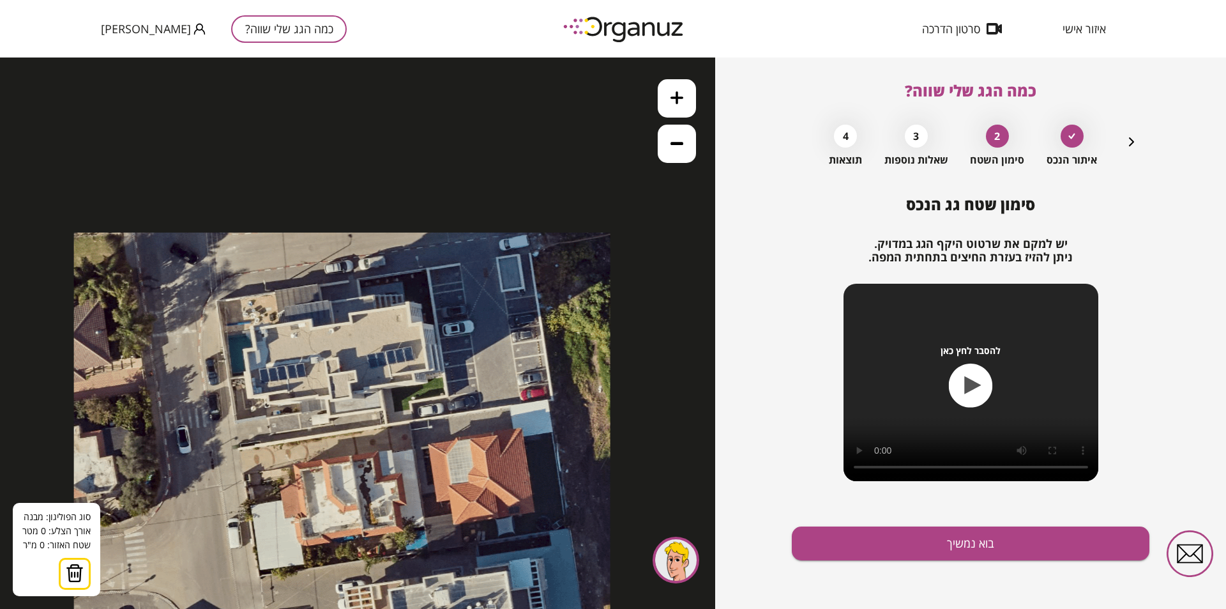
click at [409, 315] on icon at bounding box center [342, 500] width 536 height 536
click at [265, 338] on polygon at bounding box center [337, 326] width 144 height 23
click at [269, 360] on polygon at bounding box center [337, 337] width 144 height 45
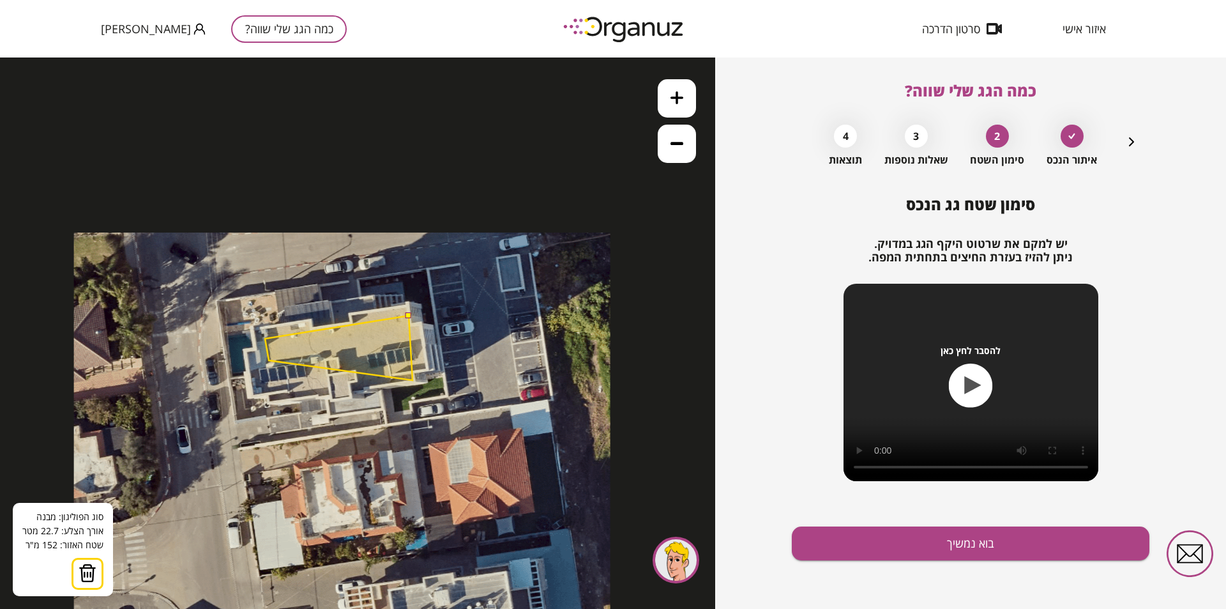
click at [413, 380] on polygon at bounding box center [339, 347] width 148 height 65
click at [412, 381] on polygon at bounding box center [339, 348] width 148 height 66
click at [411, 379] on polygon at bounding box center [338, 347] width 148 height 65
click at [408, 328] on polygon at bounding box center [338, 347] width 148 height 65
click at [85, 577] on img at bounding box center [88, 572] width 18 height 19
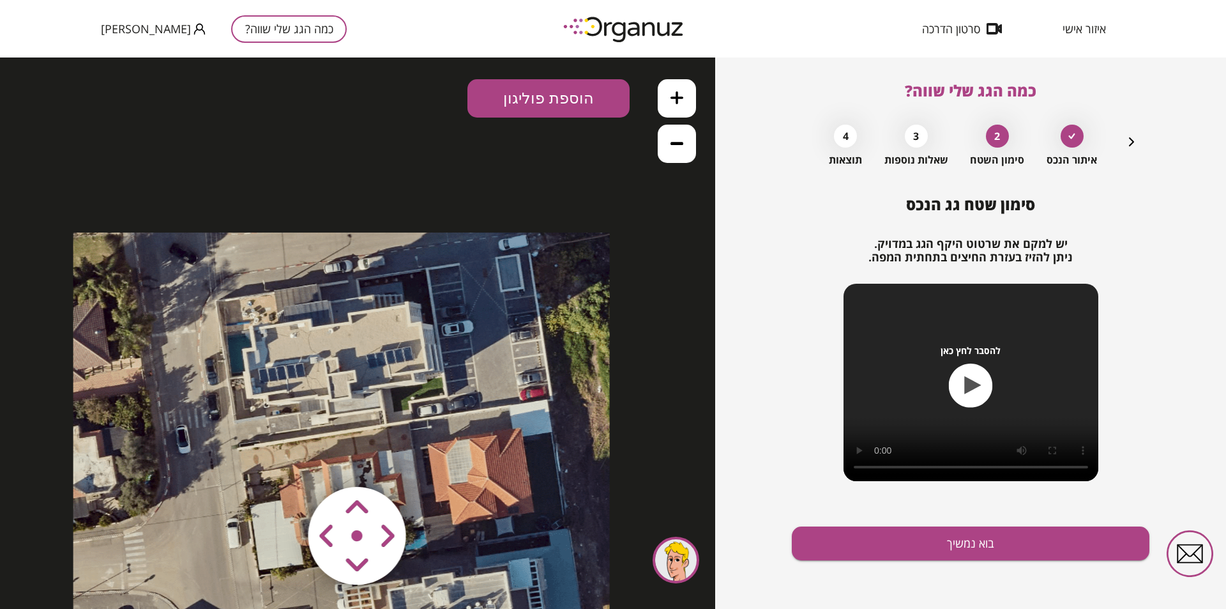
click at [546, 118] on div ".st0 { fill: #FFFFFF; } א" at bounding box center [357, 332] width 715 height 551
click at [544, 109] on button "הוספת פוליגון" at bounding box center [548, 98] width 162 height 38
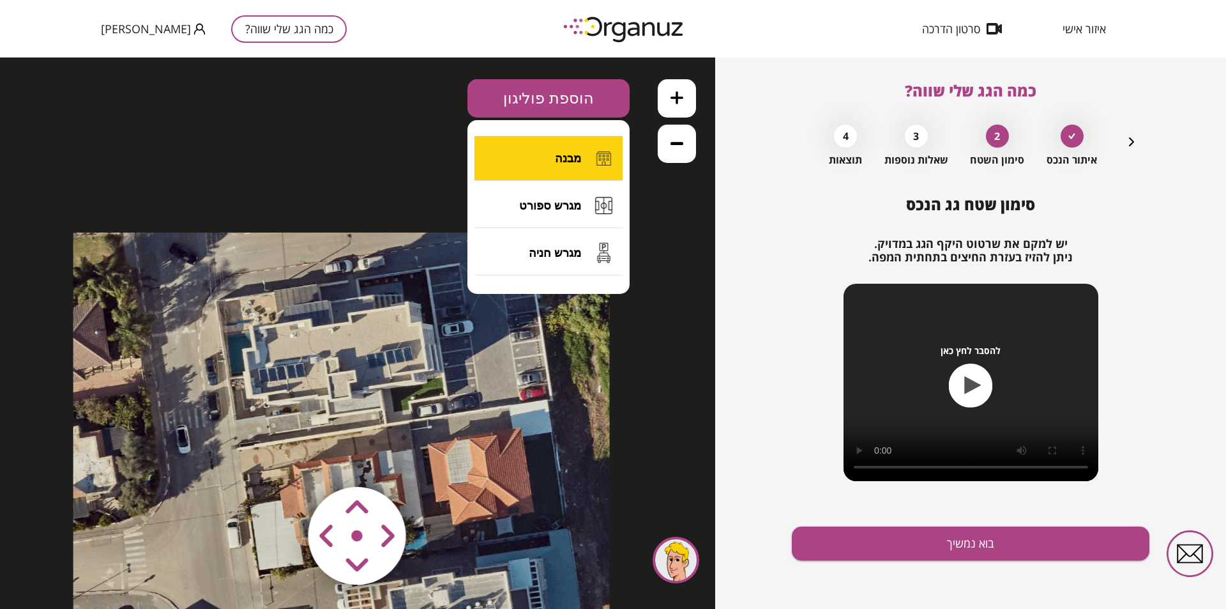
click at [507, 172] on button "מבנה" at bounding box center [549, 158] width 148 height 45
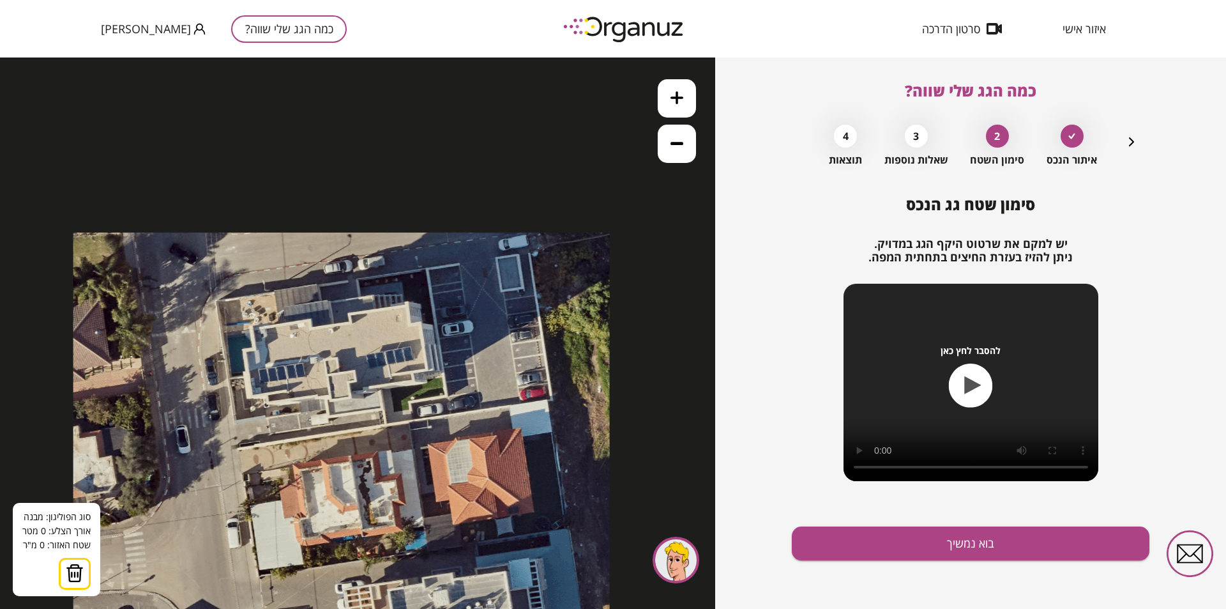
click at [407, 316] on icon at bounding box center [341, 500] width 536 height 536
click at [255, 339] on polygon at bounding box center [331, 327] width 152 height 23
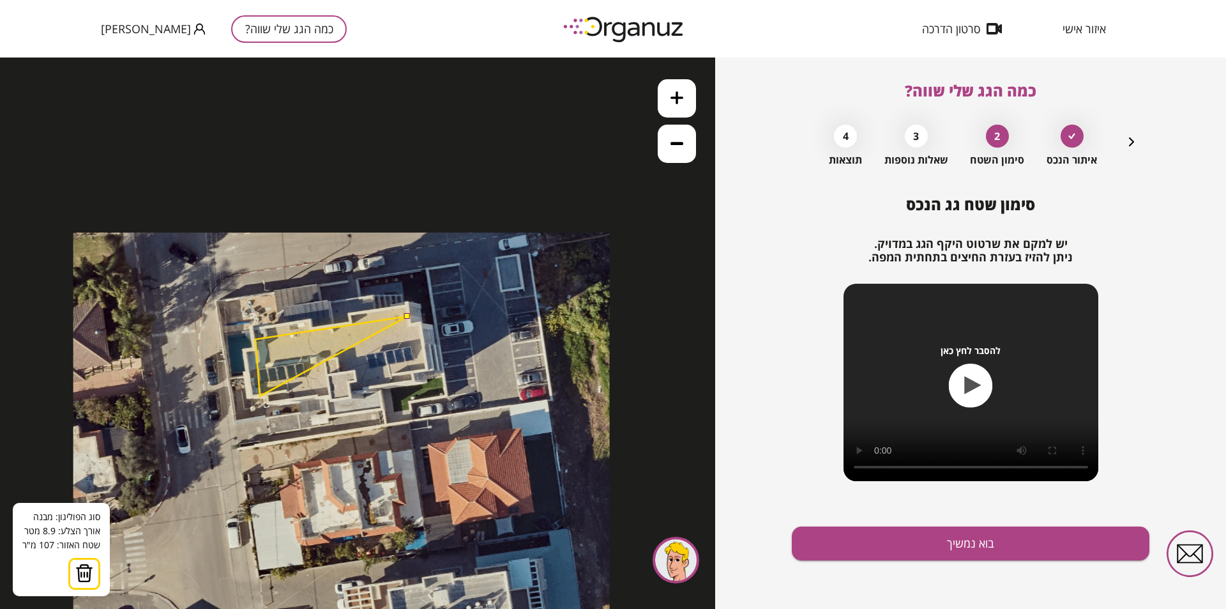
click at [260, 396] on polygon at bounding box center [331, 356] width 152 height 80
click at [414, 372] on polygon at bounding box center [334, 356] width 158 height 80
click at [411, 357] on polygon at bounding box center [334, 356] width 158 height 80
click at [414, 347] on polygon at bounding box center [334, 356] width 158 height 80
click at [423, 344] on polygon at bounding box center [338, 356] width 167 height 80
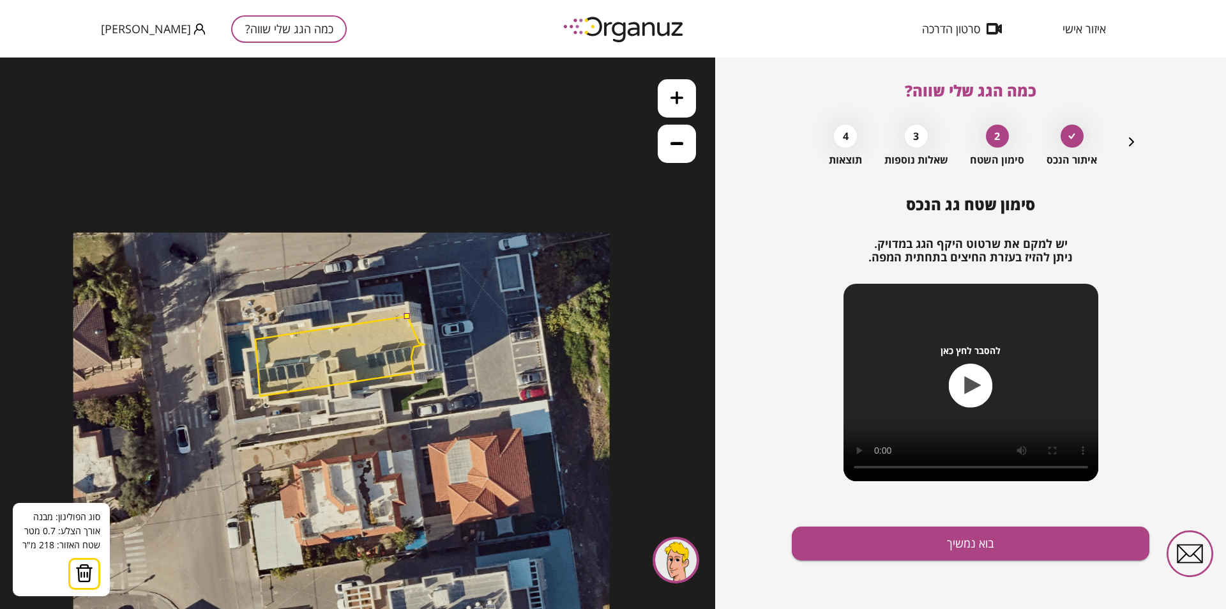
click at [419, 343] on polygon at bounding box center [339, 356] width 168 height 80
click at [420, 326] on polygon at bounding box center [339, 355] width 168 height 80
click at [421, 328] on polygon at bounding box center [339, 355] width 168 height 80
click at [407, 316] on button at bounding box center [407, 315] width 6 height 6
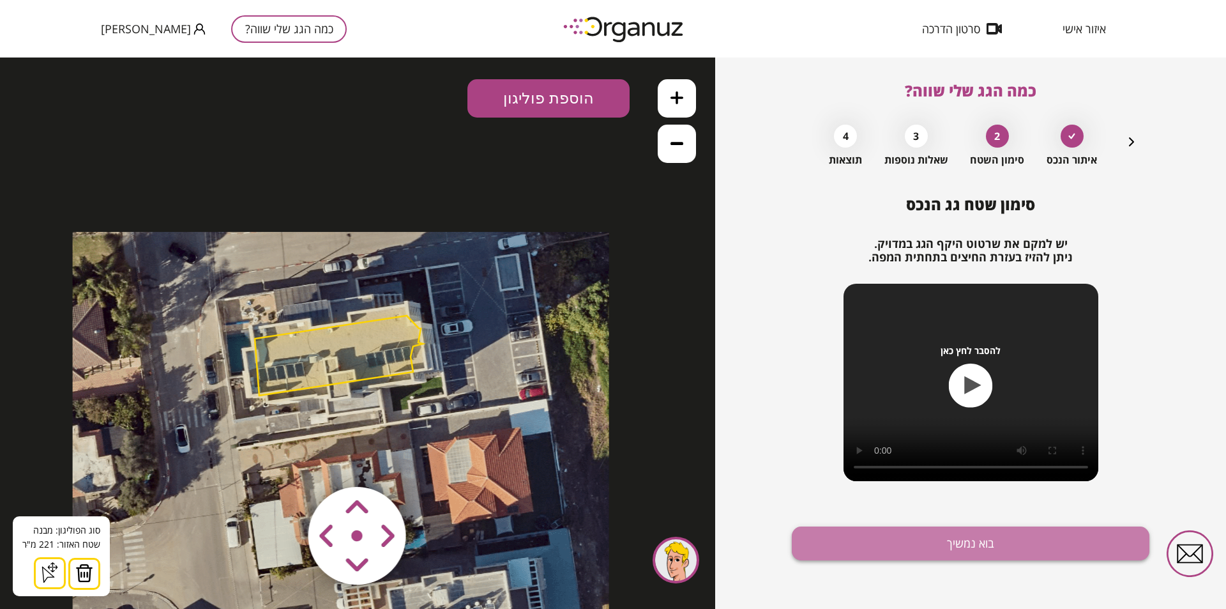
click at [900, 541] on button "בוא נמשיך" at bounding box center [971, 543] width 358 height 34
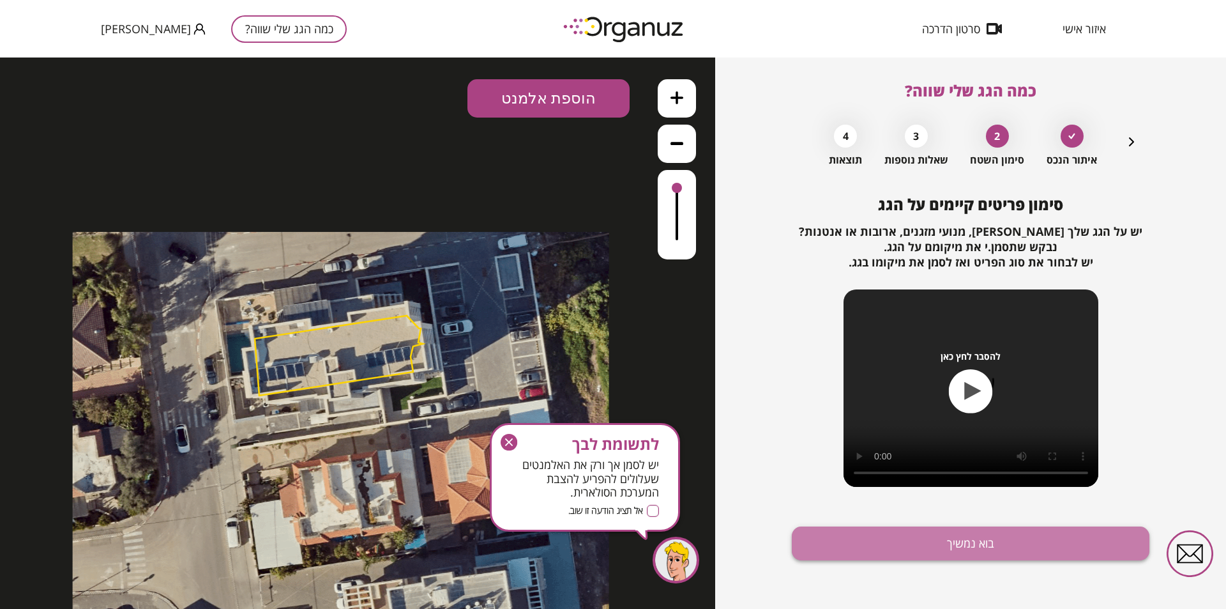
click at [861, 552] on button "בוא נמשיך" at bounding box center [971, 543] width 358 height 34
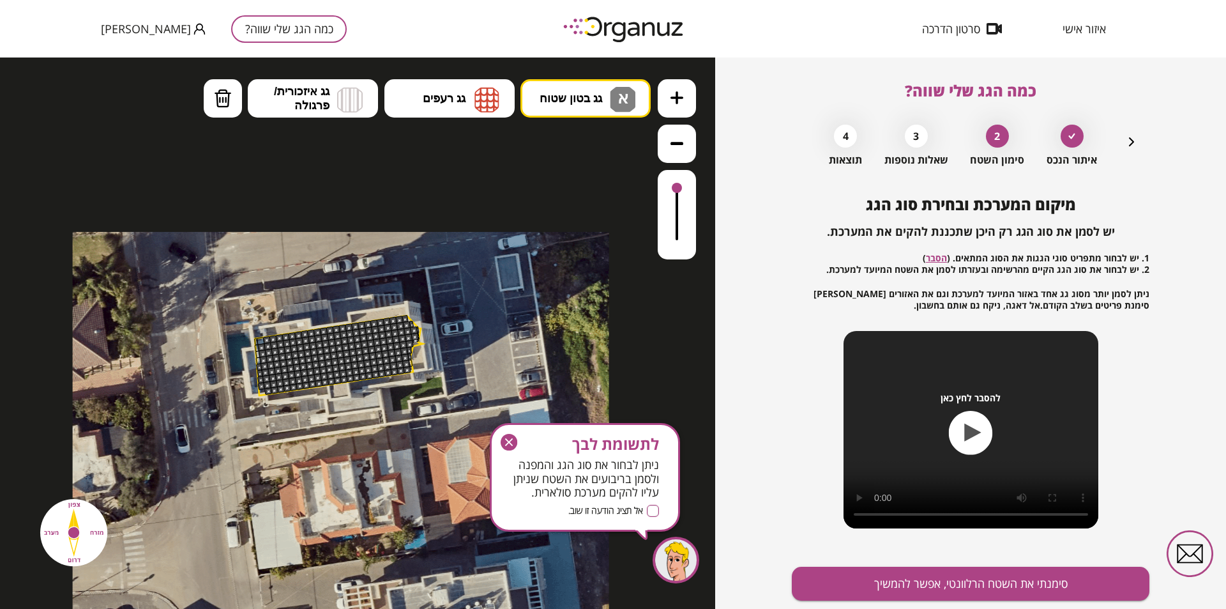
drag, startPoint x: 406, startPoint y: 319, endPoint x: 356, endPoint y: 374, distance: 73.7
click at [65, 84] on div at bounding box center [65, 84] width 0 height 0
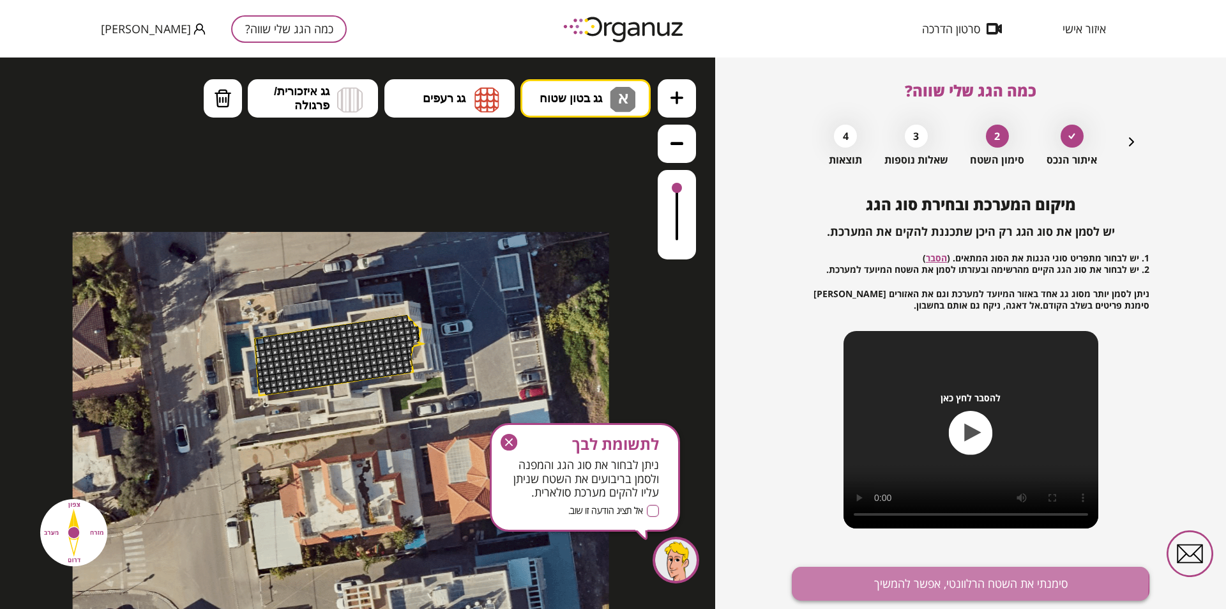
click at [888, 580] on button "סימנתי את השטח הרלוונטי, אפשר להמשיך" at bounding box center [971, 583] width 358 height 34
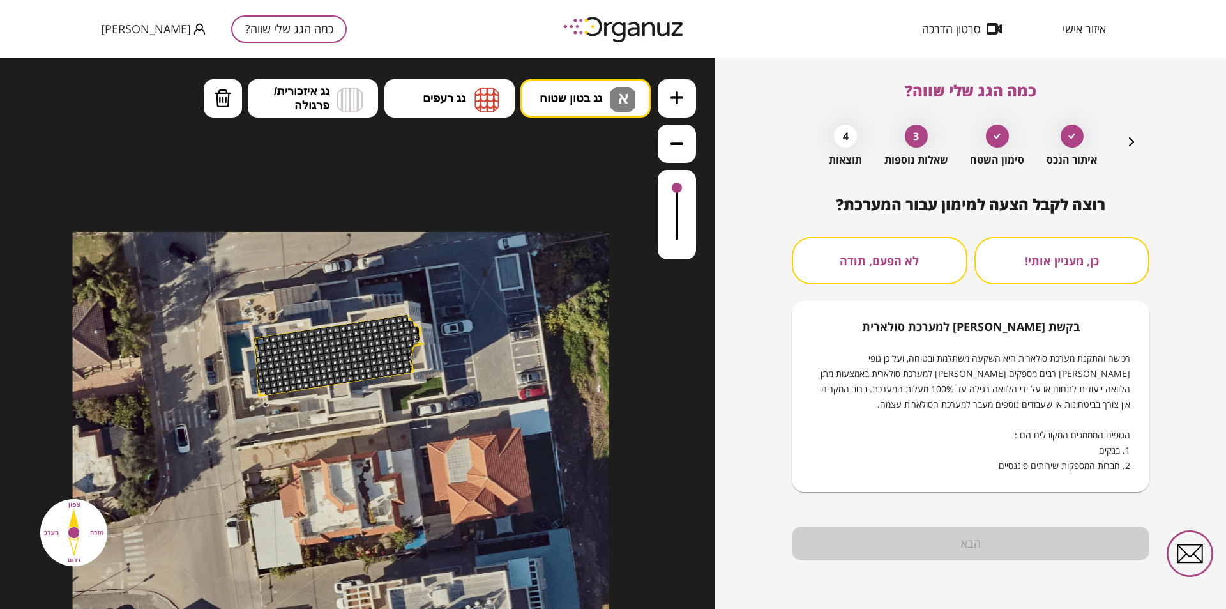
click at [879, 273] on button "לא הפעם, תודה" at bounding box center [880, 260] width 176 height 47
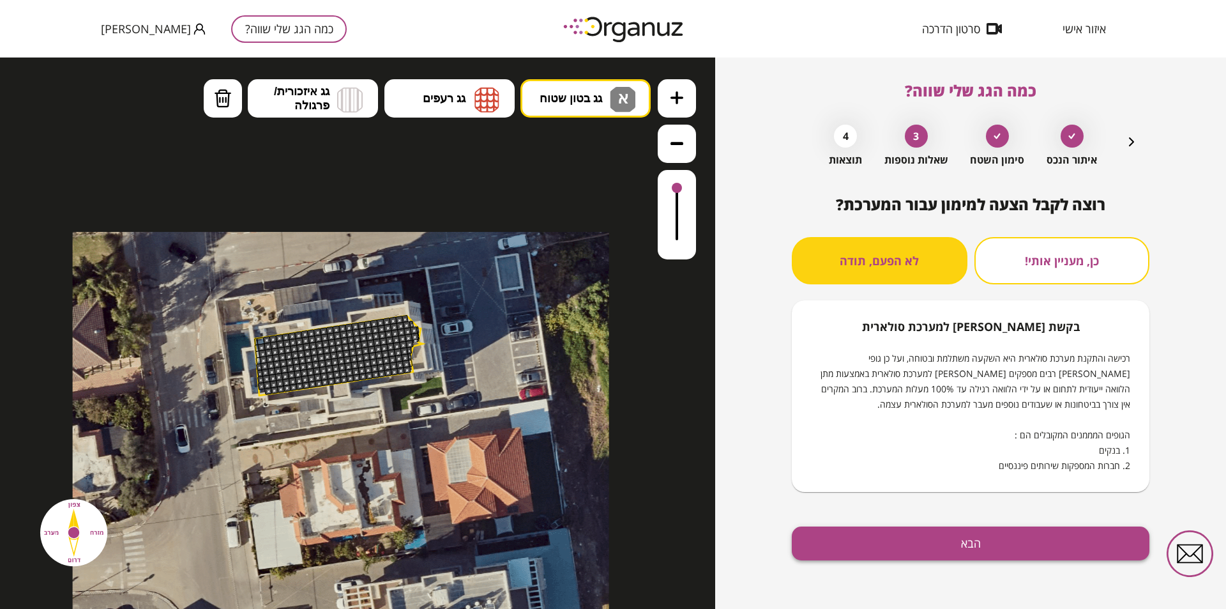
click at [920, 538] on button "הבא" at bounding box center [971, 543] width 358 height 34
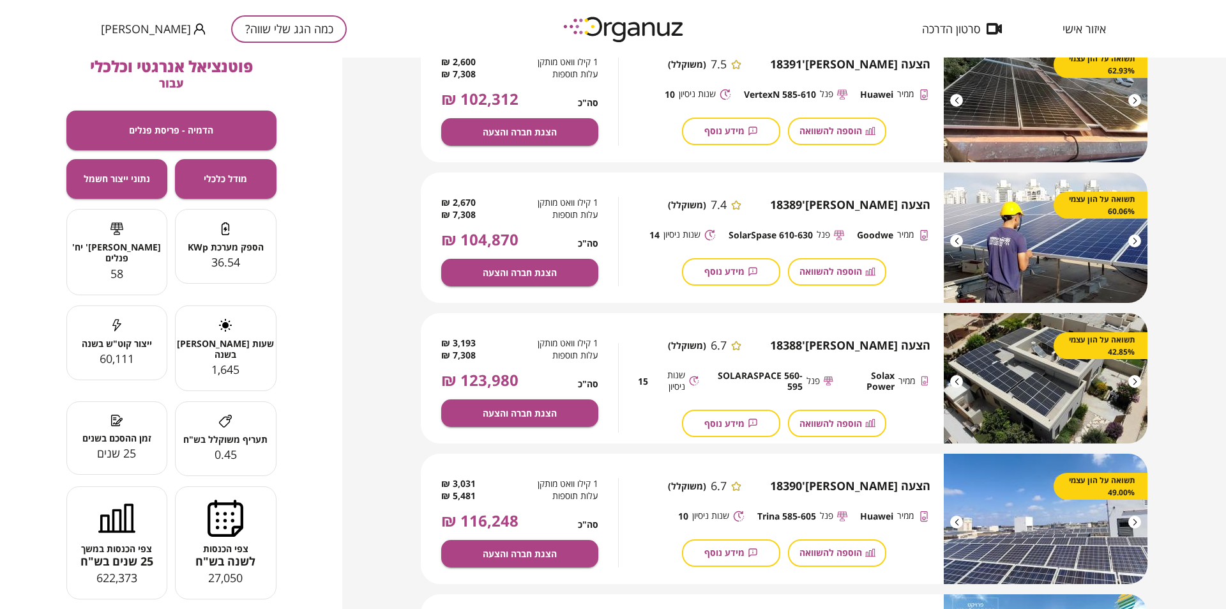
scroll to position [407, 0]
